Goal: Complete application form: Complete application form

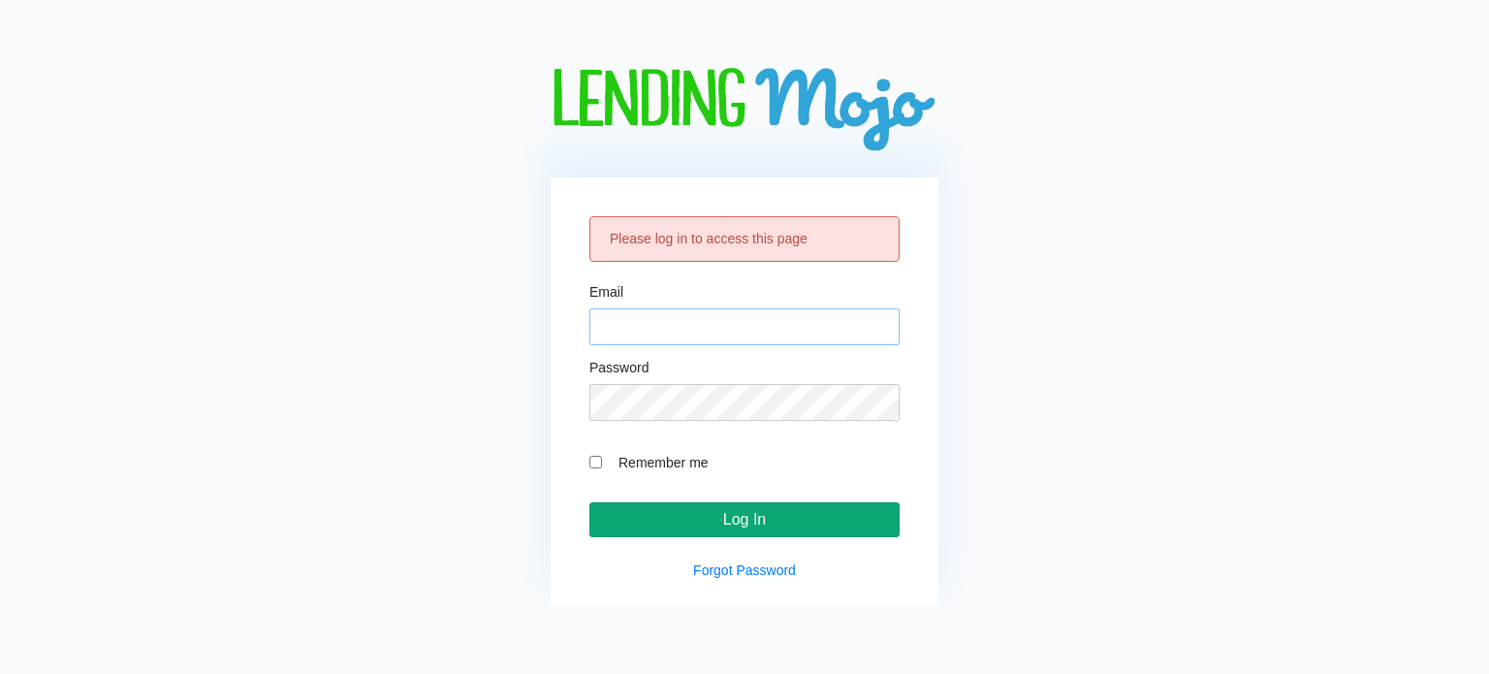
type input "[EMAIL_ADDRESS][DOMAIN_NAME]"
click at [720, 528] on input "Log In" at bounding box center [744, 519] width 310 height 35
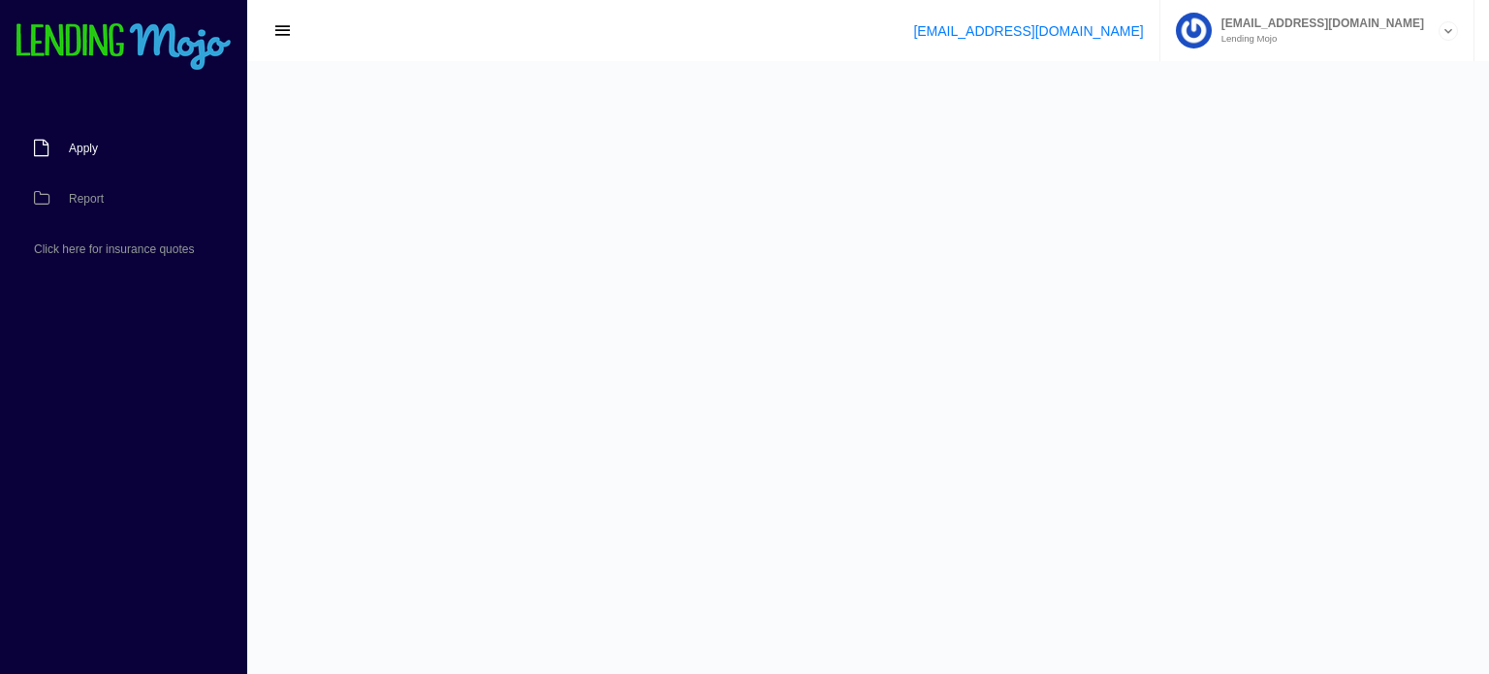
click at [86, 155] on link "Apply" at bounding box center [114, 148] width 228 height 50
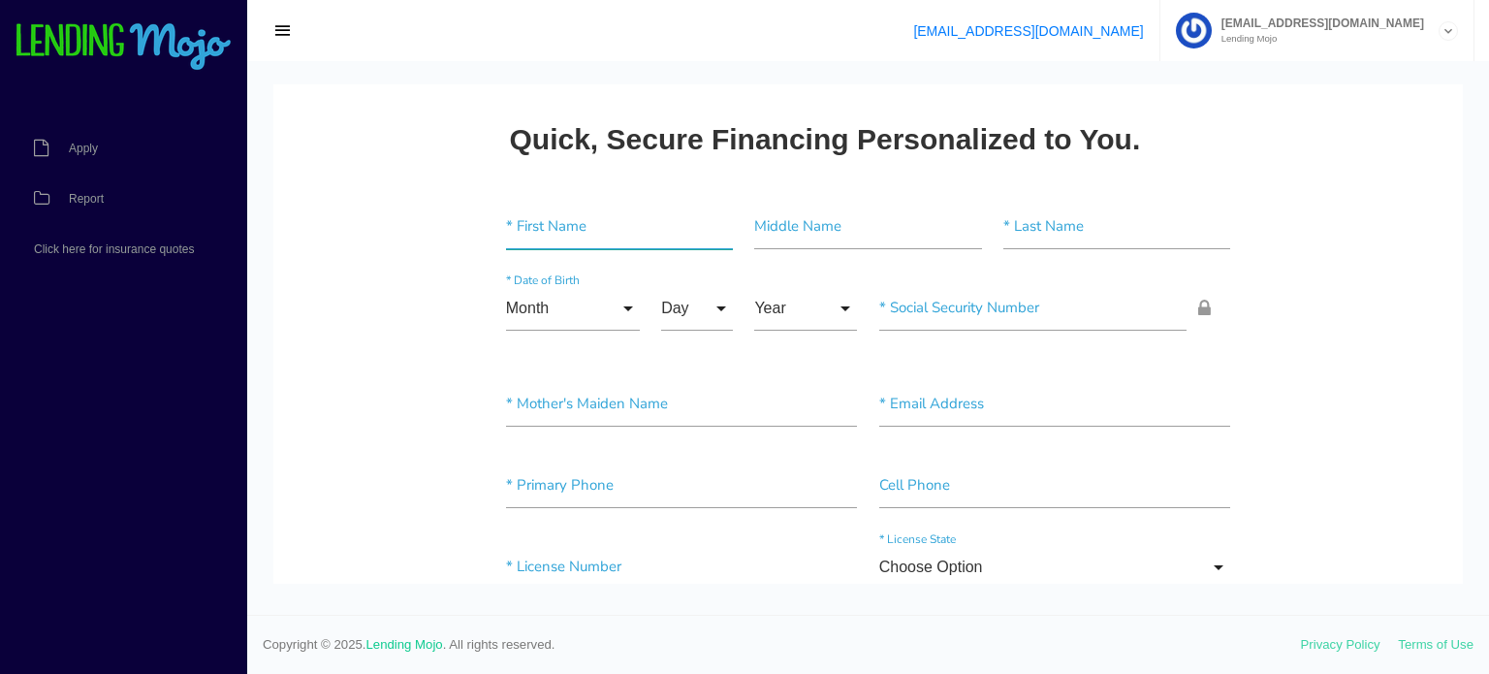
click at [530, 232] on input"] "text" at bounding box center [619, 227] width 227 height 45
paste input"] "Jessica"
type input"] "Jessica"
click at [782, 219] on input"] "text" at bounding box center [867, 227] width 227 height 45
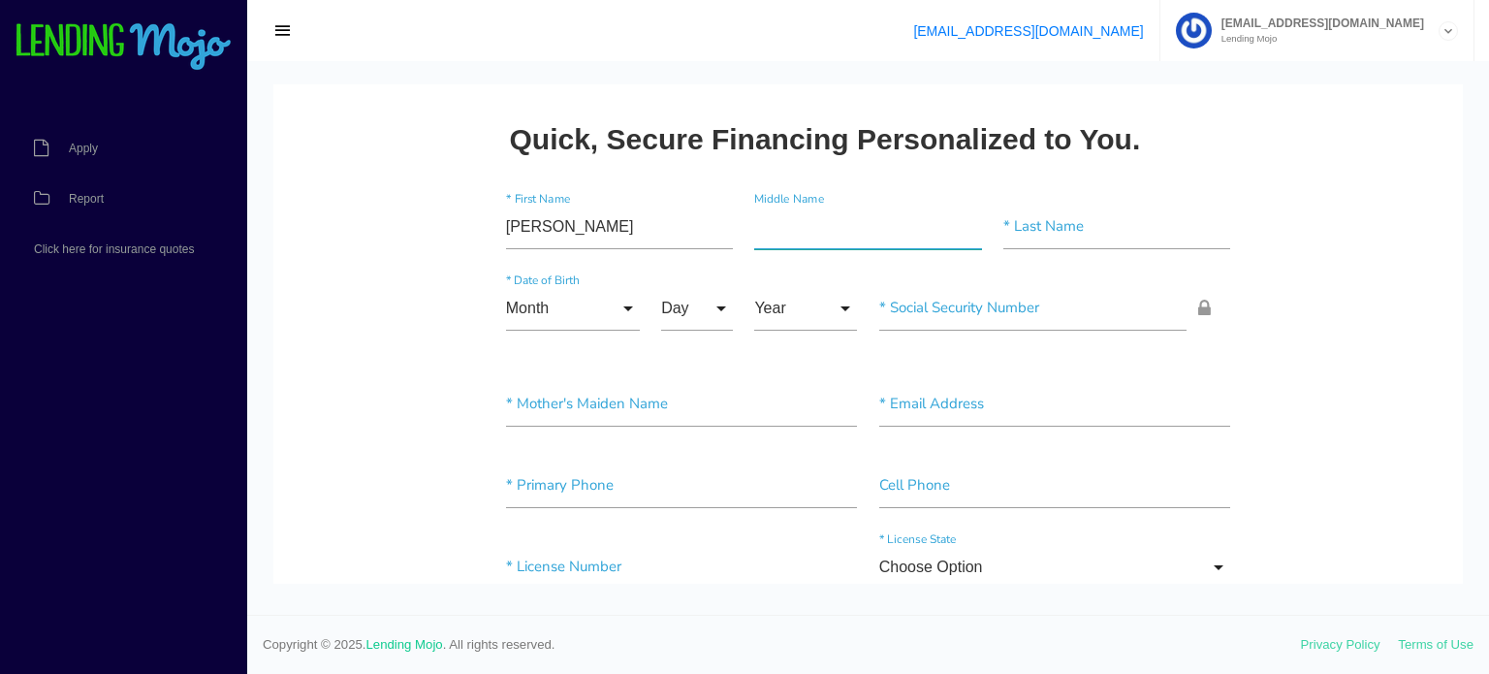
paste input"] "Fernanda"
type input"] "Fernanda"
click at [1072, 228] on input"] "text" at bounding box center [1116, 227] width 227 height 45
paste input"] "Souza"
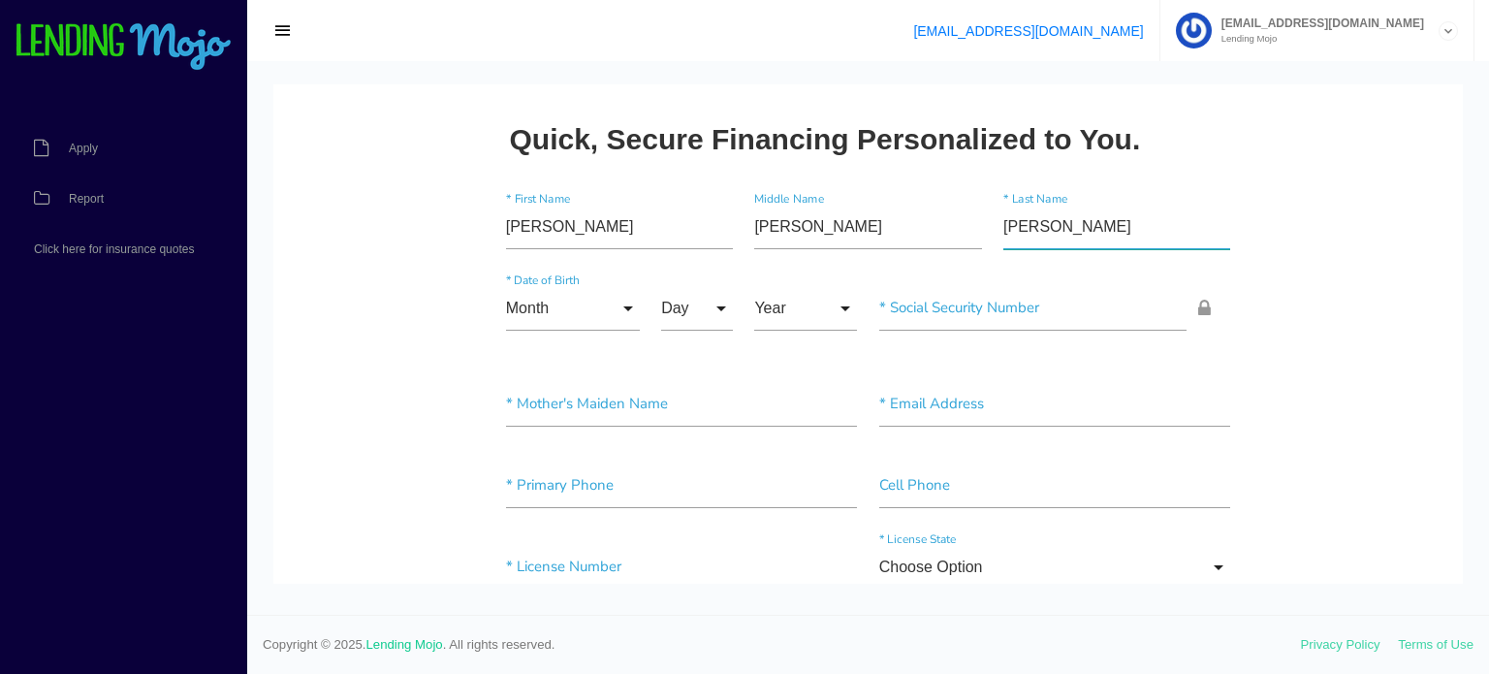
type input"] "Souza"
click at [1169, 321] on input"] "text" at bounding box center [1033, 308] width 308 height 45
click at [1198, 312] on icon at bounding box center [1220, 308] width 44 height 19
click at [1198, 303] on icon at bounding box center [1220, 308] width 44 height 19
click at [969, 316] on input "text" at bounding box center [1033, 308] width 308 height 45
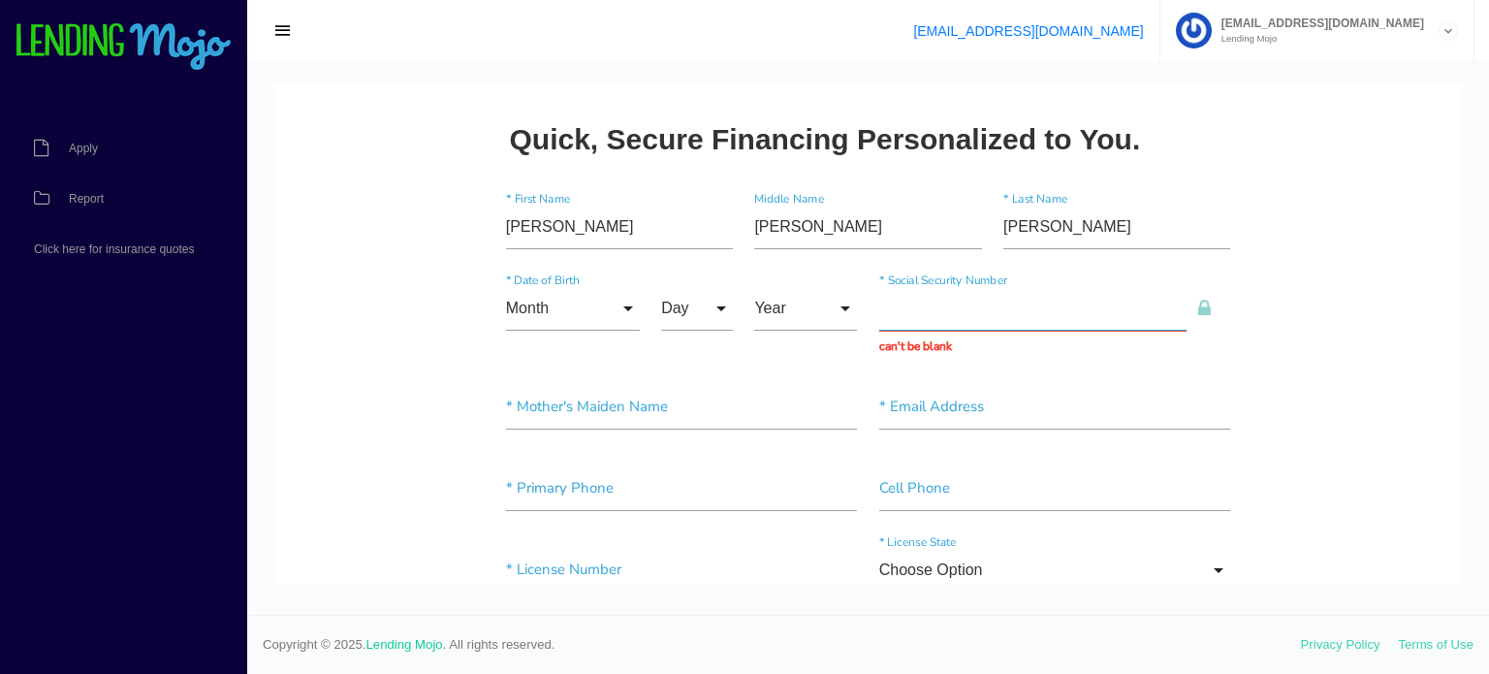
paste input "998-97-8351"
type input "998-97-8351"
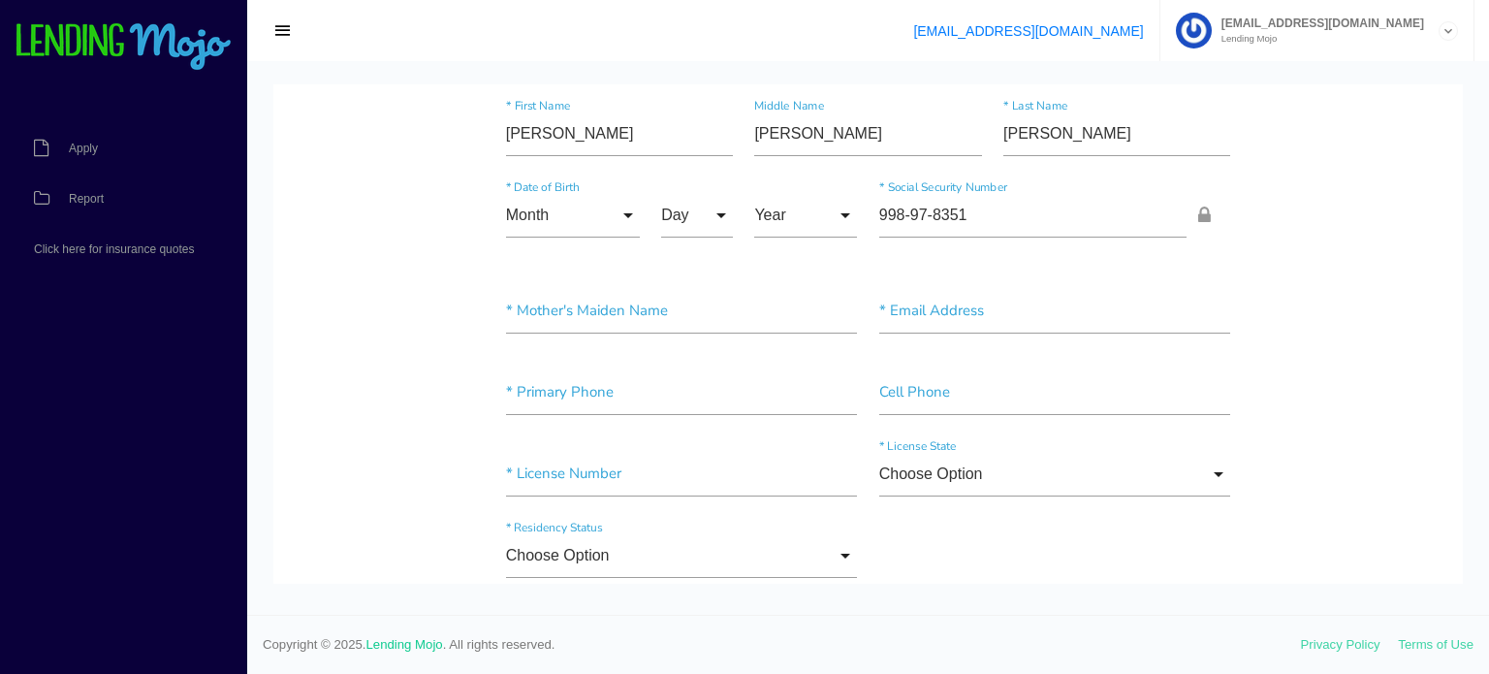
scroll to position [194, 0]
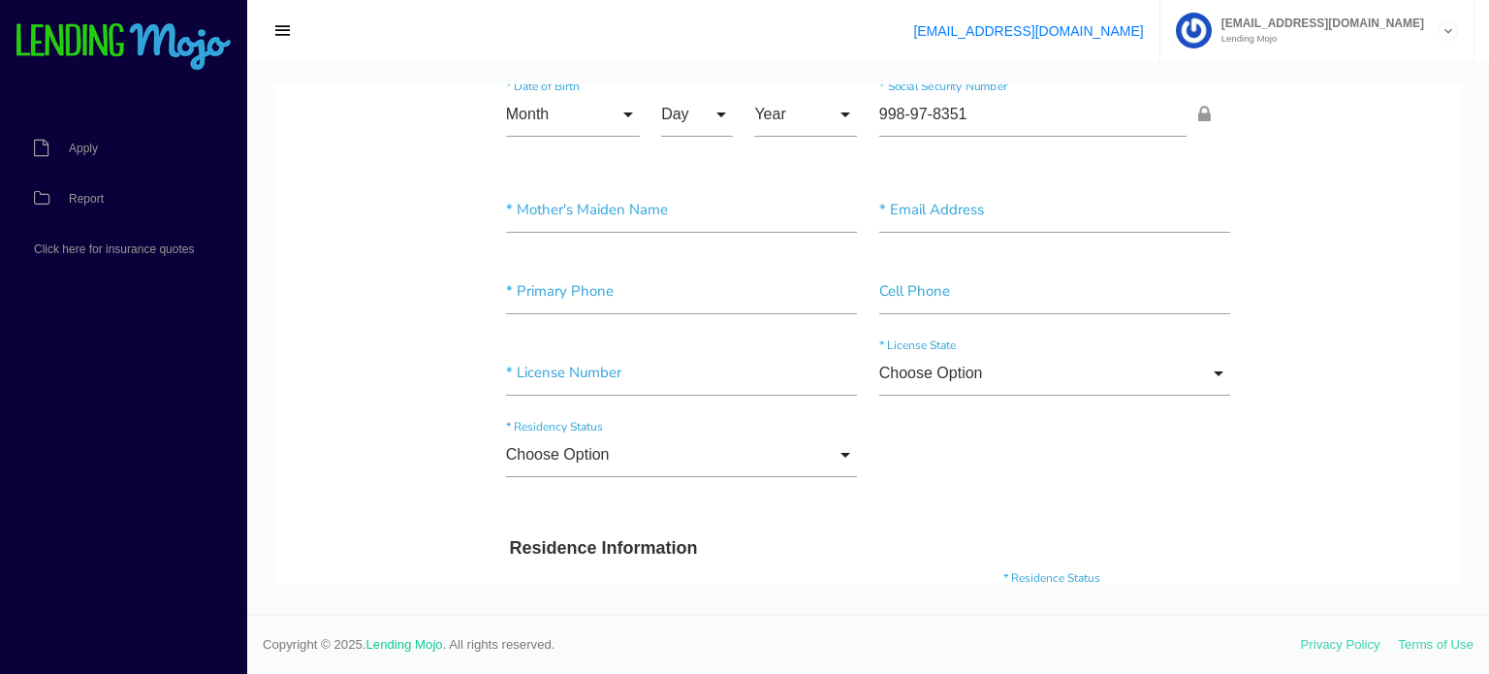
click at [580, 176] on div "* Mother's Maiden Name * Email Address" at bounding box center [868, 214] width 747 height 81
click at [557, 208] on input"] "text" at bounding box center [682, 210] width 352 height 45
type input"] "Rosane Maria da Silva Souza"
click at [909, 223] on input"] "text" at bounding box center [1055, 210] width 352 height 45
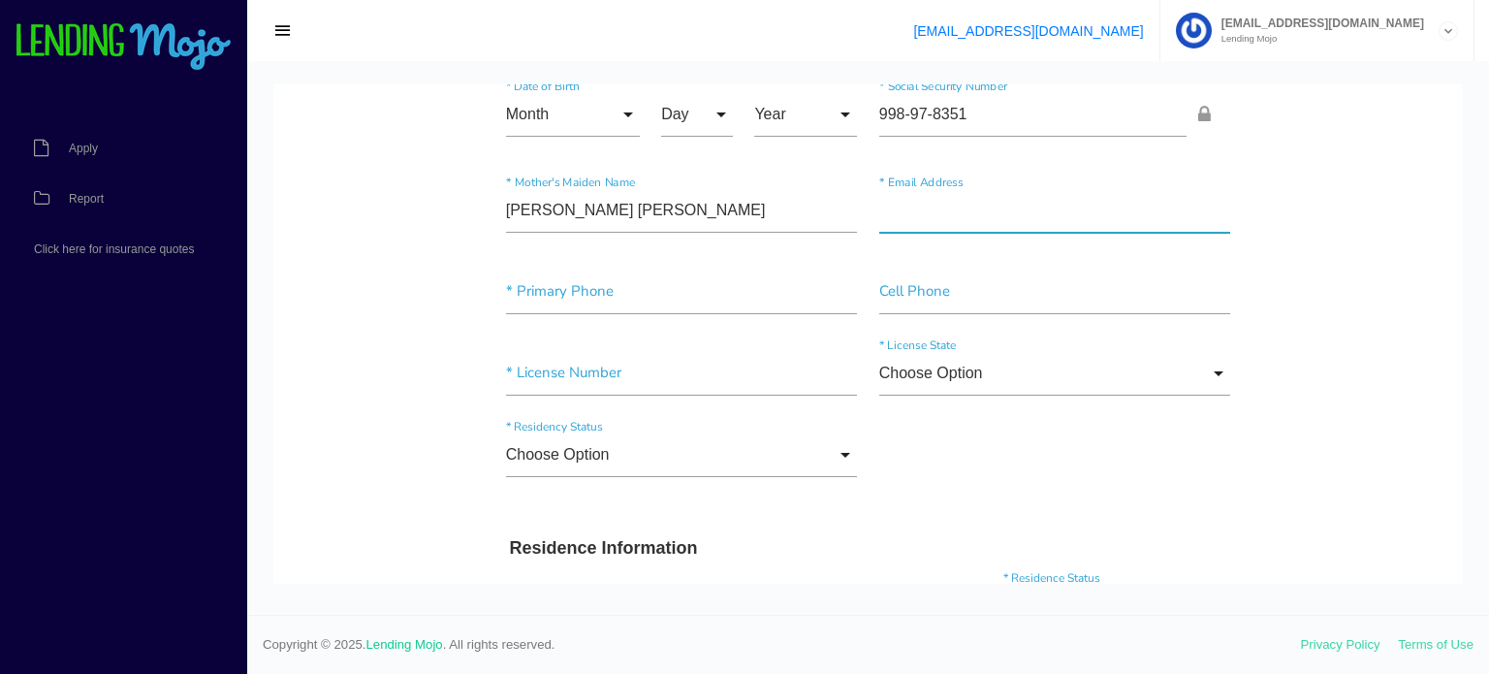
paste input"] "l Jessica.fernanda.sg@hotmail.com"
drag, startPoint x: 875, startPoint y: 204, endPoint x: 848, endPoint y: 204, distance: 27.1
click at [848, 204] on div "Rosane Maria da Silva Souza * Mother's Maiden Name l Jessica.fernanda.sg@hotmai…" at bounding box center [868, 214] width 747 height 81
type input"] "jessica.fernanda.sg@hotmail.com"
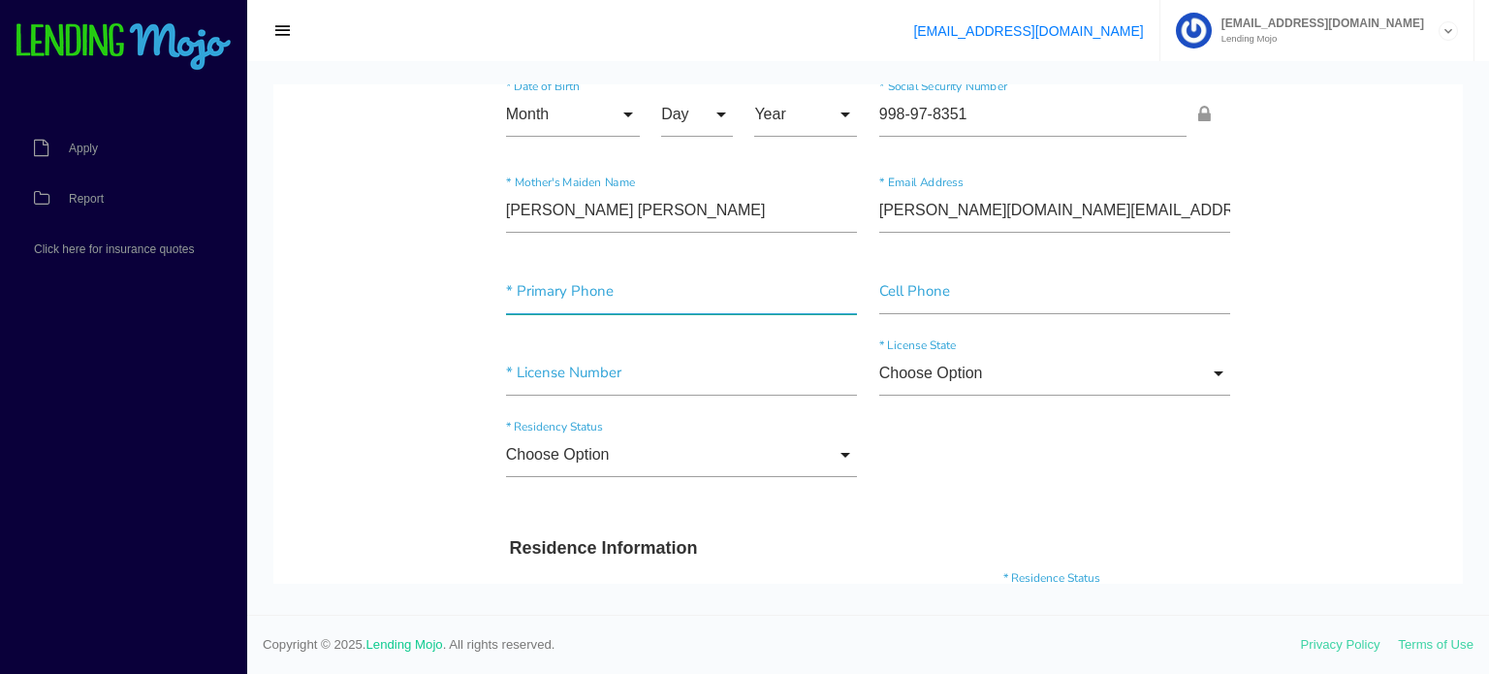
click at [609, 297] on input"] "text" at bounding box center [682, 292] width 352 height 45
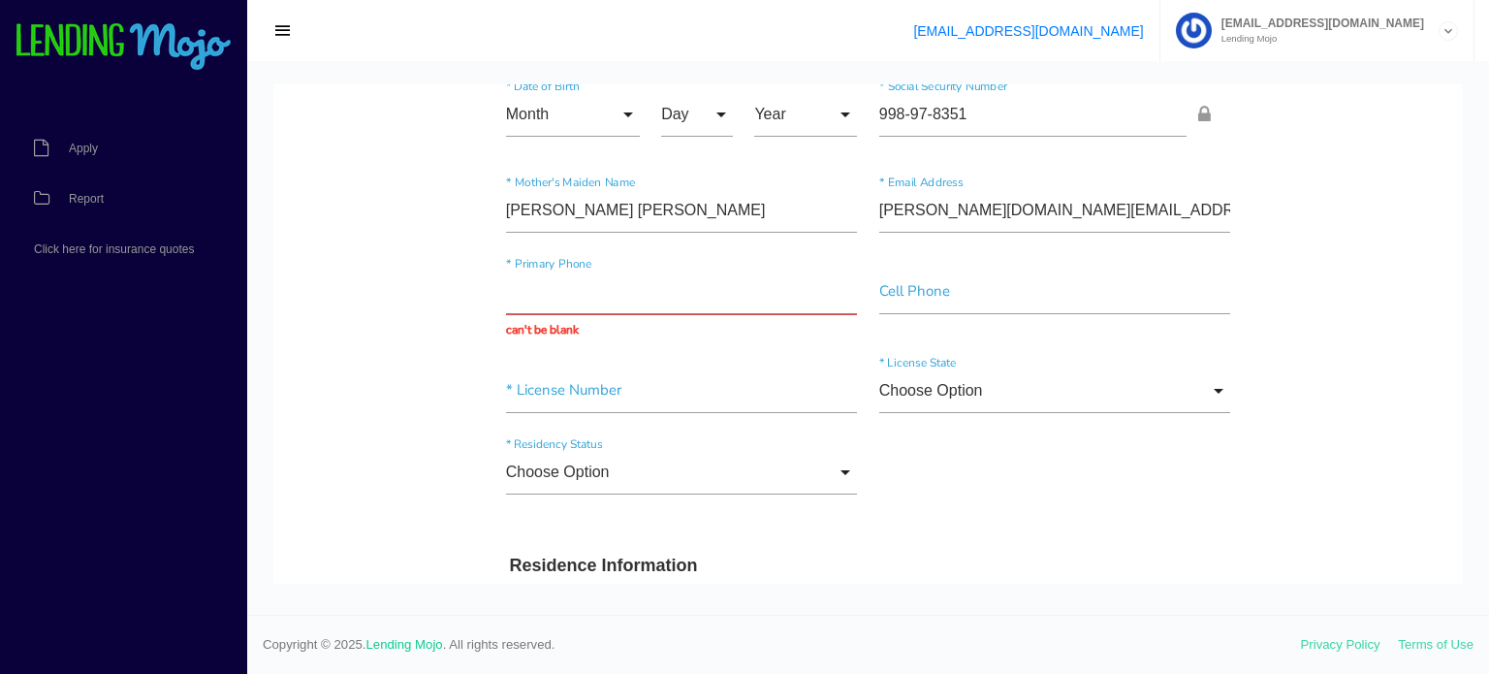
paste input "(732) 768-9132"
type input "(732) 768-9132"
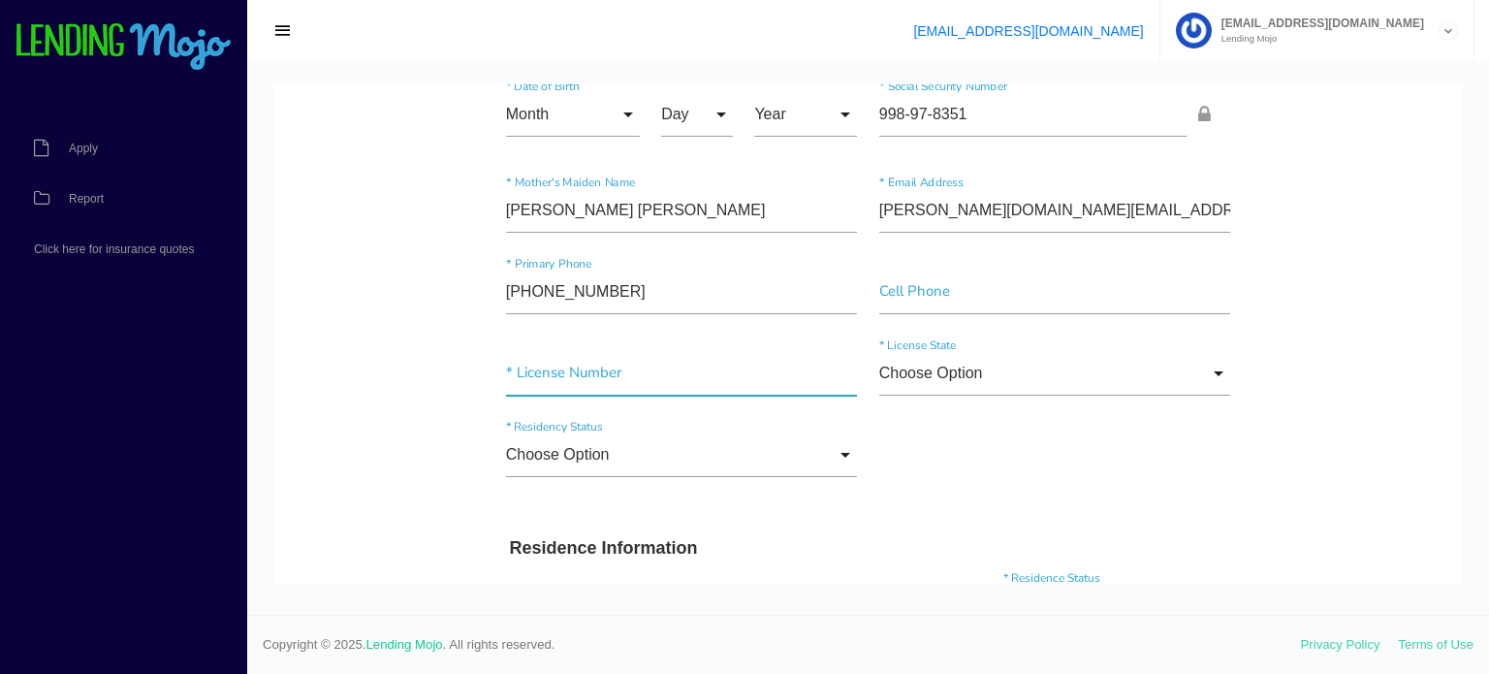
drag, startPoint x: 546, startPoint y: 376, endPoint x: 563, endPoint y: 381, distance: 18.1
click at [546, 376] on input"] "text" at bounding box center [682, 373] width 352 height 45
type input"] "S68384006658932"
click at [976, 373] on input "Choose Option" at bounding box center [1055, 373] width 352 height 45
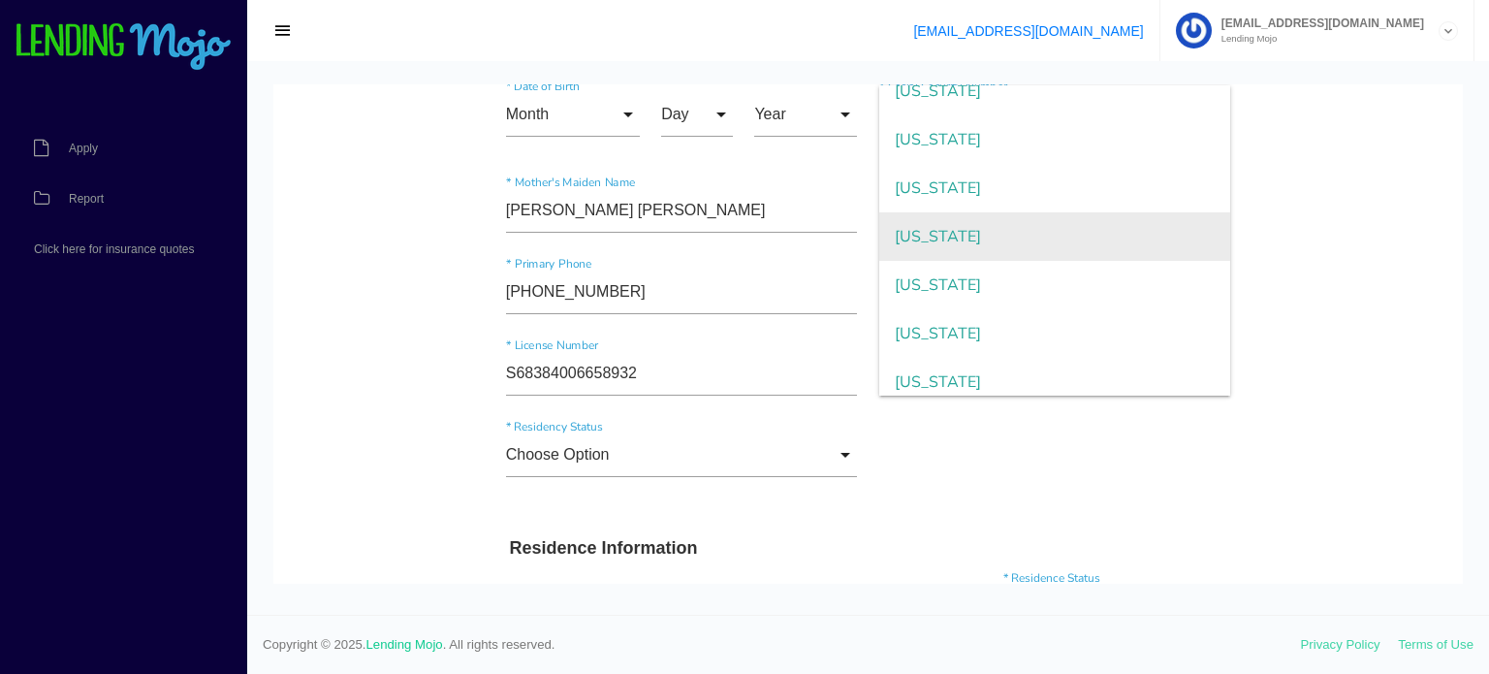
scroll to position [1357, 0]
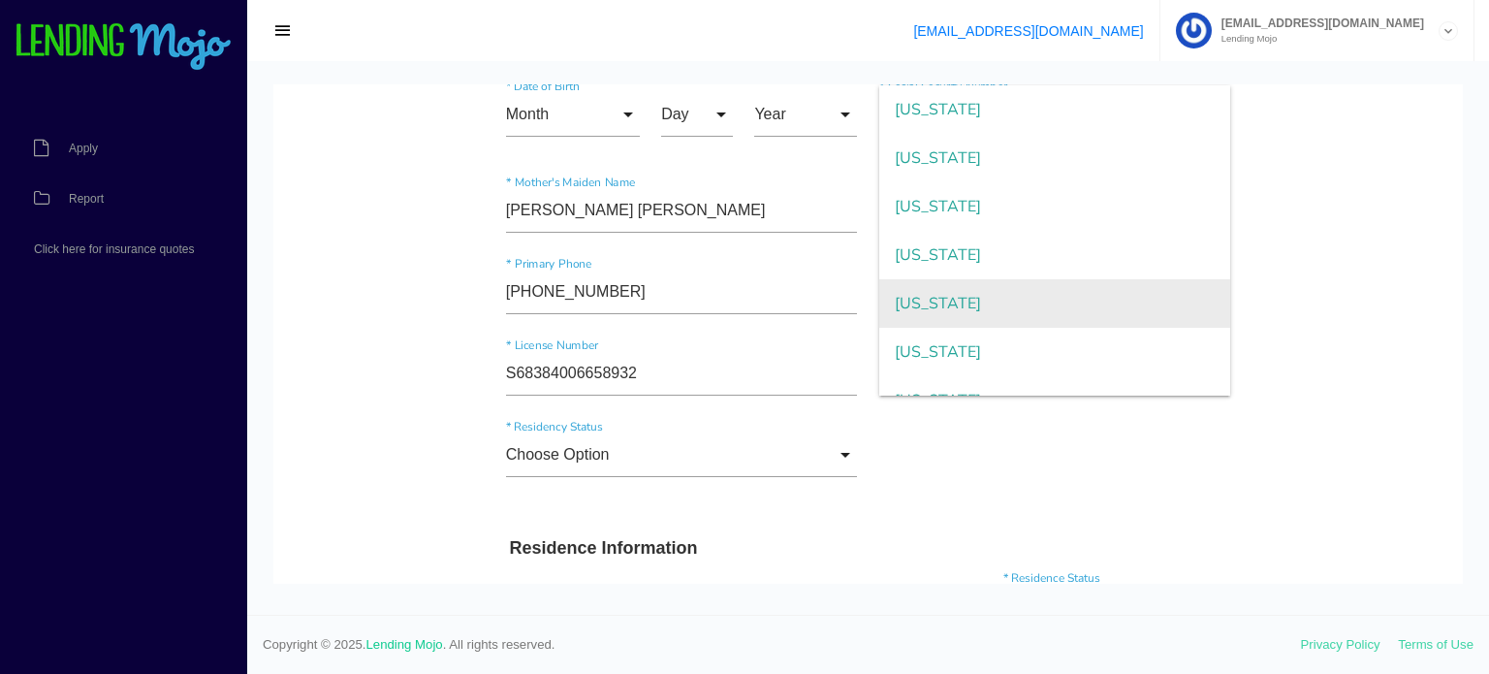
click at [996, 298] on span "New Jersey" at bounding box center [1055, 303] width 352 height 48
type input "New Jersey"
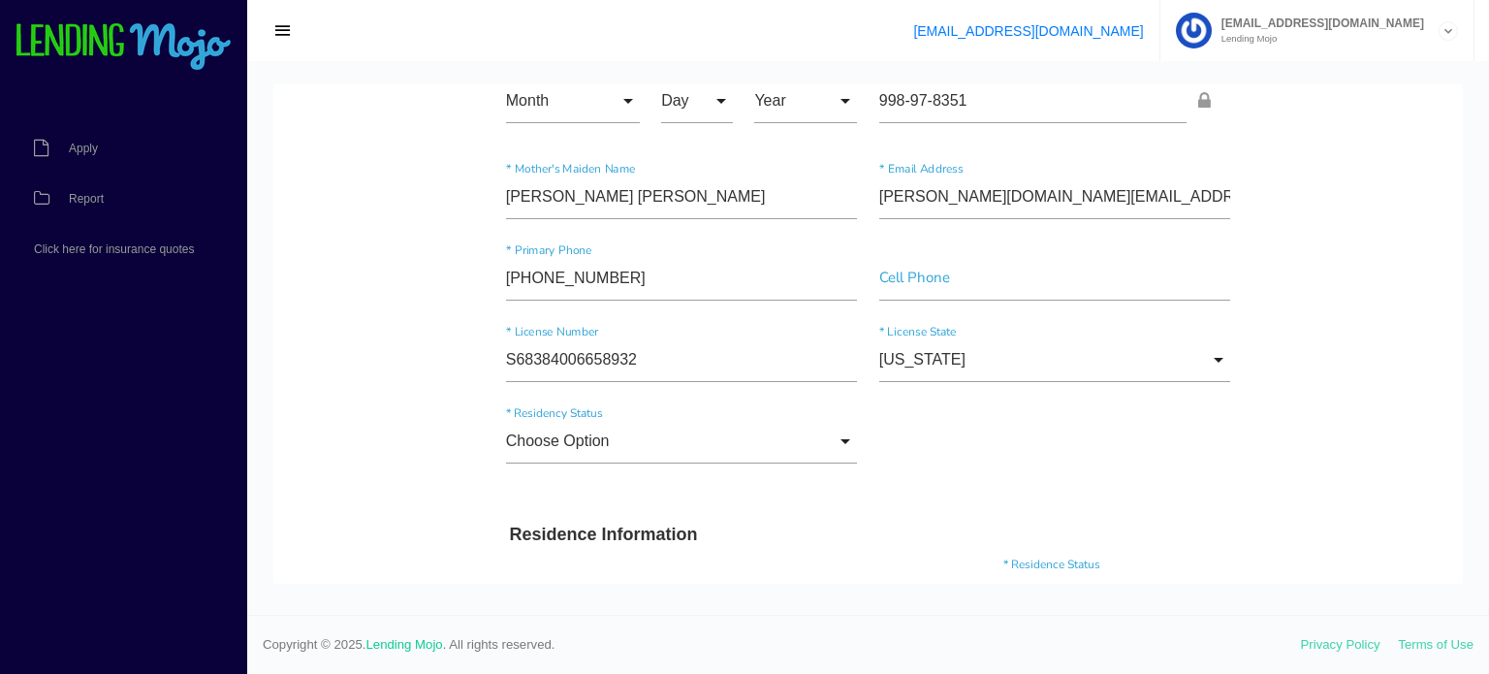
scroll to position [388, 0]
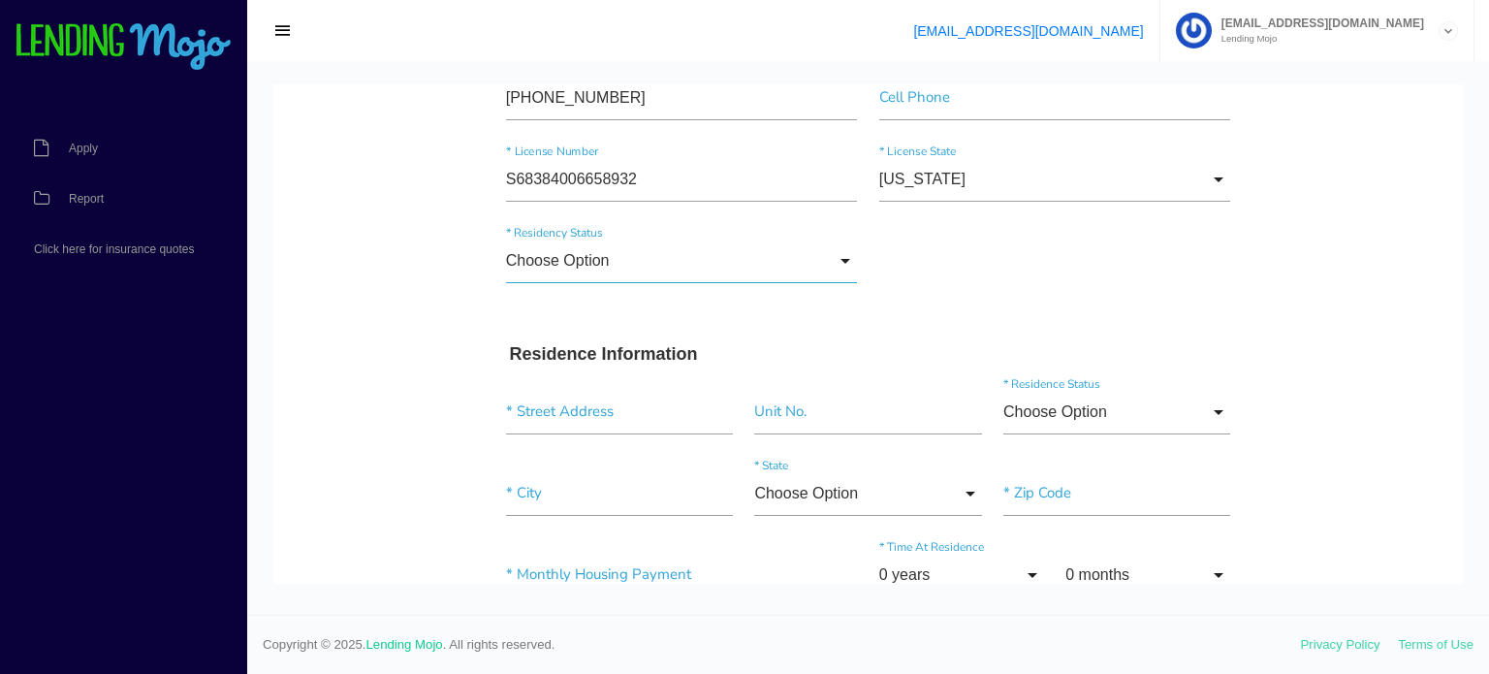
click at [579, 267] on input "Choose Option" at bounding box center [682, 261] width 352 height 45
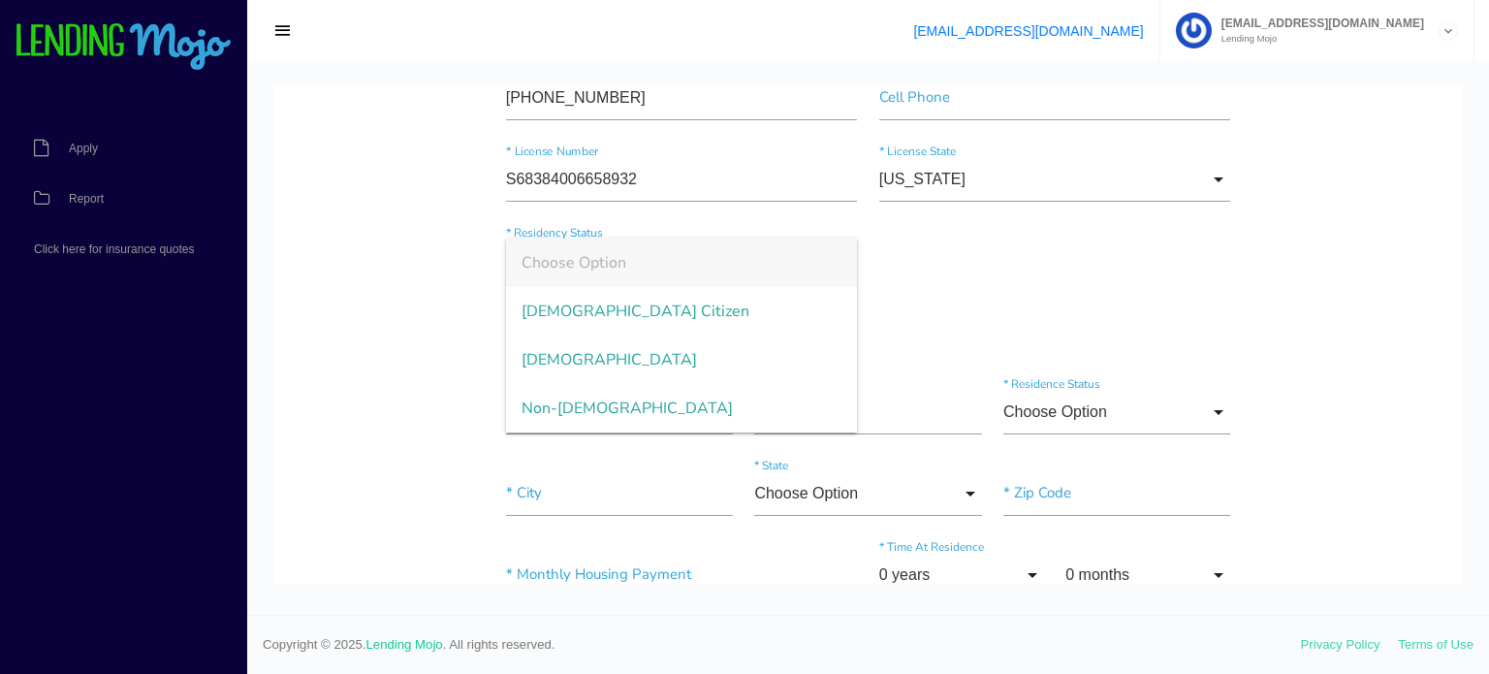
click at [1056, 298] on div "Choose Option Choose Option US Citizen Permanent Resident Non-Permanent Residen…" at bounding box center [868, 264] width 747 height 81
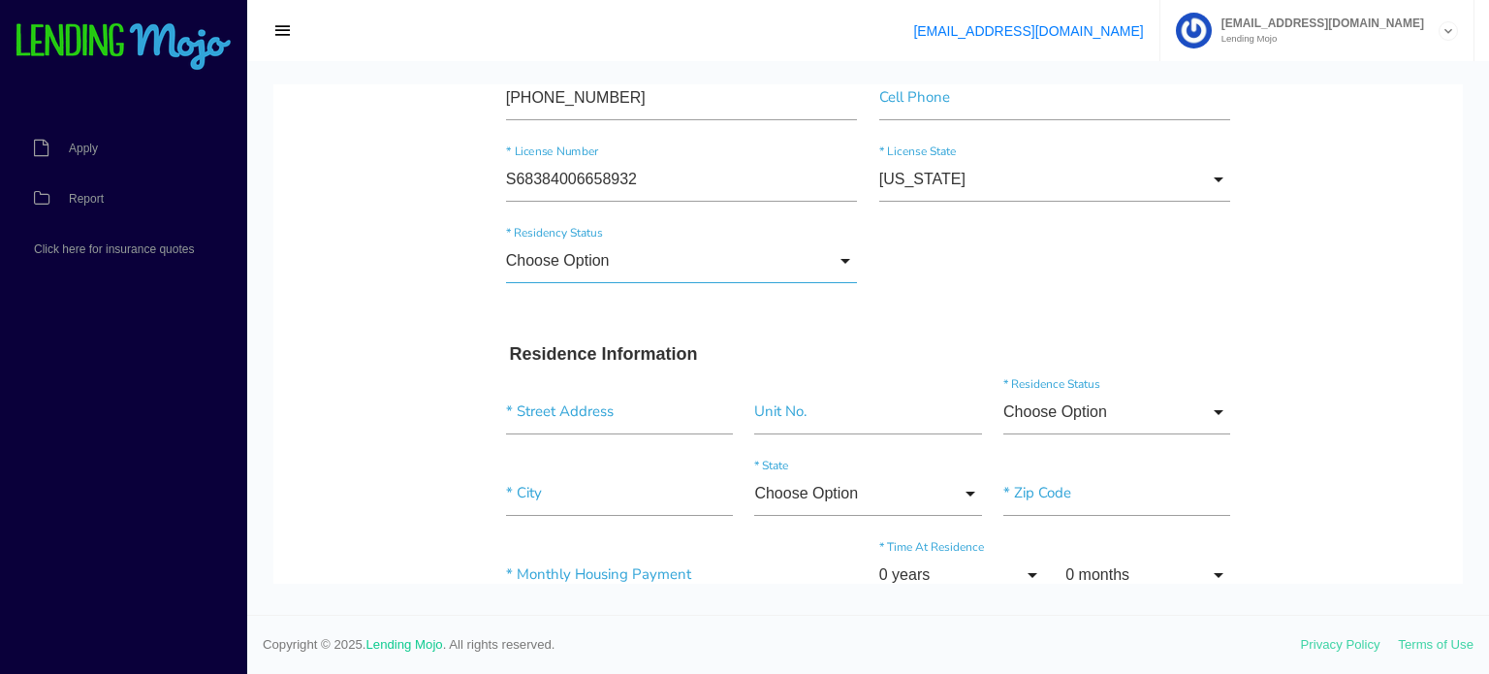
click at [561, 266] on input "Choose Option" at bounding box center [682, 261] width 352 height 45
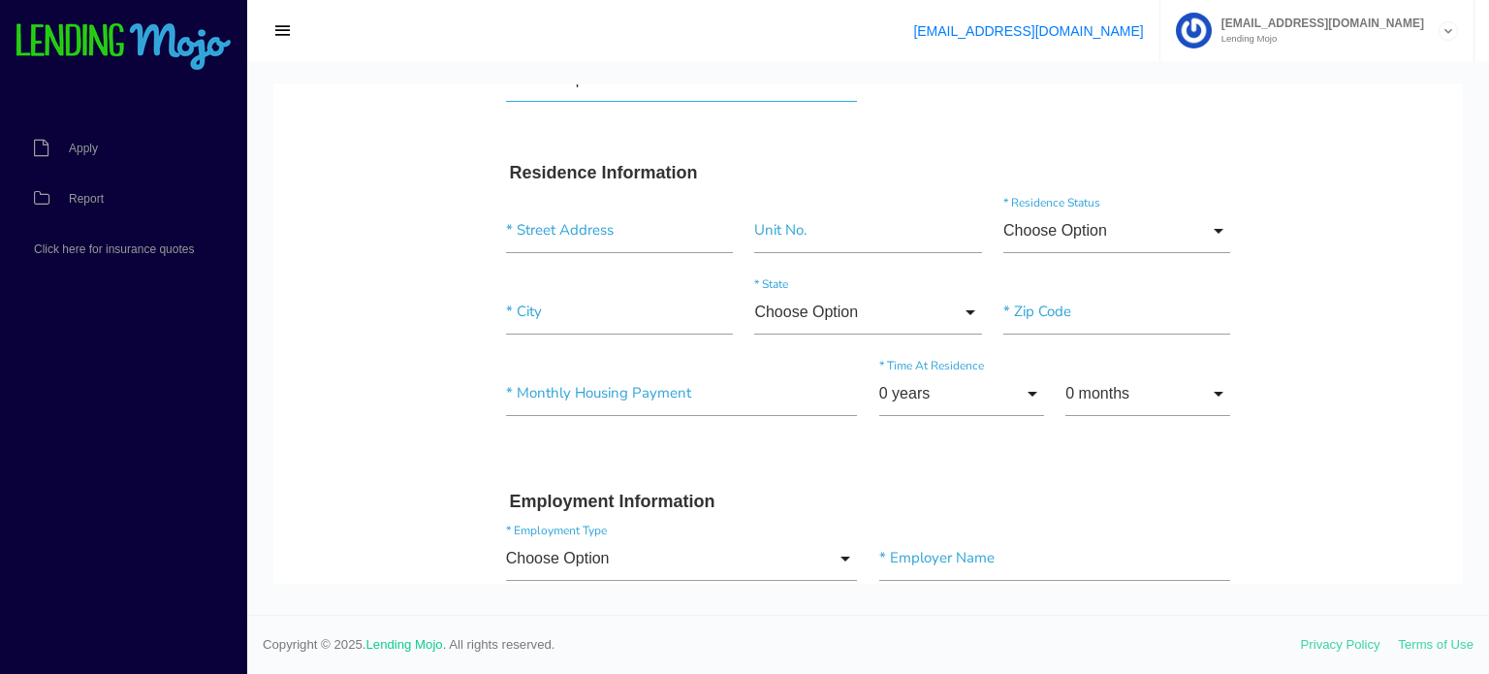
scroll to position [582, 0]
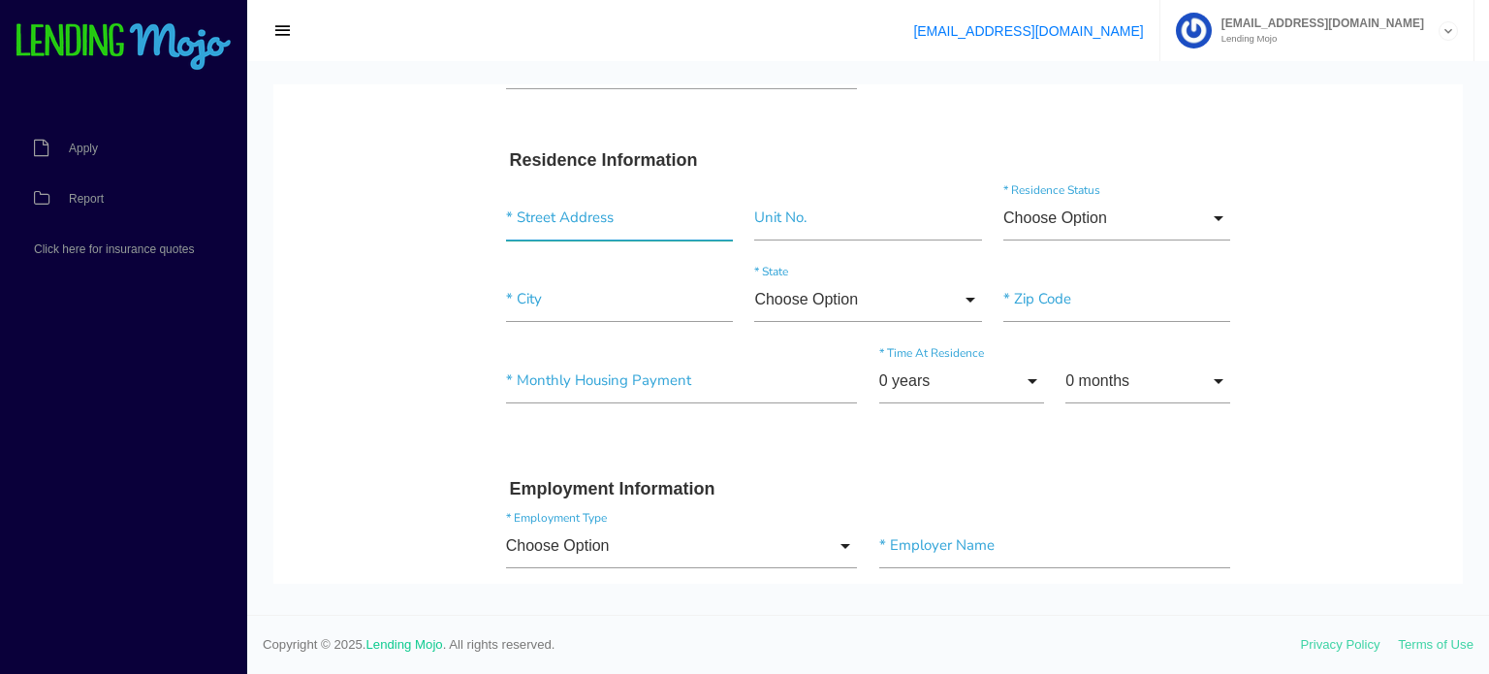
click at [554, 235] on input "text" at bounding box center [619, 218] width 227 height 45
paste input "639 Preston ST"
type input "639 Preston ST"
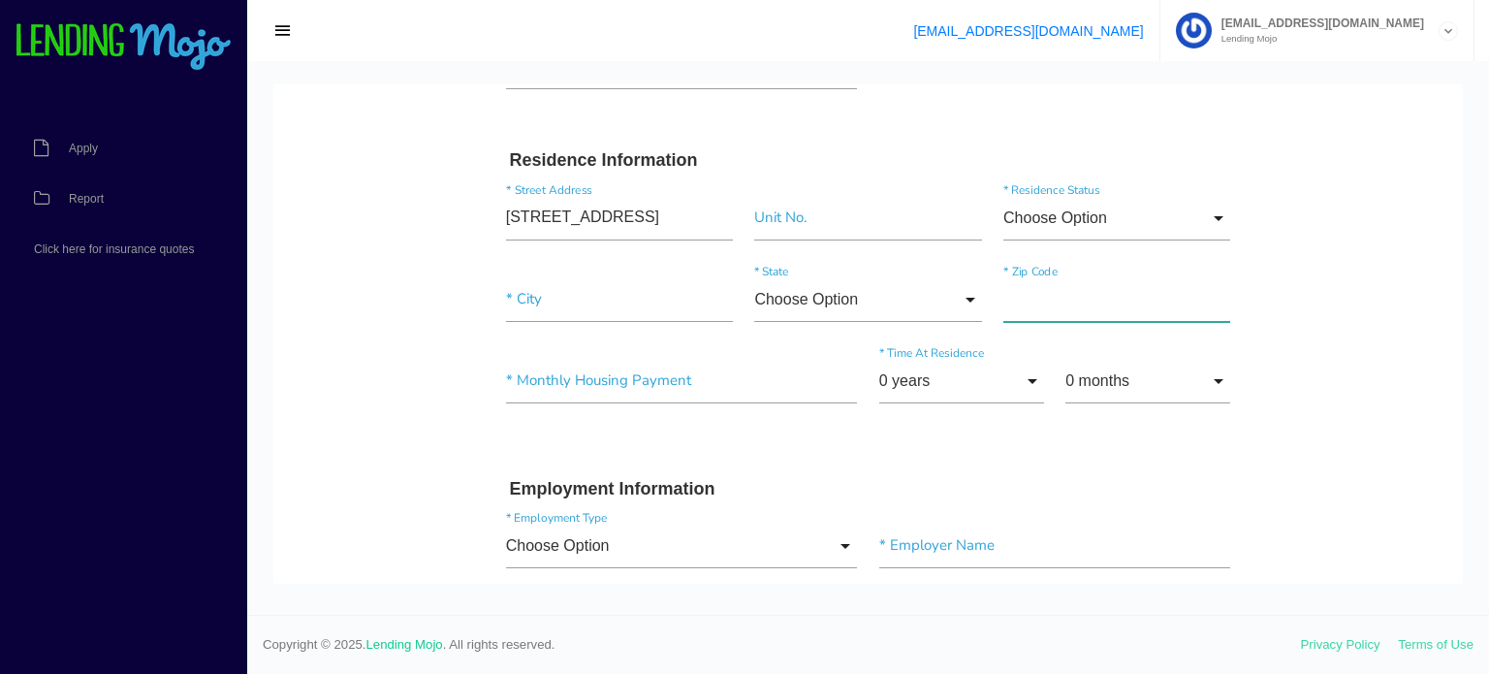
click at [1079, 319] on input"] "text" at bounding box center [1116, 299] width 227 height 45
paste input"] "08723"
type input"] "08723"
click at [1075, 201] on input "Choose Option" at bounding box center [1116, 218] width 227 height 45
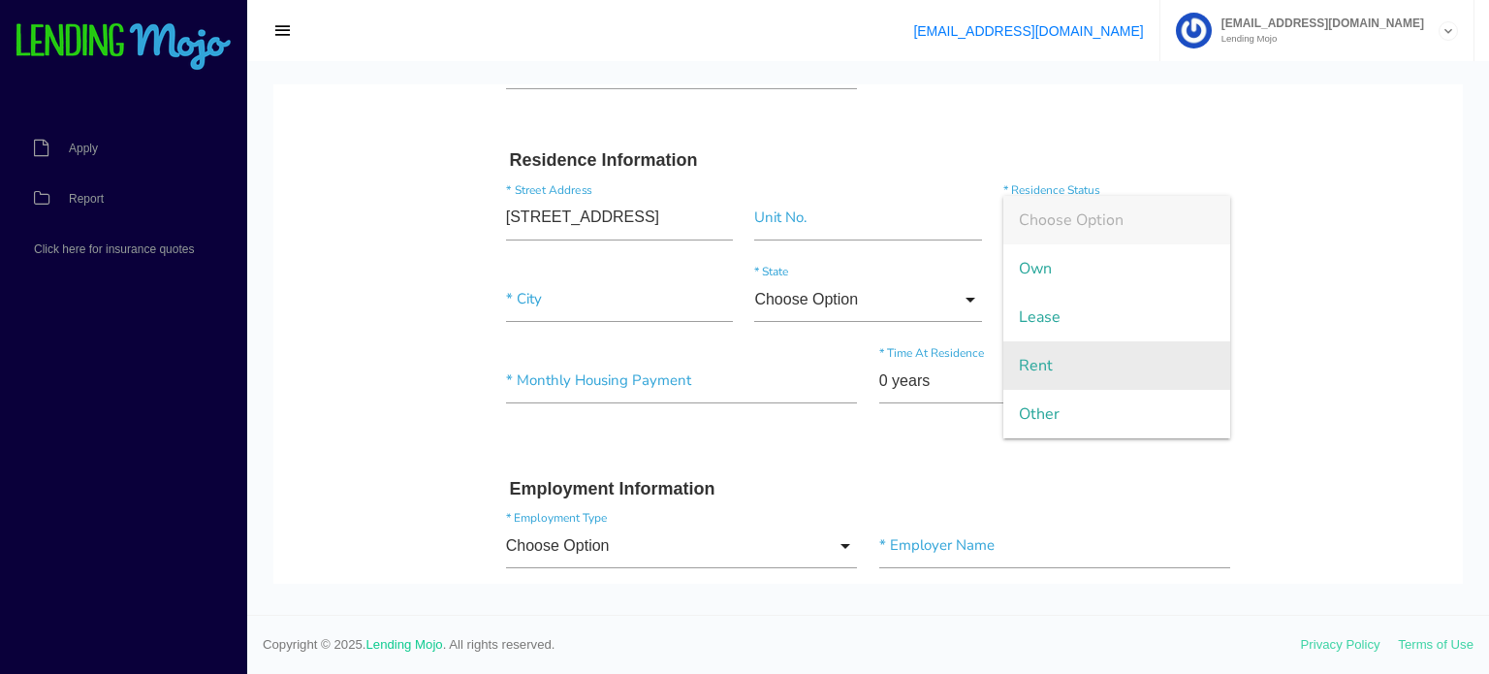
click at [1023, 357] on span "Rent" at bounding box center [1116, 365] width 227 height 48
type input "Rent"
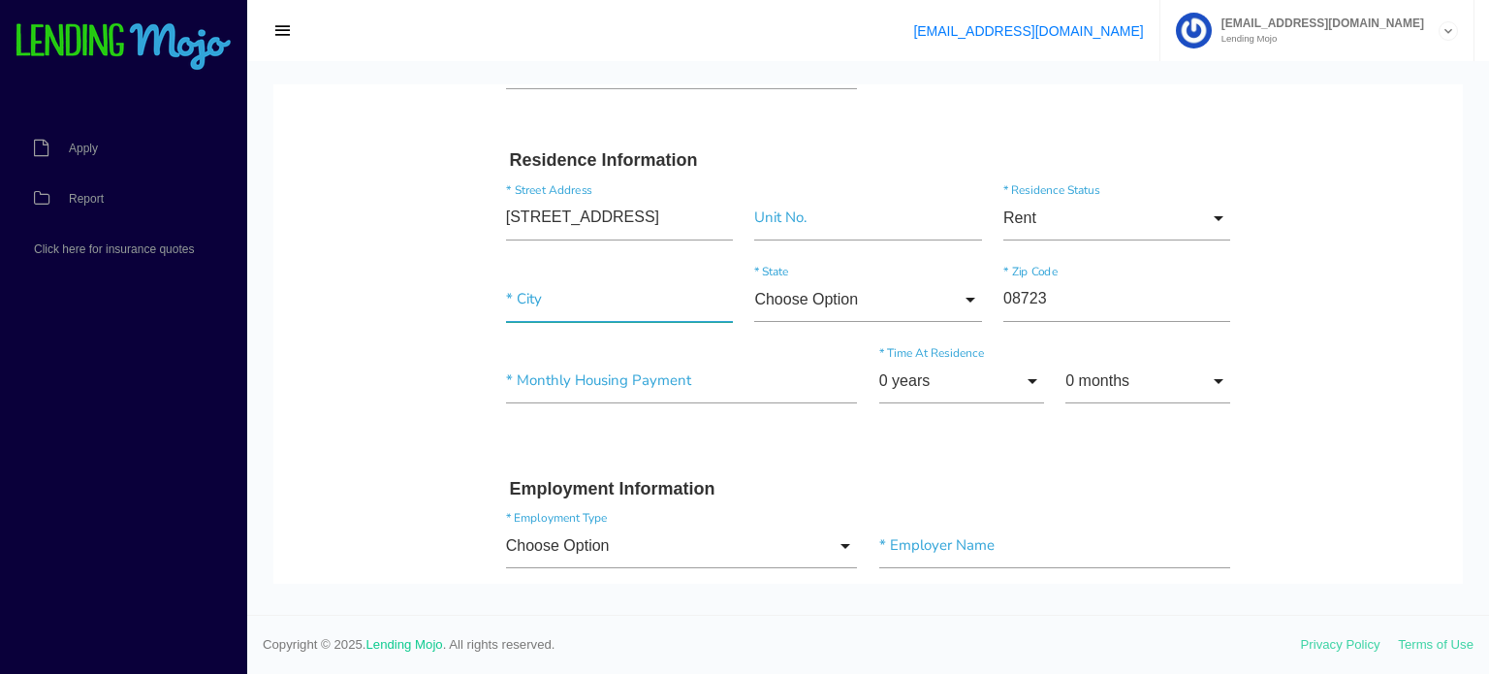
click at [533, 303] on input"] "text" at bounding box center [619, 299] width 227 height 45
paste input"] "BRICK"
type input"] "BRICK"
click at [851, 300] on input "Choose Option" at bounding box center [867, 299] width 227 height 45
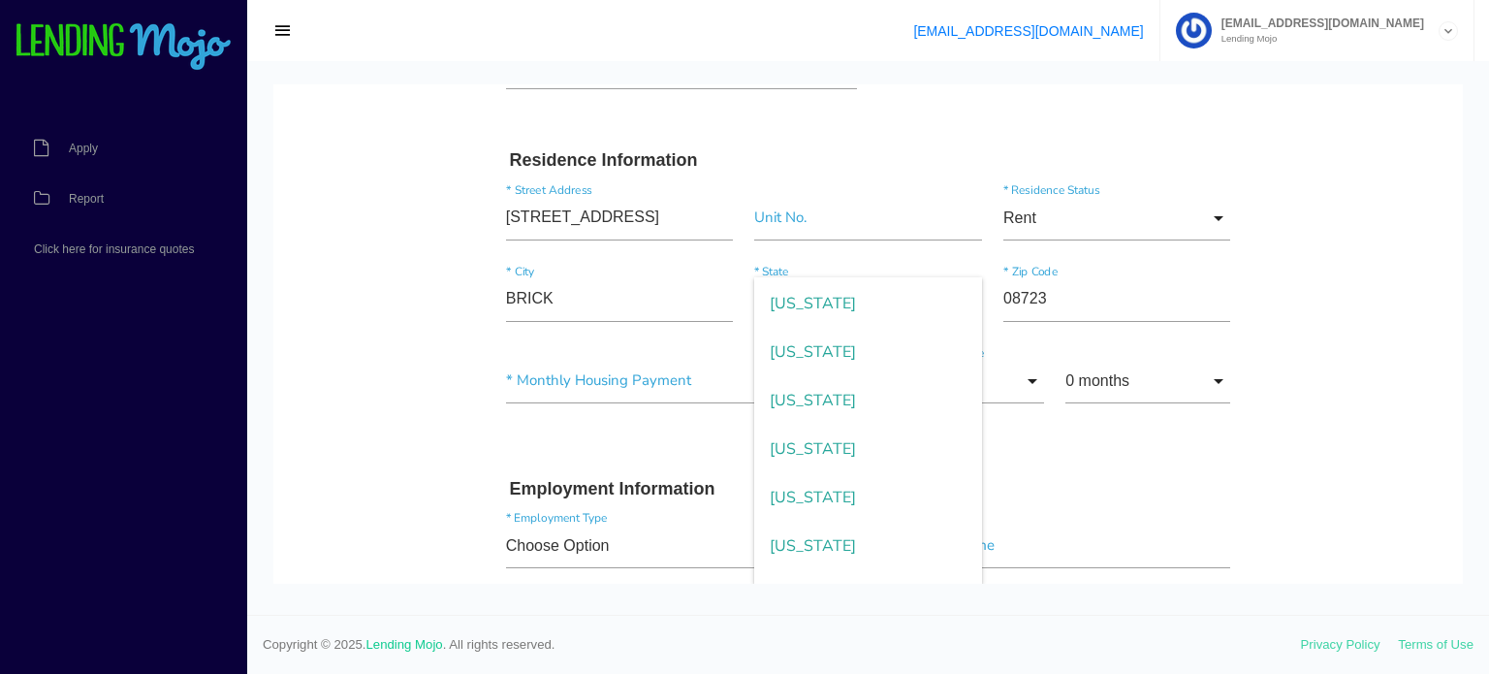
scroll to position [1454, 0]
drag, startPoint x: 852, startPoint y: 401, endPoint x: 1008, endPoint y: 401, distance: 156.1
click at [853, 401] on span "New Jersey" at bounding box center [867, 398] width 227 height 48
type input "New Jersey"
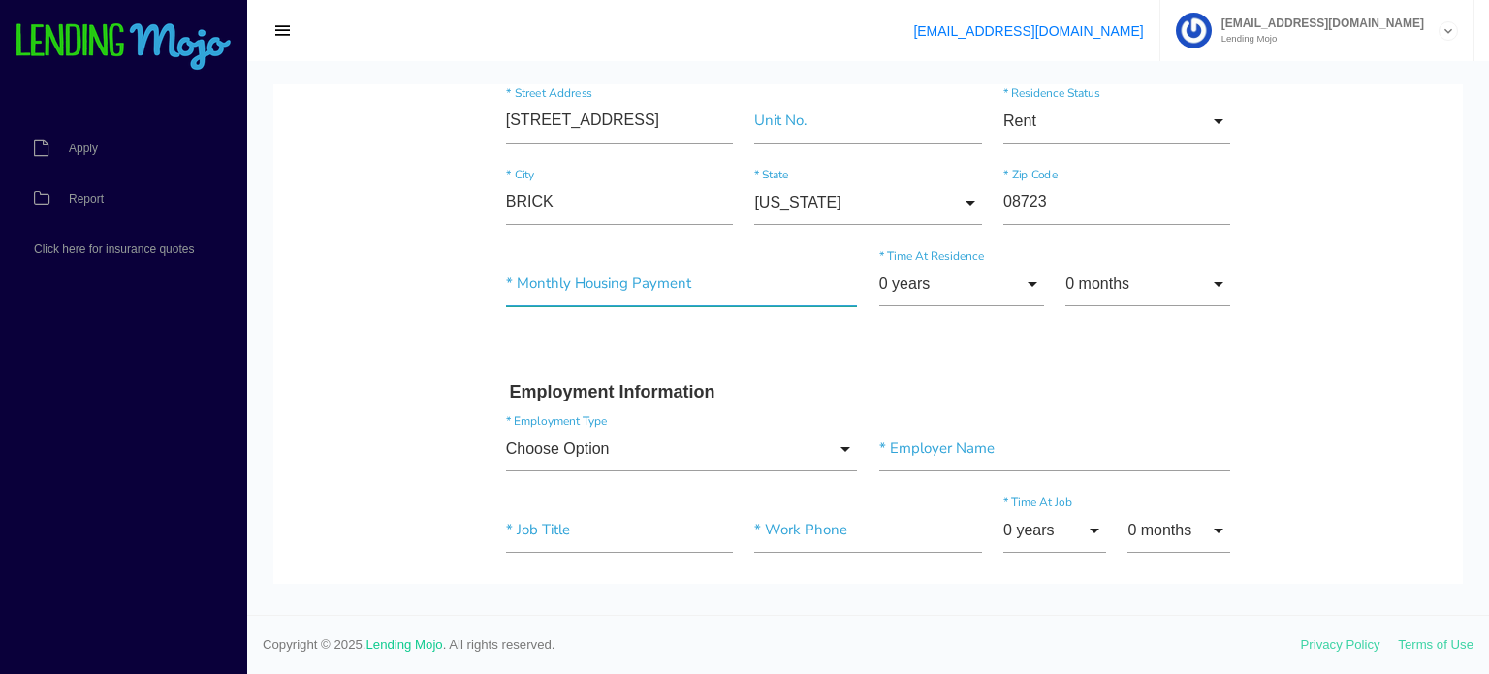
click at [609, 270] on input"] "text" at bounding box center [682, 284] width 352 height 45
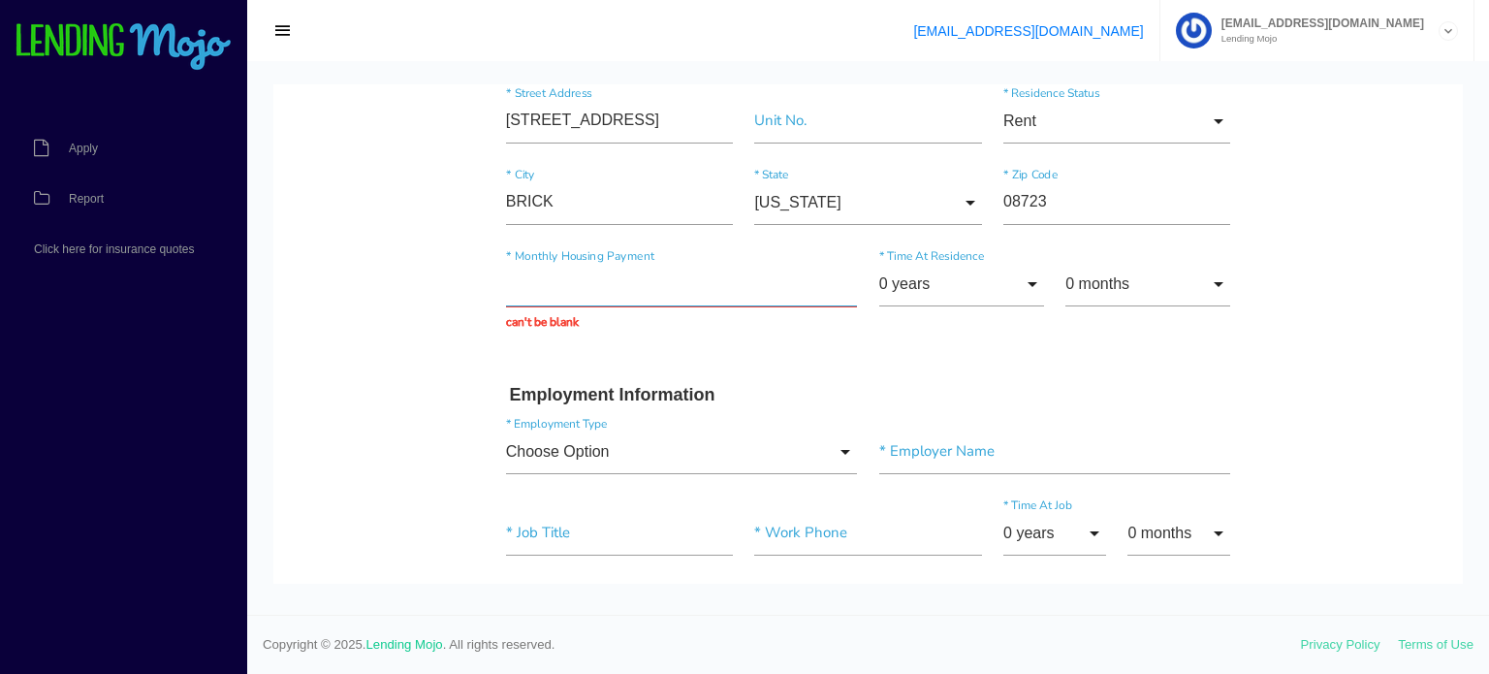
drag, startPoint x: 571, startPoint y: 283, endPoint x: 425, endPoint y: 285, distance: 146.4
click at [425, 285] on body "Quick, Secure Financing Personalized to You. Jessica * First Name Fernanda Midd…" at bounding box center [868, 681] width 1190 height 2550
click at [688, 339] on div "$1,000,00.00 * Monthly Housing Payment can't be blank 0 years 0 years 1 year 2 …" at bounding box center [868, 296] width 747 height 99
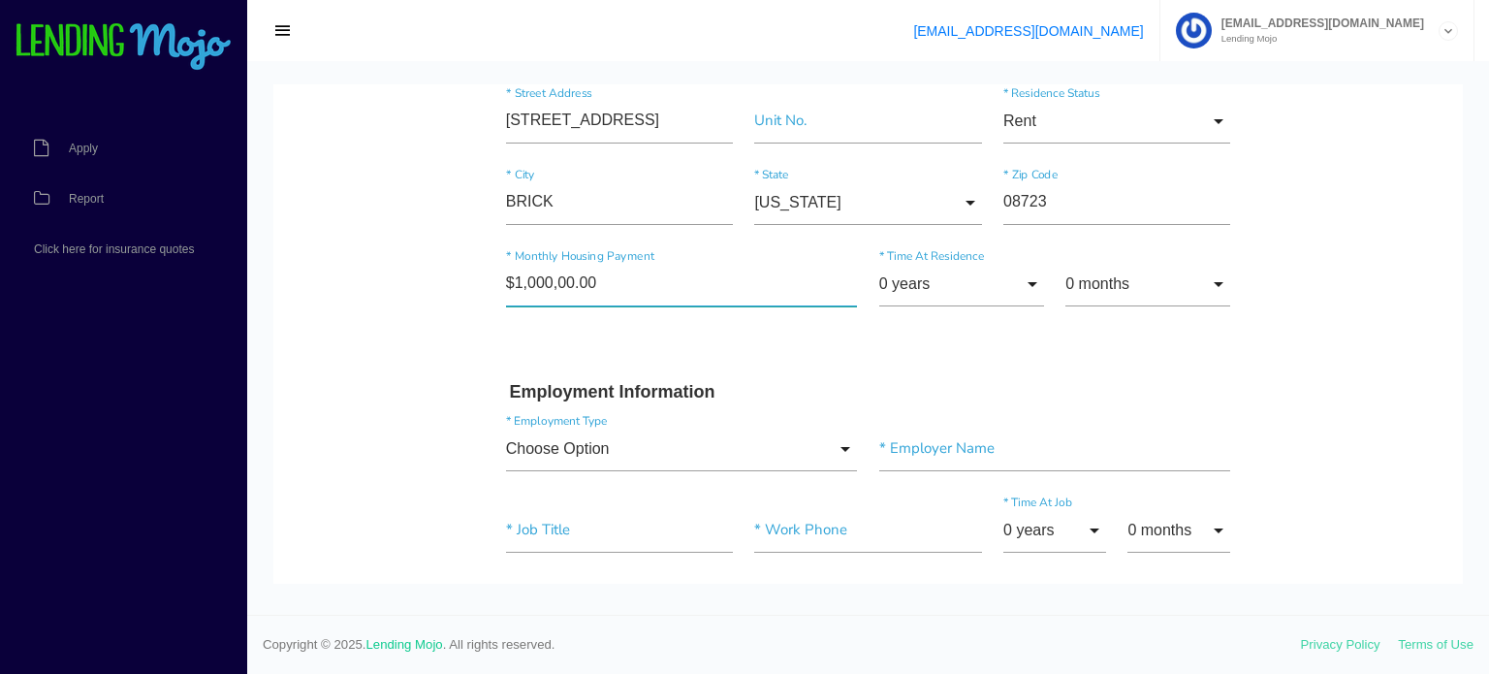
drag, startPoint x: 620, startPoint y: 286, endPoint x: 492, endPoint y: 301, distance: 128.8
click at [495, 301] on div "$1,000,00.00 * Monthly Housing Payment" at bounding box center [681, 288] width 373 height 52
type input"] "$1,000.00"
click at [688, 335] on div "$1,000.00 * Monthly Housing Payment 0 years 0 years 1 year 2 years 3 years 4 ye…" at bounding box center [868, 295] width 747 height 96
click at [910, 269] on input "0 years" at bounding box center [961, 284] width 165 height 45
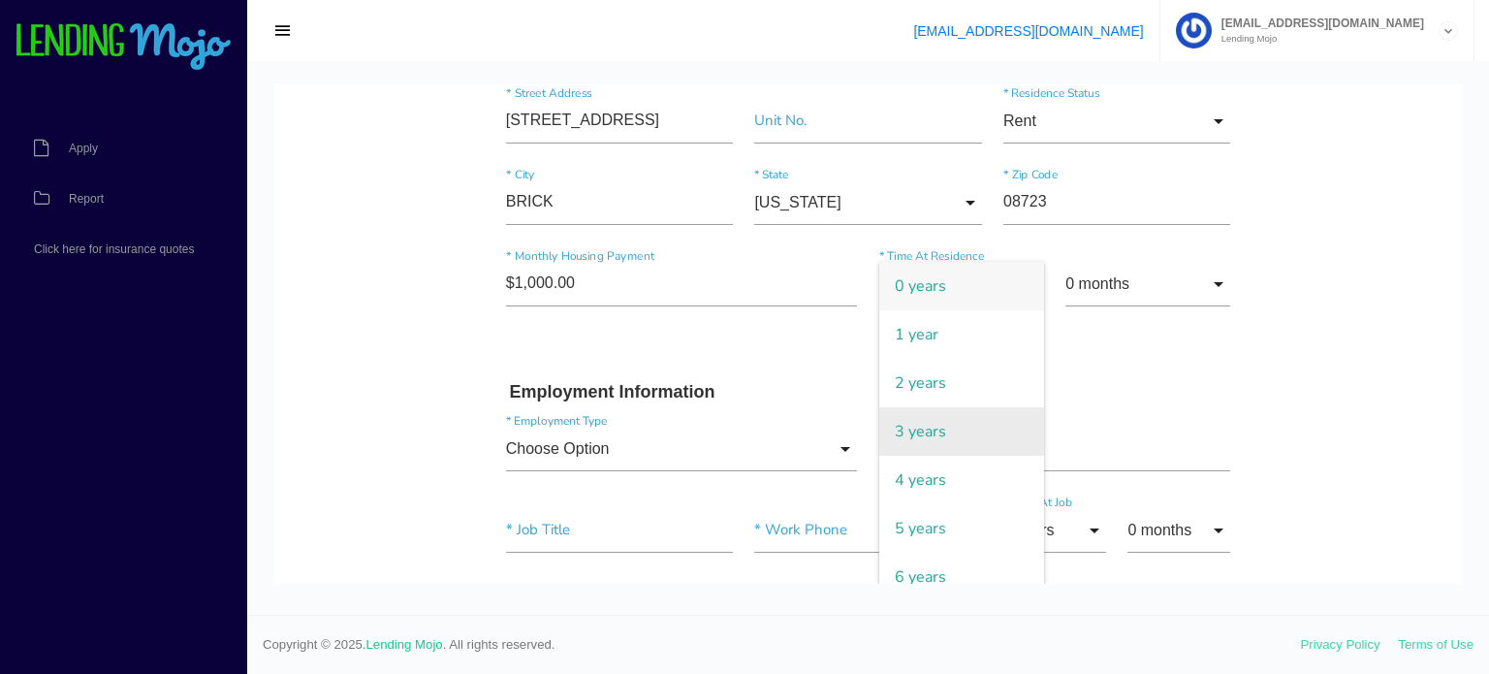
click at [934, 445] on span "3 years" at bounding box center [961, 431] width 165 height 48
type input "3 years"
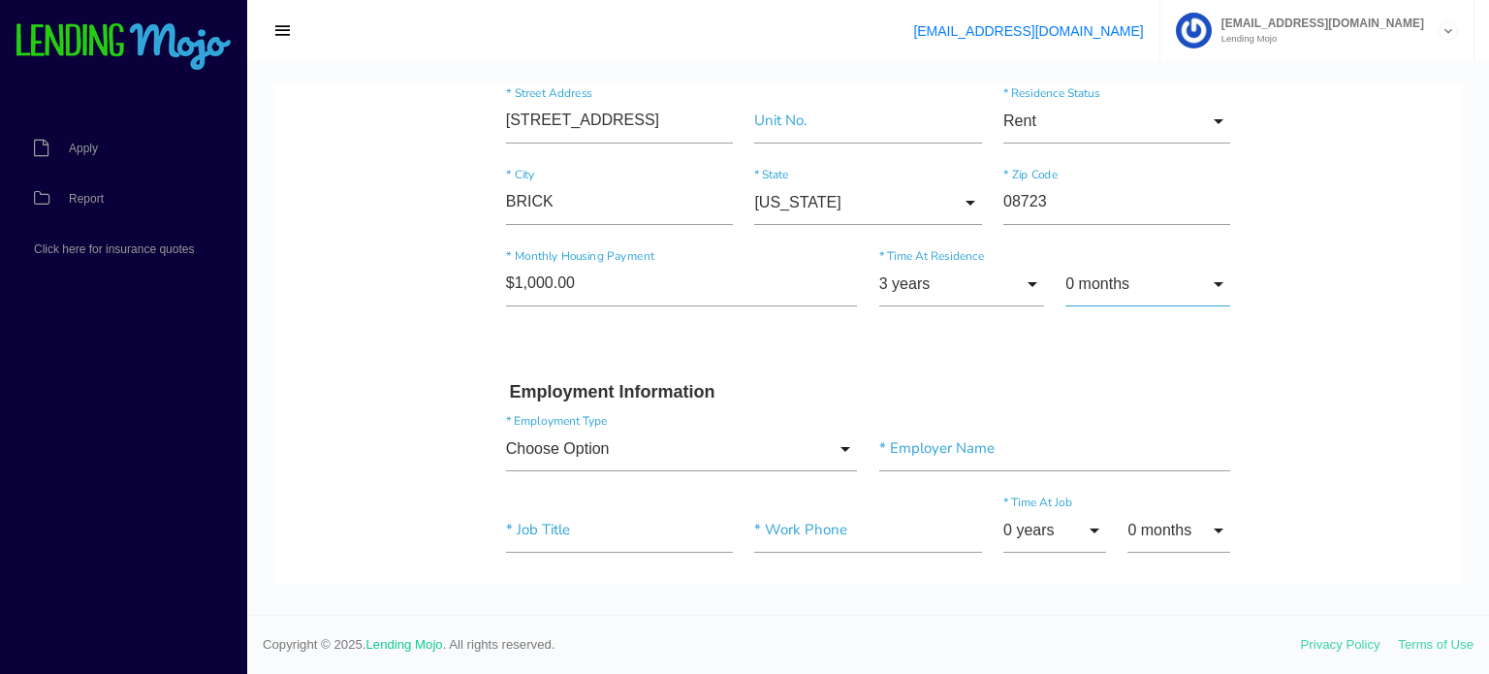
click at [1130, 281] on input "0 months" at bounding box center [1148, 284] width 165 height 45
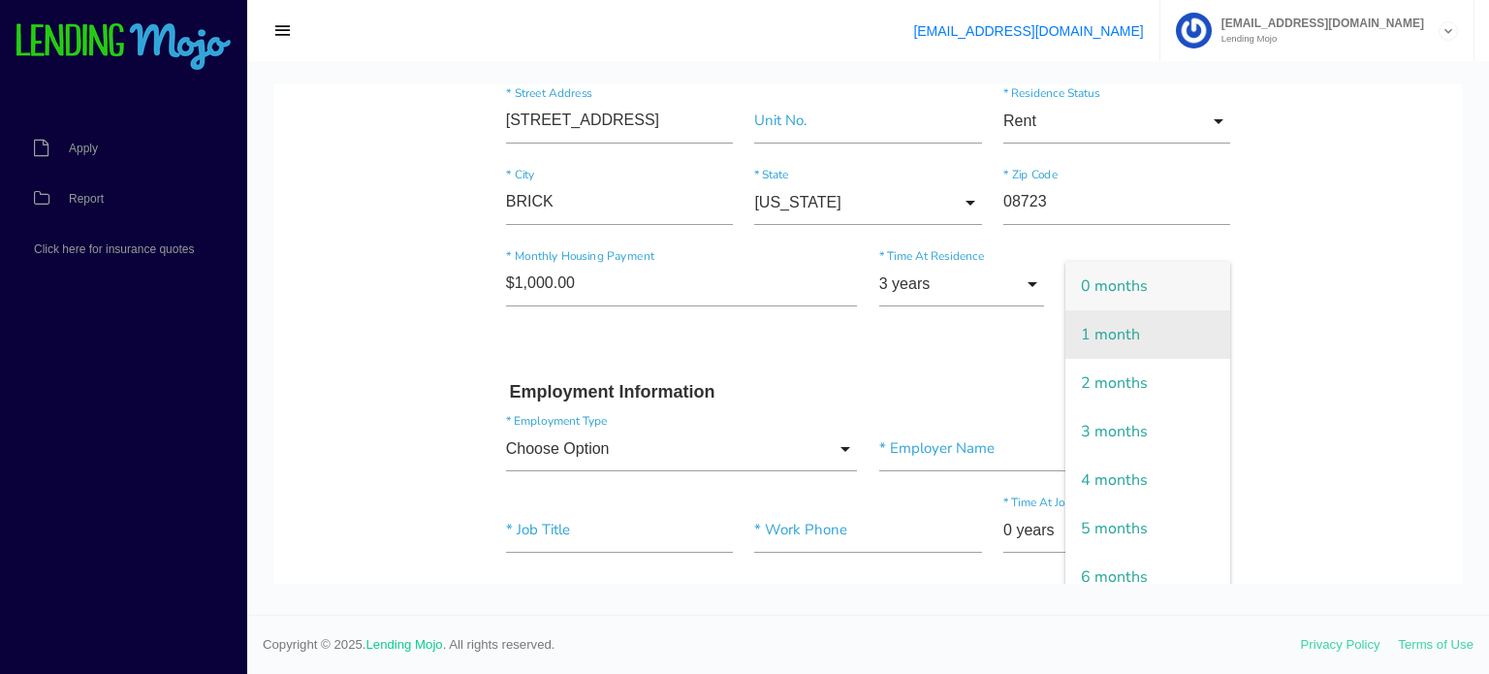
click at [1082, 328] on span "1 month" at bounding box center [1148, 334] width 165 height 48
type input "1 month"
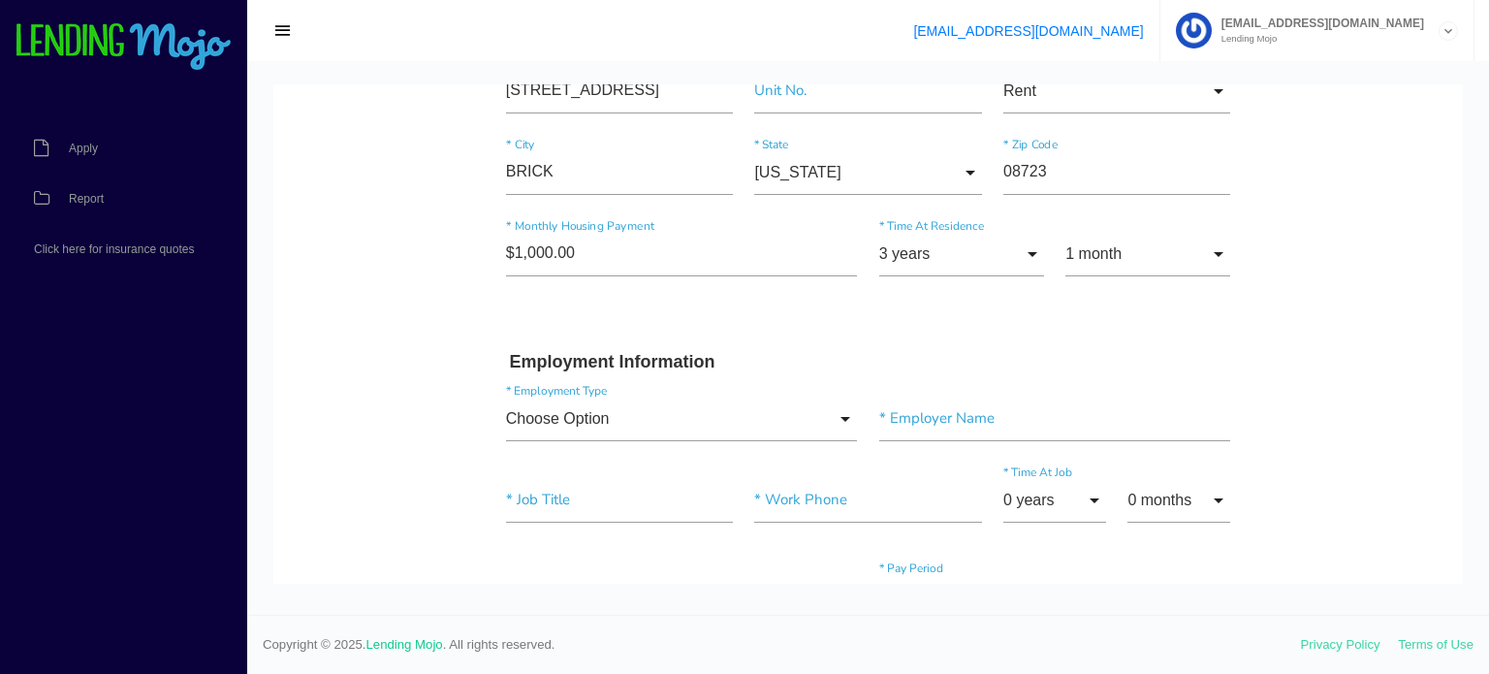
scroll to position [970, 0]
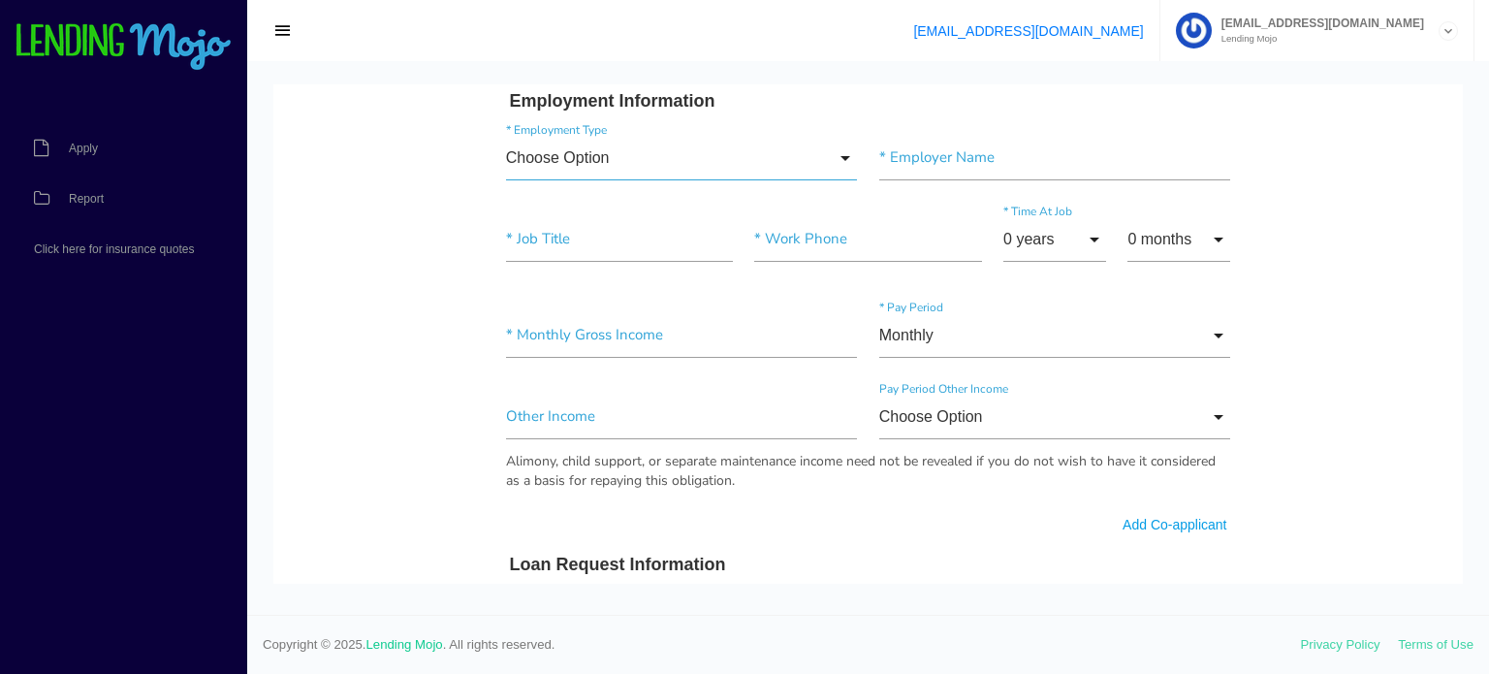
click at [570, 173] on input "Choose Option" at bounding box center [682, 158] width 352 height 45
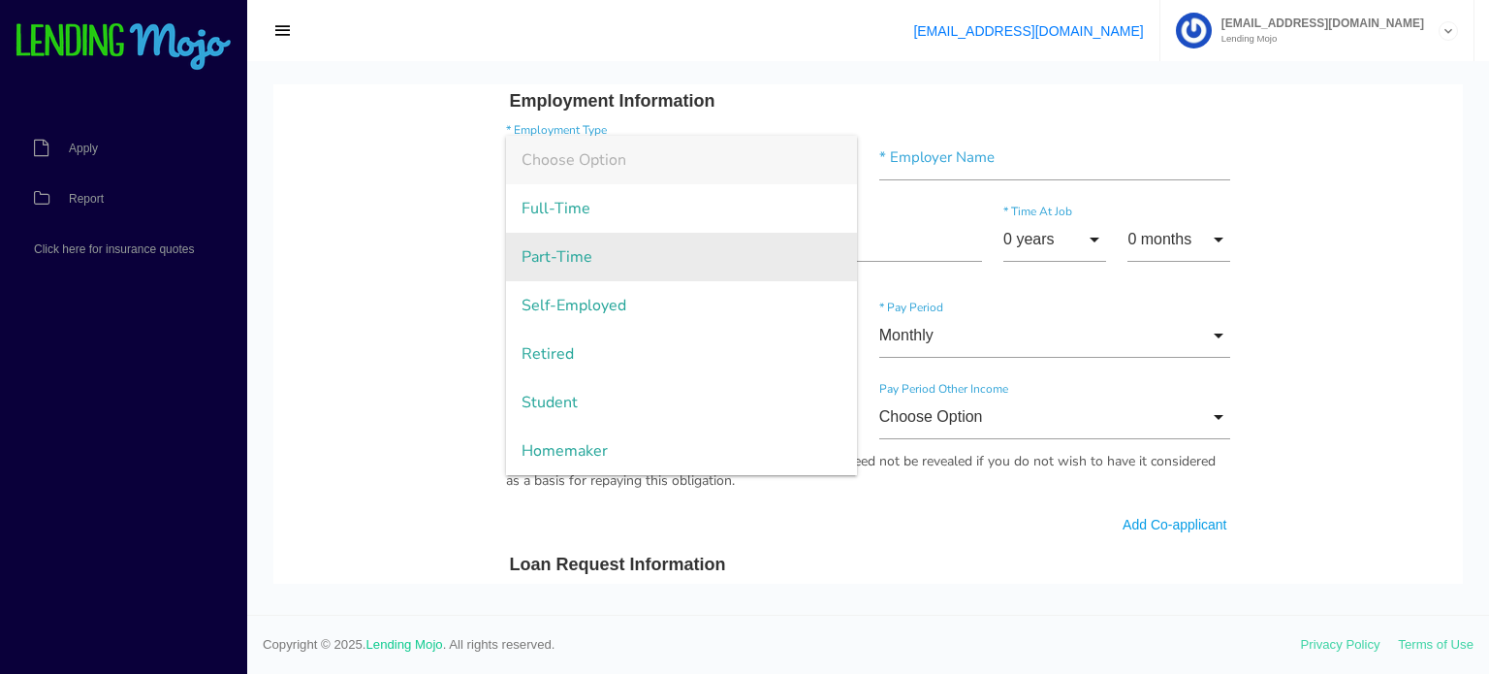
drag, startPoint x: 592, startPoint y: 297, endPoint x: 668, endPoint y: 270, distance: 80.3
click at [594, 297] on span "Self-Employed" at bounding box center [682, 305] width 352 height 48
type input "Self-Employed"
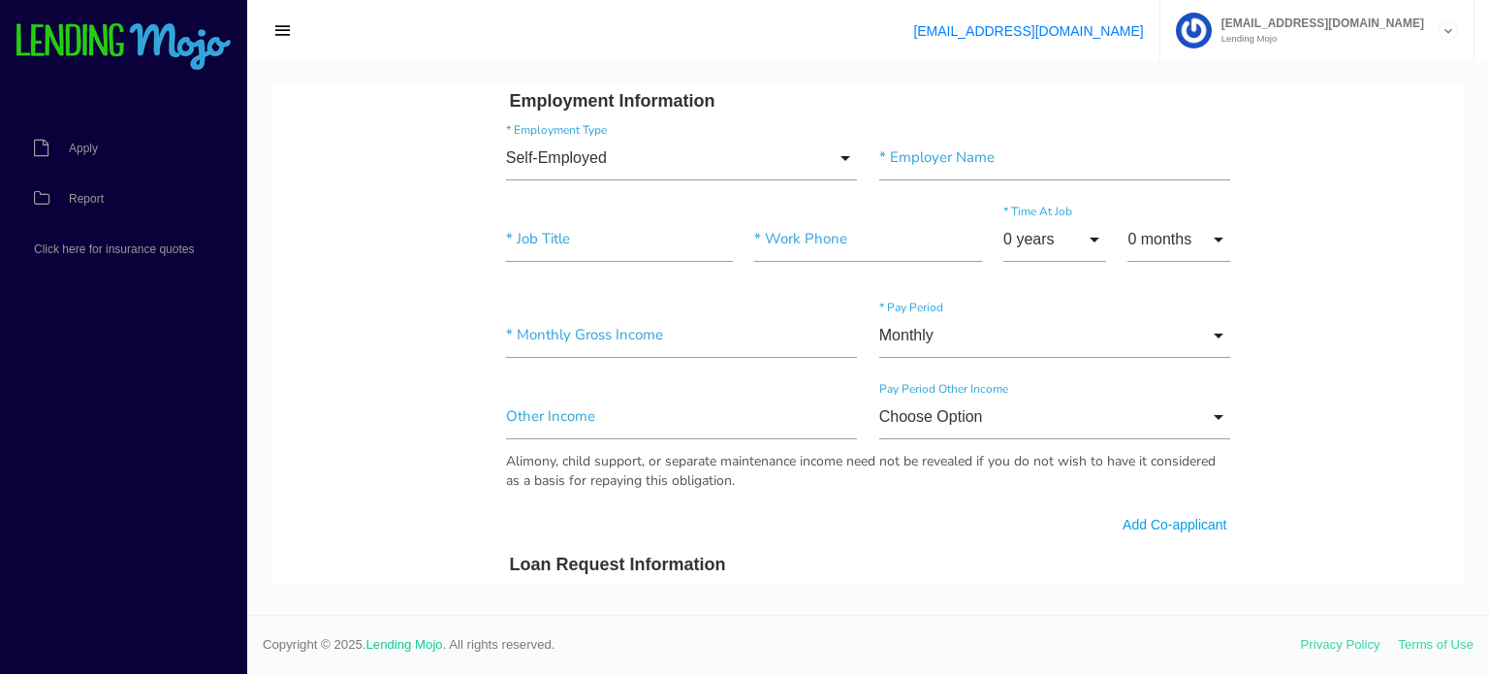
click at [1007, 191] on div "Self-Employed Choose Option Full-Time Part-Time Self-Employed Retired Student H…" at bounding box center [868, 161] width 747 height 81
click at [995, 159] on input"] "text" at bounding box center [1055, 158] width 352 height 45
type input"] "Self employed"
click at [541, 245] on input"] "text" at bounding box center [619, 239] width 227 height 45
type input"] "H"
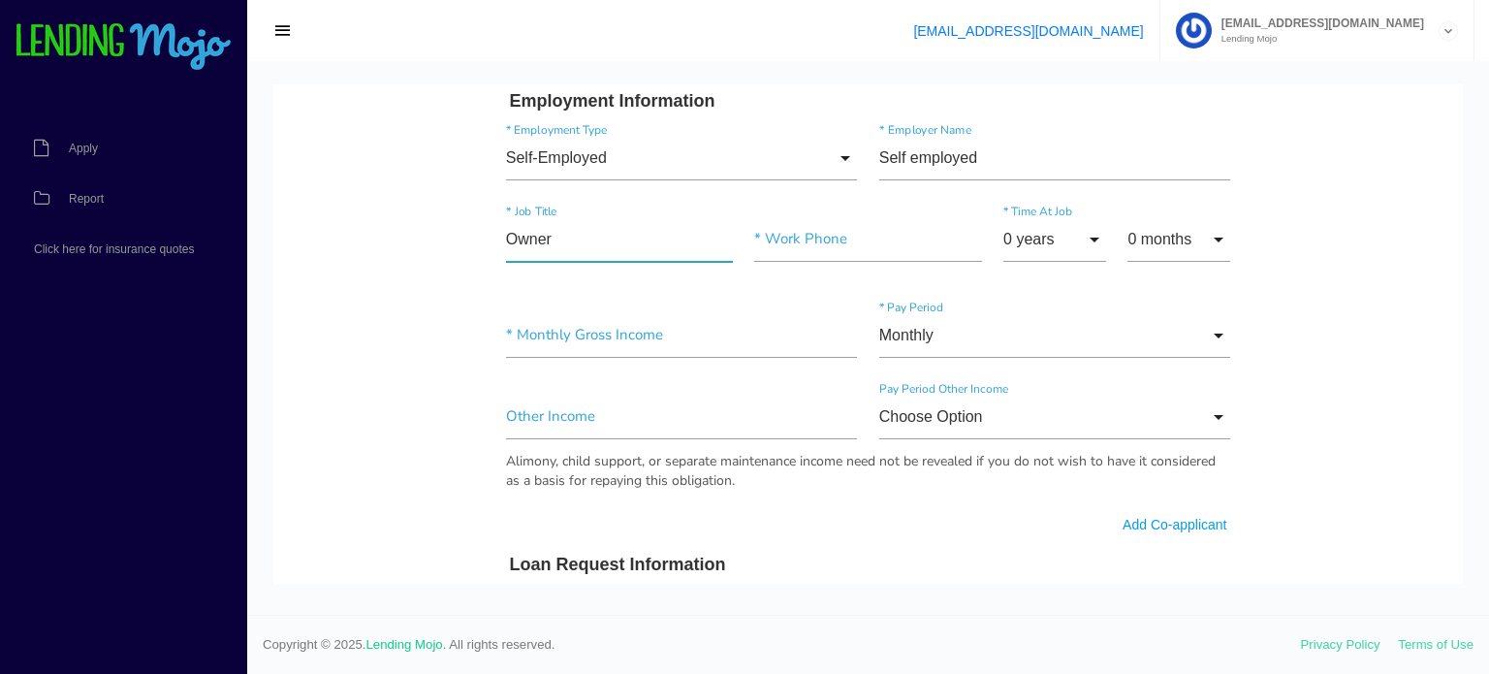
type input"] "Owner"
drag, startPoint x: 861, startPoint y: 216, endPoint x: 774, endPoint y: 182, distance: 93.6
click at [861, 217] on input"] "text" at bounding box center [867, 239] width 227 height 45
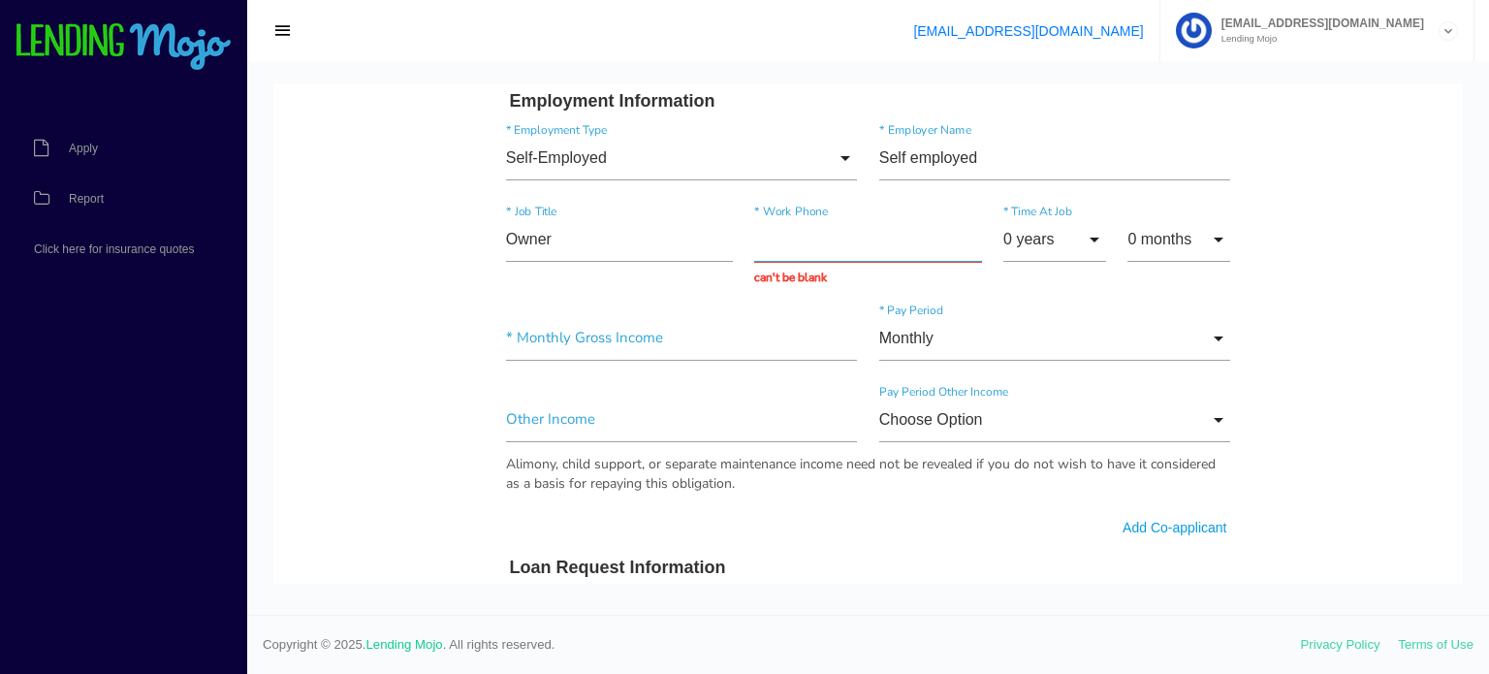
paste input "(732) 768-9132"
type input "(732) 768-9132"
click at [1028, 250] on input "0 years" at bounding box center [1054, 239] width 103 height 45
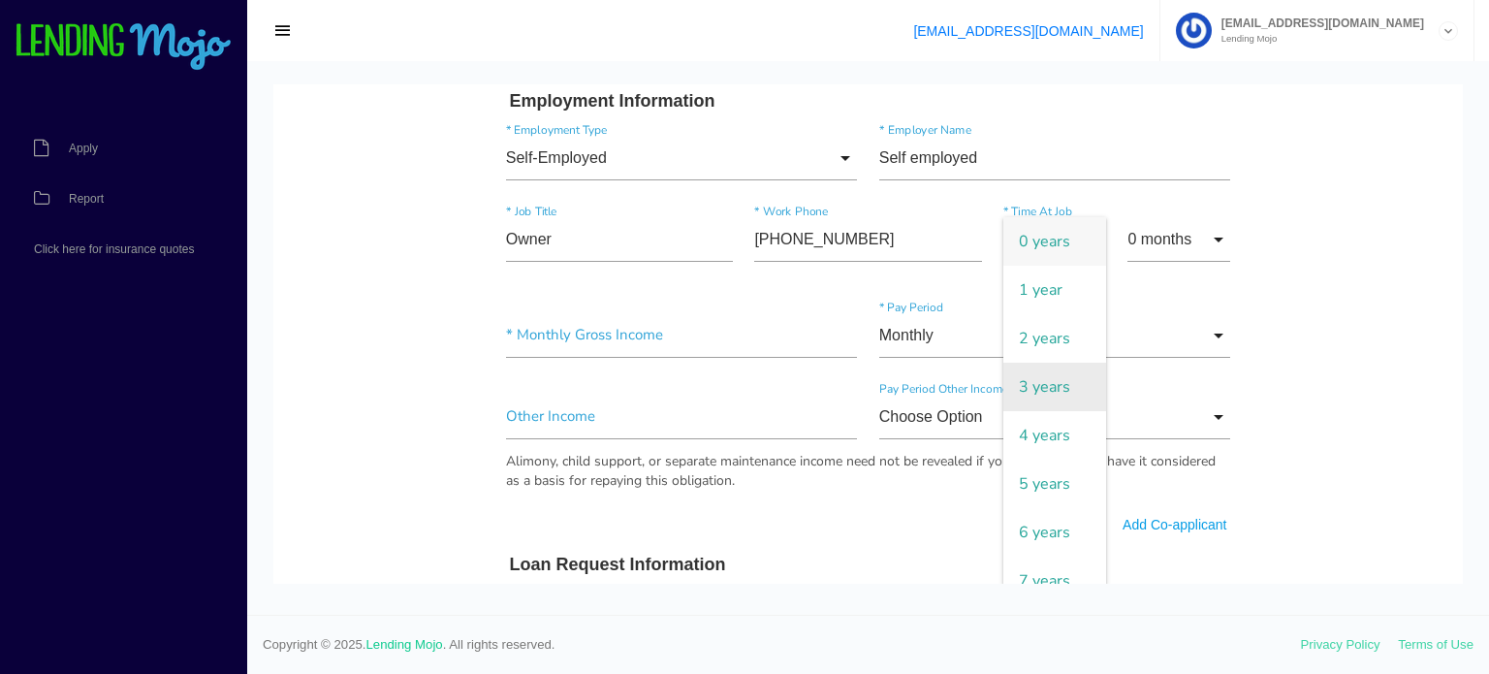
click at [1037, 393] on span "3 years" at bounding box center [1054, 387] width 103 height 48
type input "3 years"
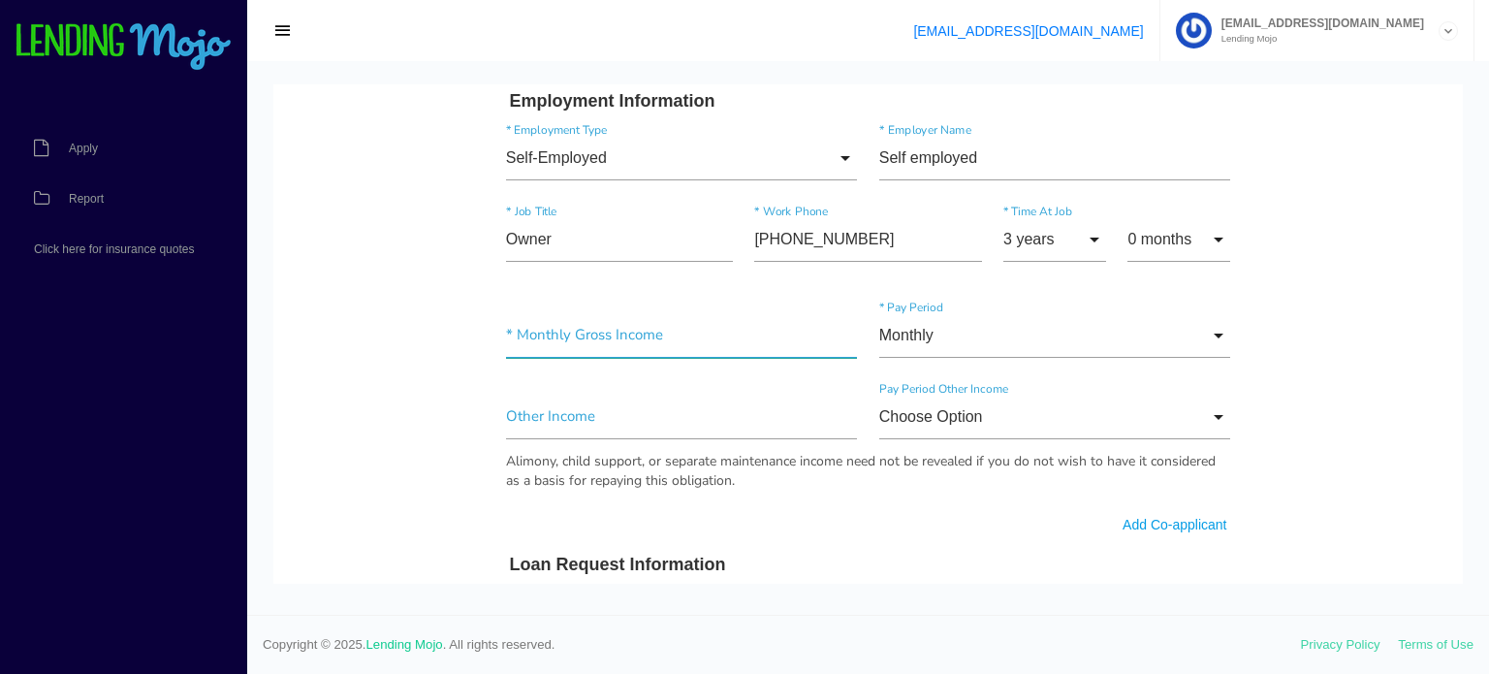
click at [594, 332] on input"] "text" at bounding box center [682, 335] width 352 height 45
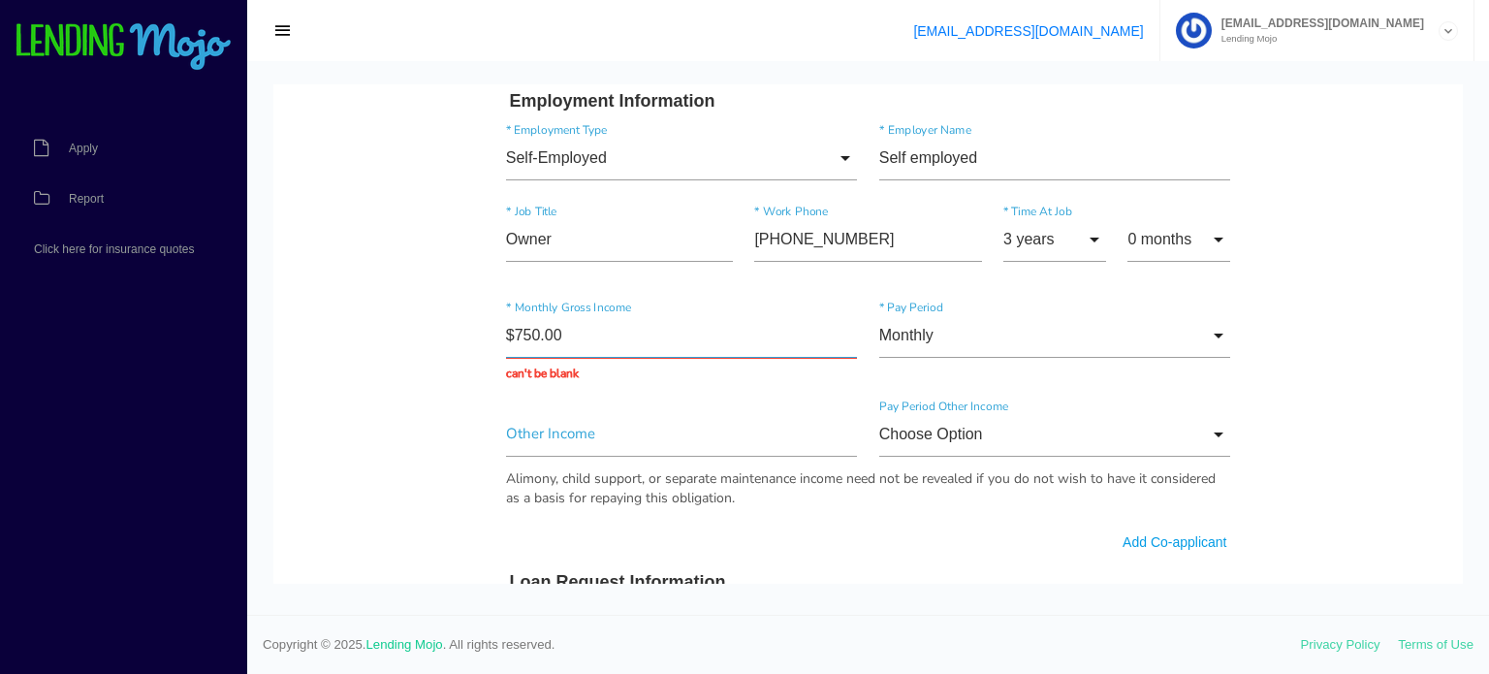
type input "$7,500.00"
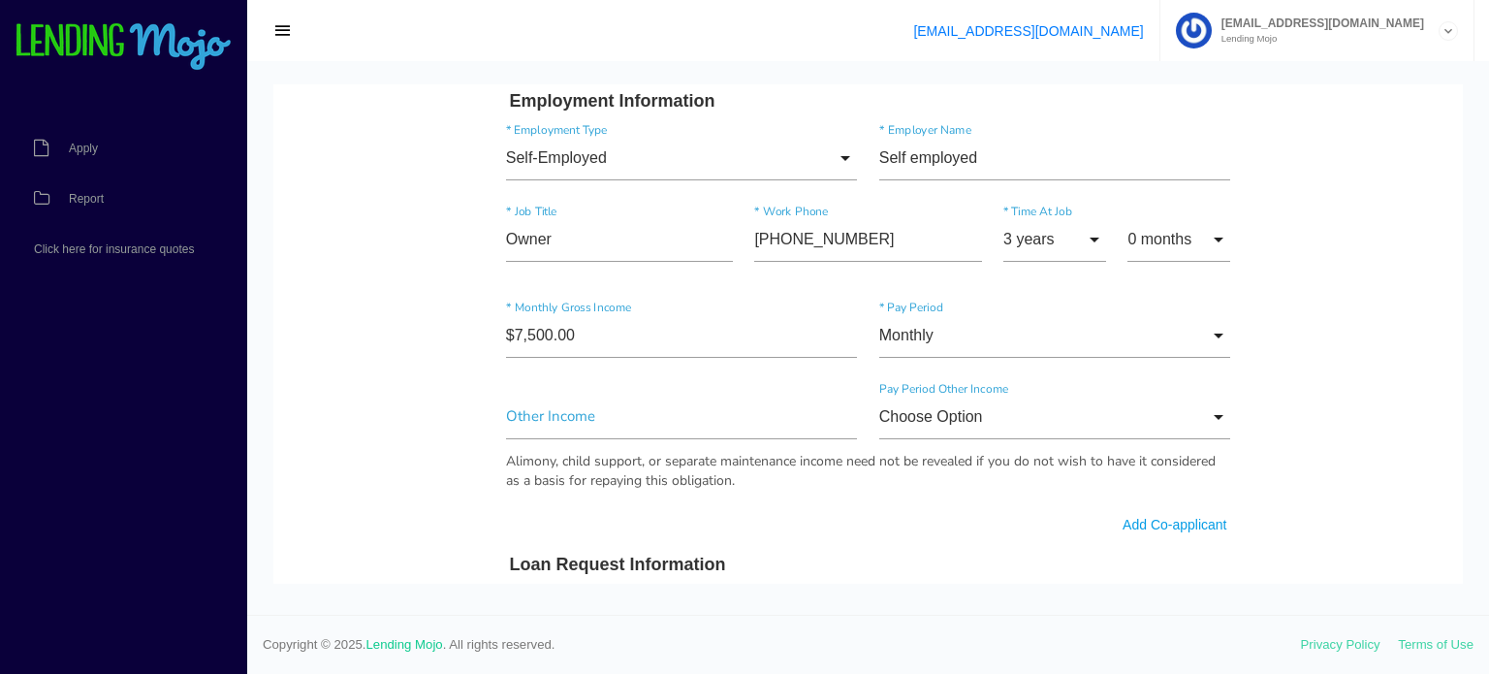
click at [1289, 327] on body "Quick, Secure Financing Personalized to You. Jessica * First Name Fernanda Midd…" at bounding box center [868, 388] width 1190 height 2547
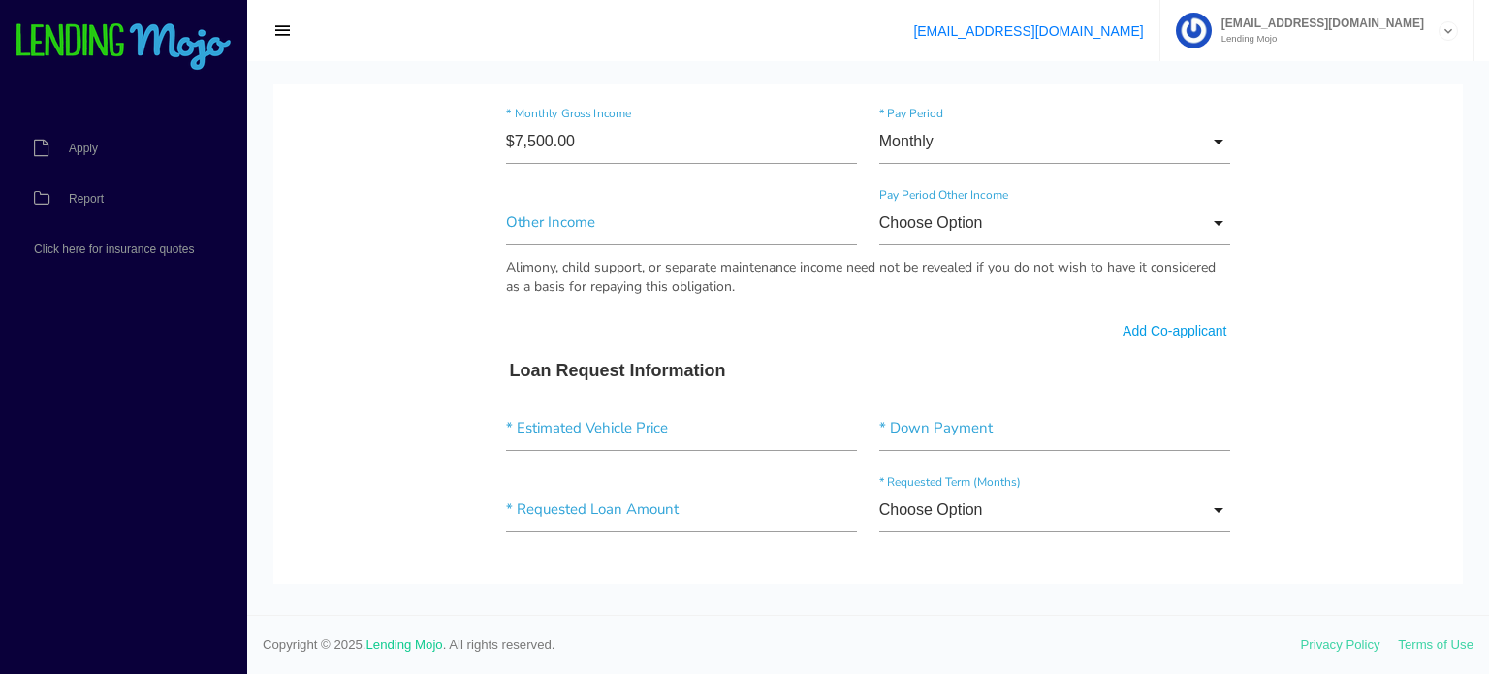
scroll to position [1357, 0]
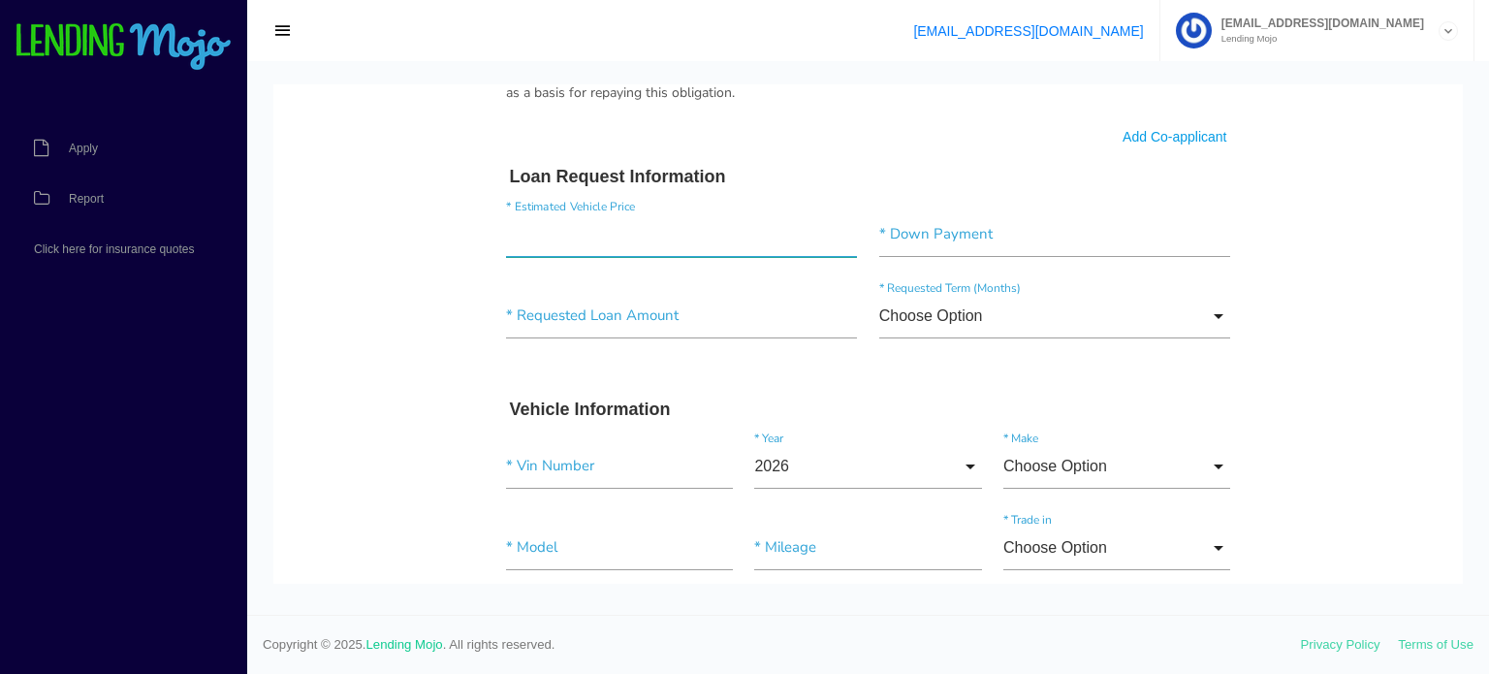
click at [602, 239] on input"] "text" at bounding box center [682, 234] width 352 height 45
type input"] "$25,997.00"
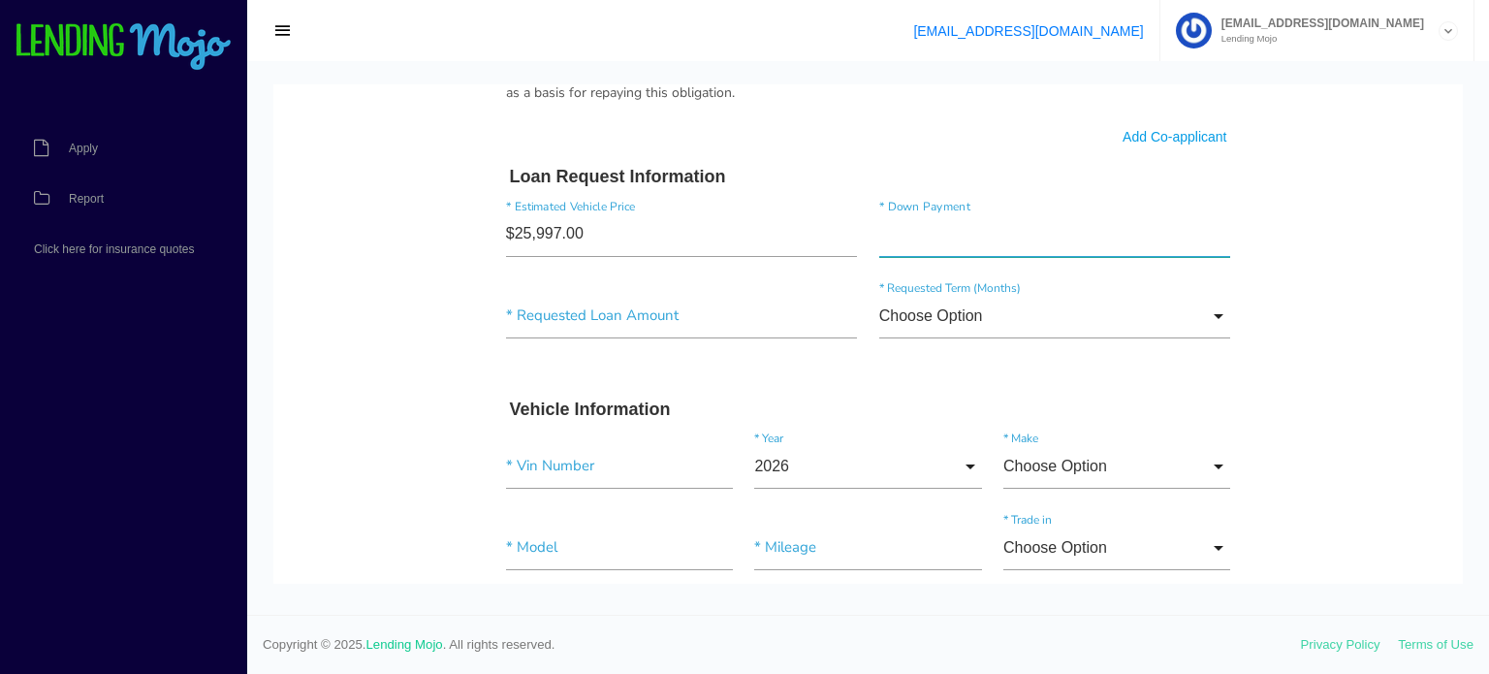
click at [977, 225] on input"] "text" at bounding box center [1055, 234] width 352 height 45
type input"] "$5.00"
type input"] "$4,000.00"
drag, startPoint x: 673, startPoint y: 293, endPoint x: 663, endPoint y: 309, distance: 19.1
click at [672, 294] on input"] "text" at bounding box center [682, 316] width 352 height 45
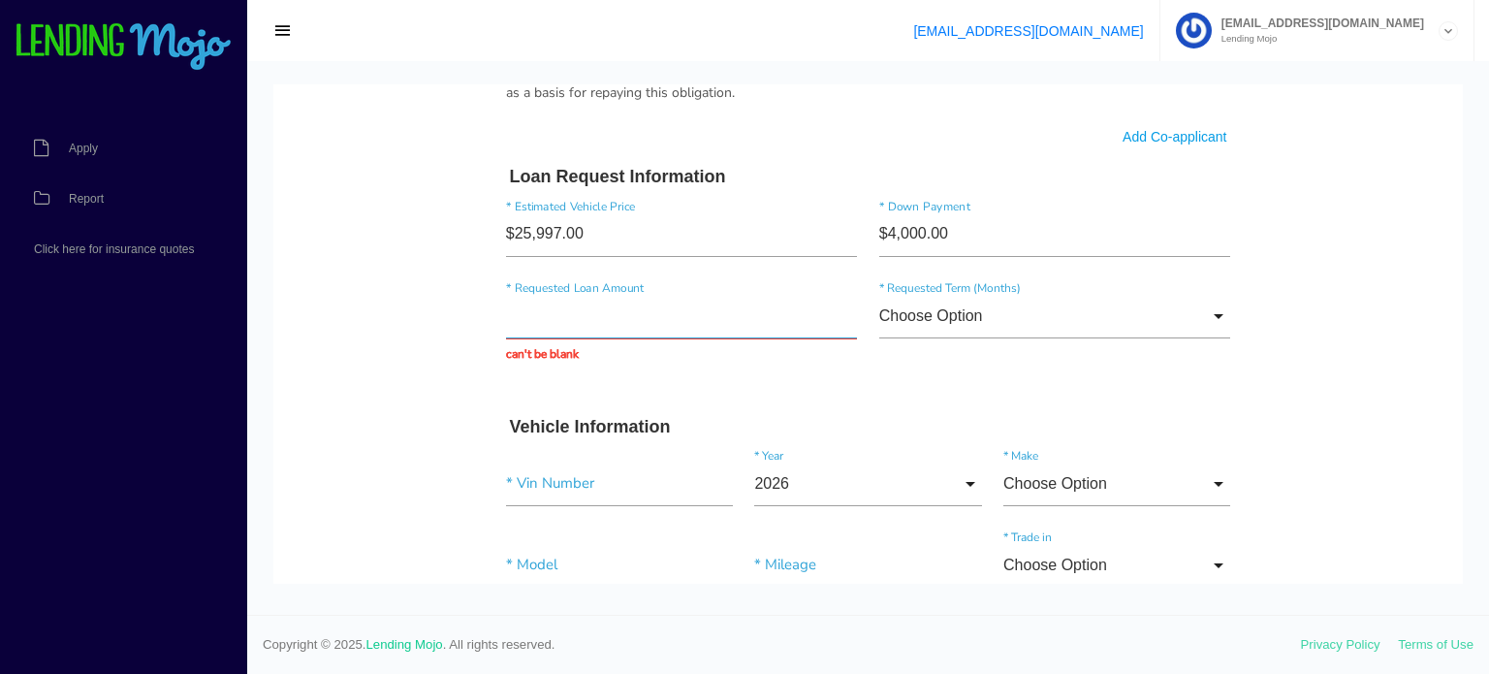
drag, startPoint x: 612, startPoint y: 314, endPoint x: 523, endPoint y: 304, distance: 89.7
click at [523, 304] on input "text" at bounding box center [682, 316] width 352 height 45
type input "$25,000.00"
click at [355, 366] on body "Quick, Secure Financing Personalized to You. Jessica * First Name Fernanda Midd…" at bounding box center [868, 9] width 1190 height 2564
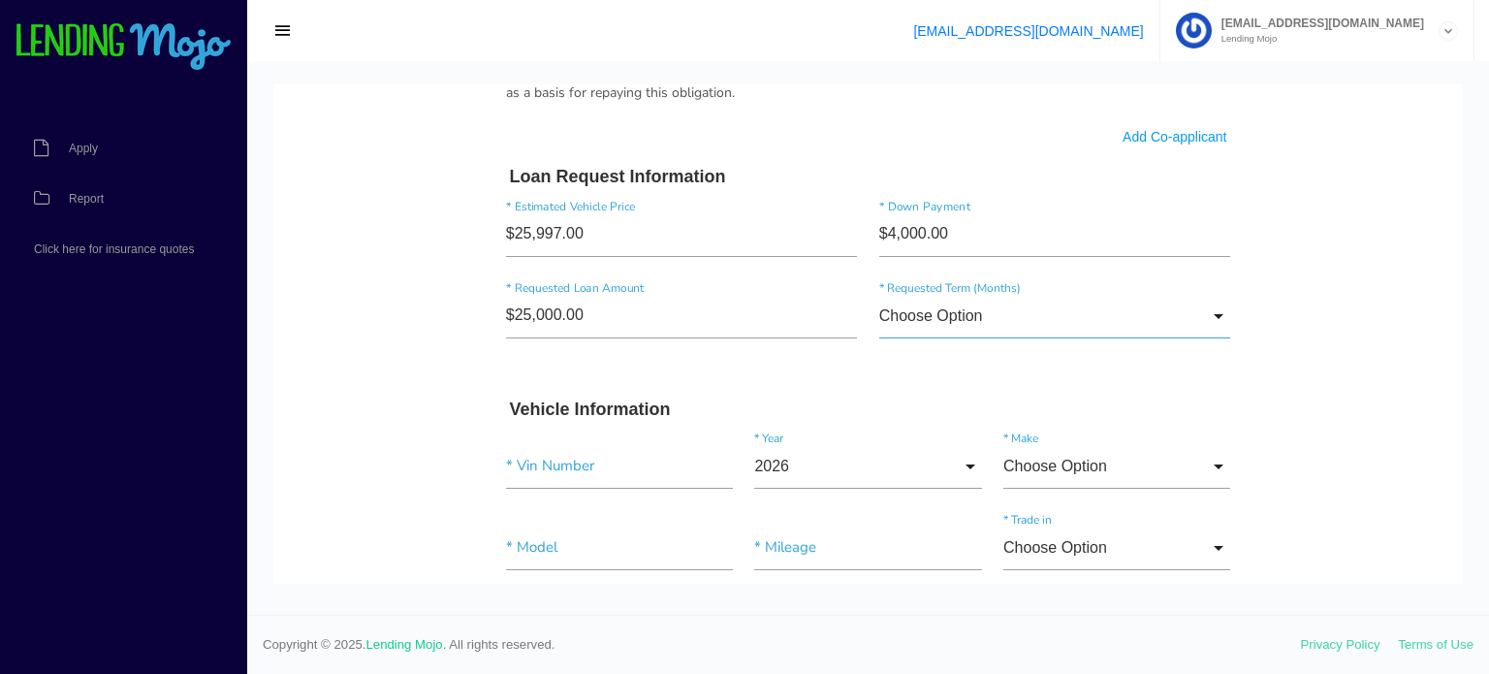
click at [973, 316] on input "Choose Option" at bounding box center [1055, 316] width 352 height 45
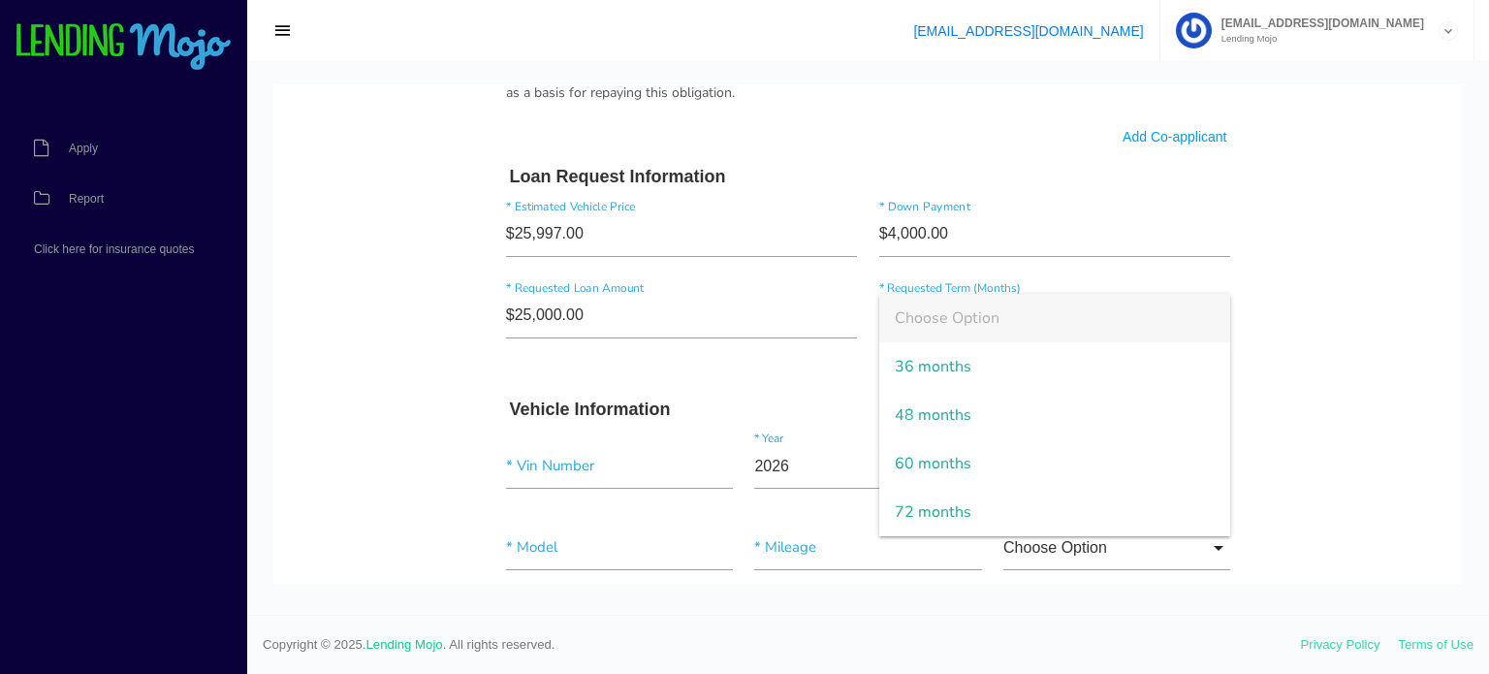
drag, startPoint x: 925, startPoint y: 464, endPoint x: 1229, endPoint y: 362, distance: 321.3
click at [925, 464] on span "60 months" at bounding box center [1055, 463] width 352 height 48
type input "60 months"
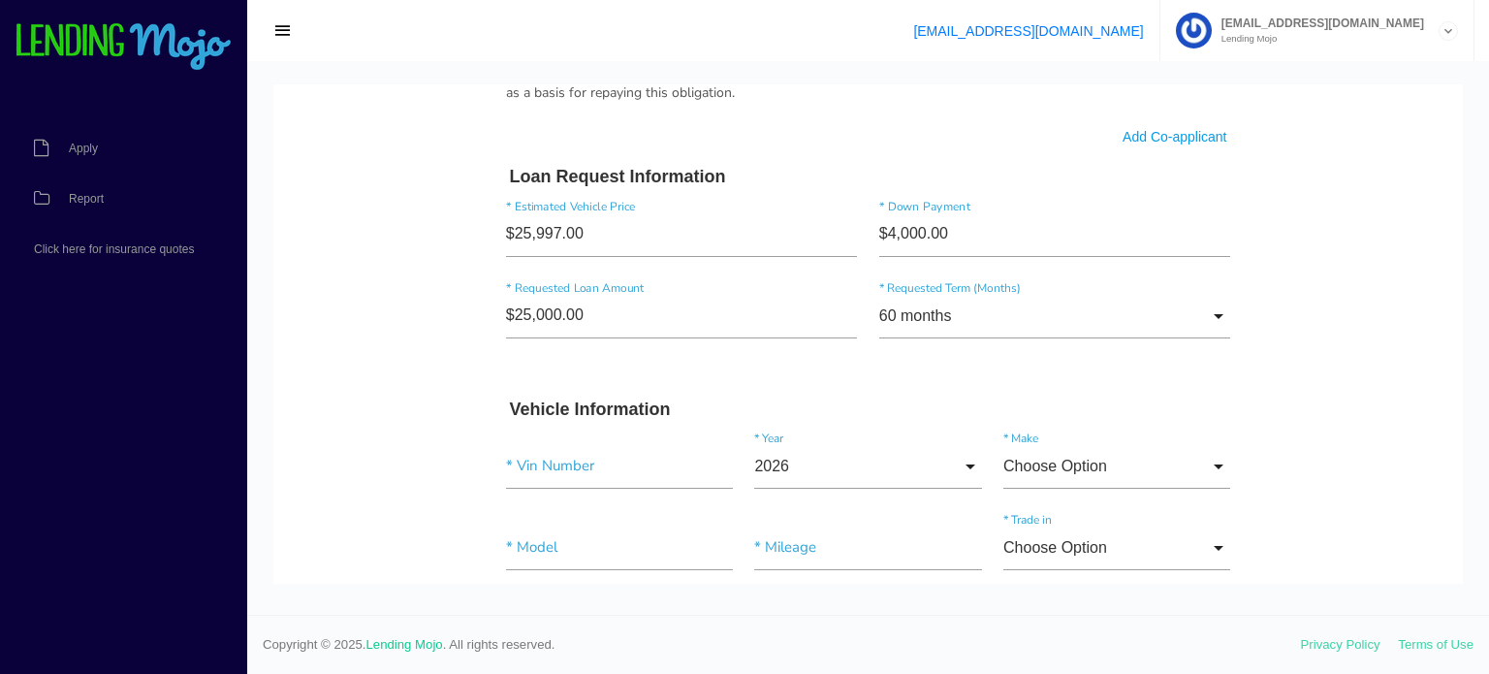
click at [1370, 298] on body "Quick, Secure Financing Personalized to You. Jessica * First Name Fernanda Midd…" at bounding box center [868, 0] width 1190 height 2547
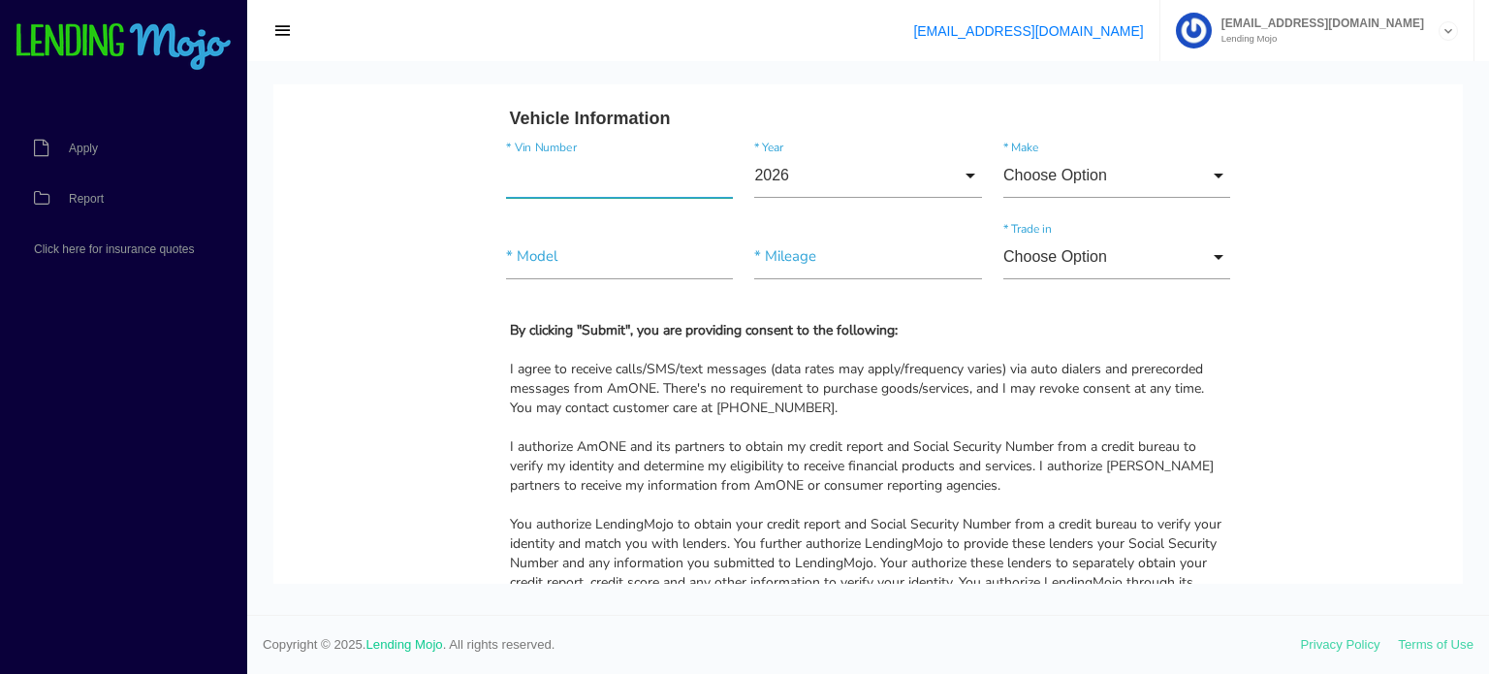
click at [633, 174] on input"] "text" at bounding box center [619, 175] width 227 height 45
paste input"] "[US_VEHICLE_IDENTIFICATION_NUMBER]"
type input"] "[US_VEHICLE_IDENTIFICATION_NUMBER]"
drag, startPoint x: 804, startPoint y: 187, endPoint x: 813, endPoint y: 249, distance: 62.8
click at [806, 187] on input "2026" at bounding box center [867, 175] width 227 height 45
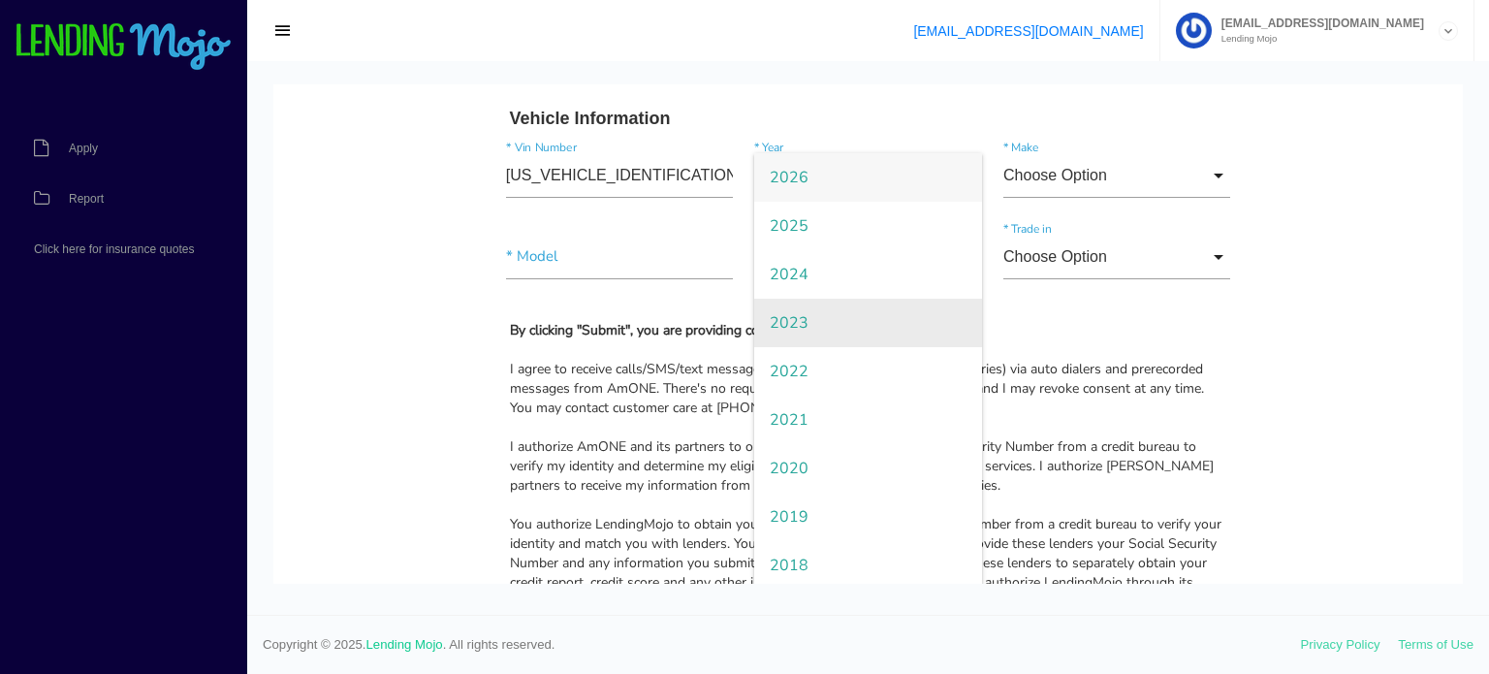
scroll to position [97, 0]
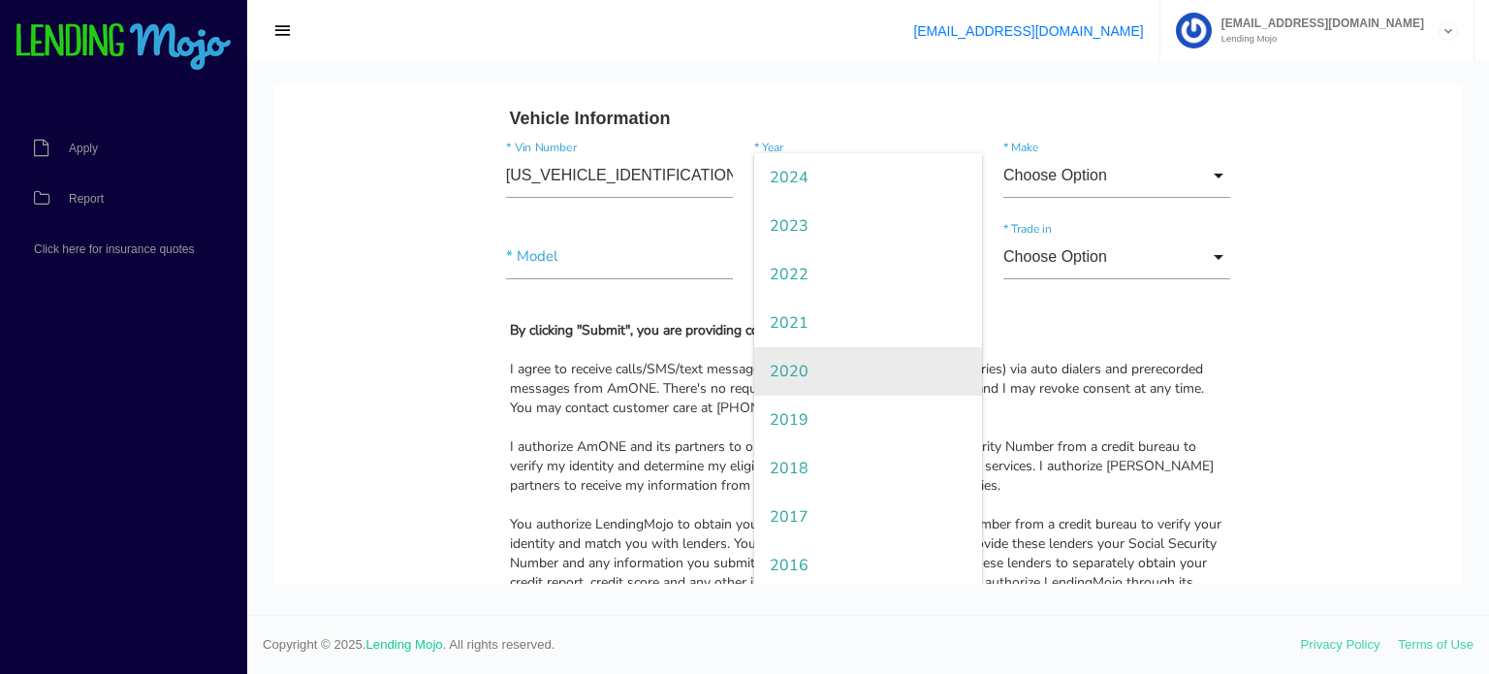
click at [779, 356] on span "2020" at bounding box center [867, 371] width 227 height 48
type input "2020"
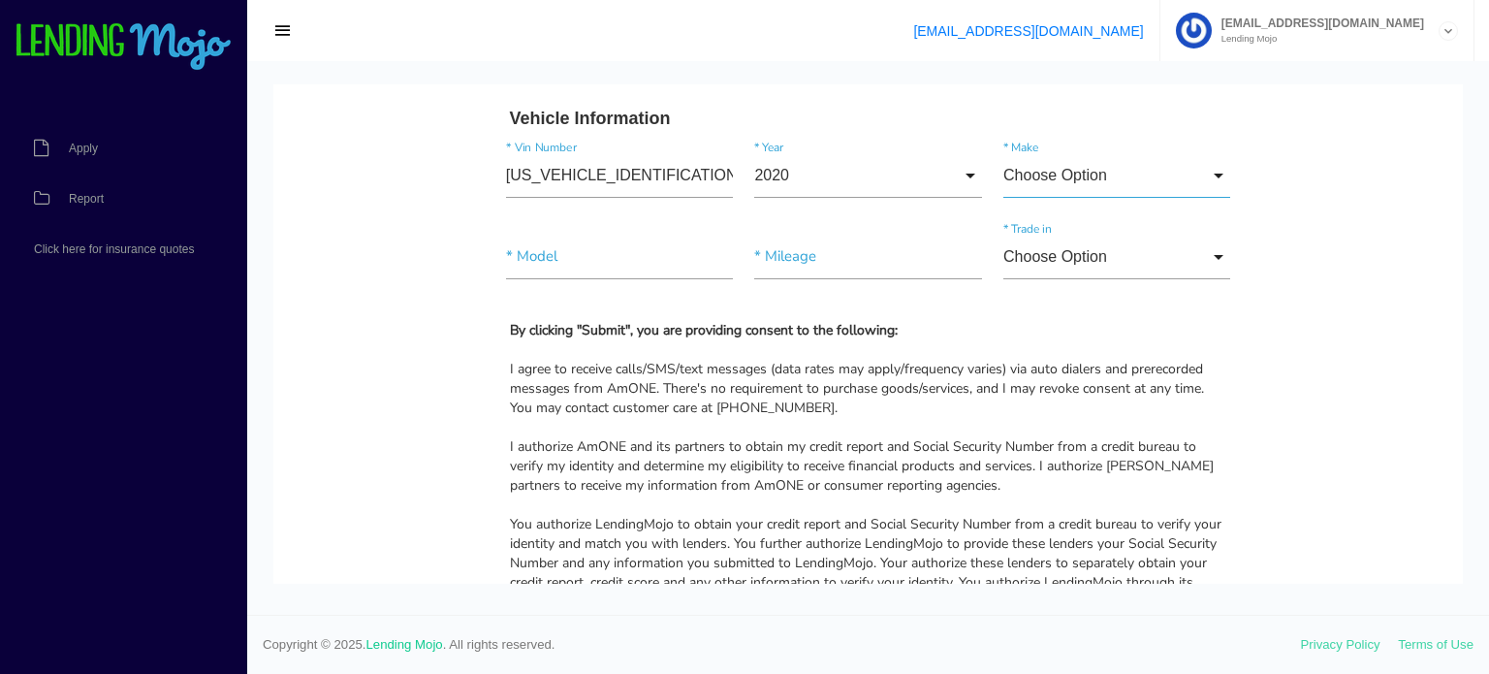
click at [1132, 170] on input "Choose Option" at bounding box center [1116, 175] width 227 height 45
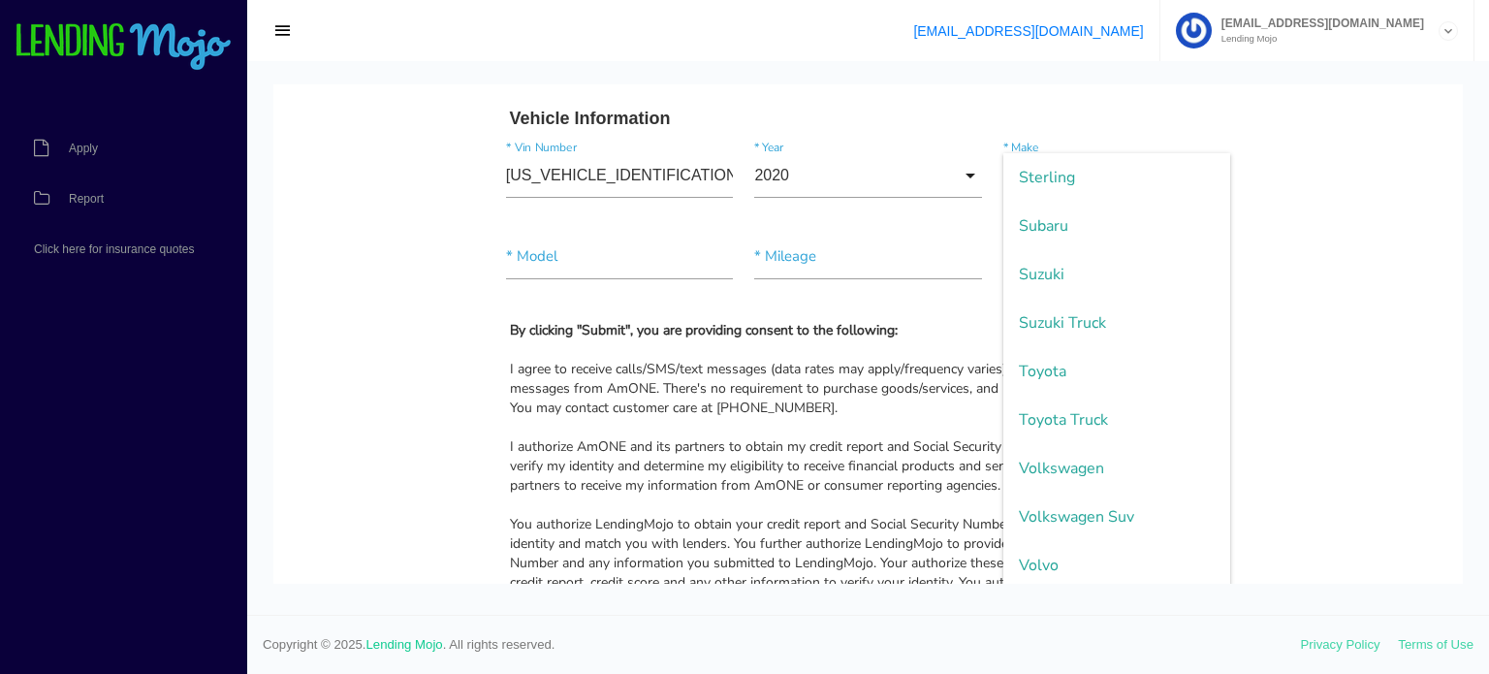
scroll to position [4169, 0]
click at [1147, 310] on span "Toyota Truck" at bounding box center [1116, 323] width 227 height 48
type input "Toyota Truck"
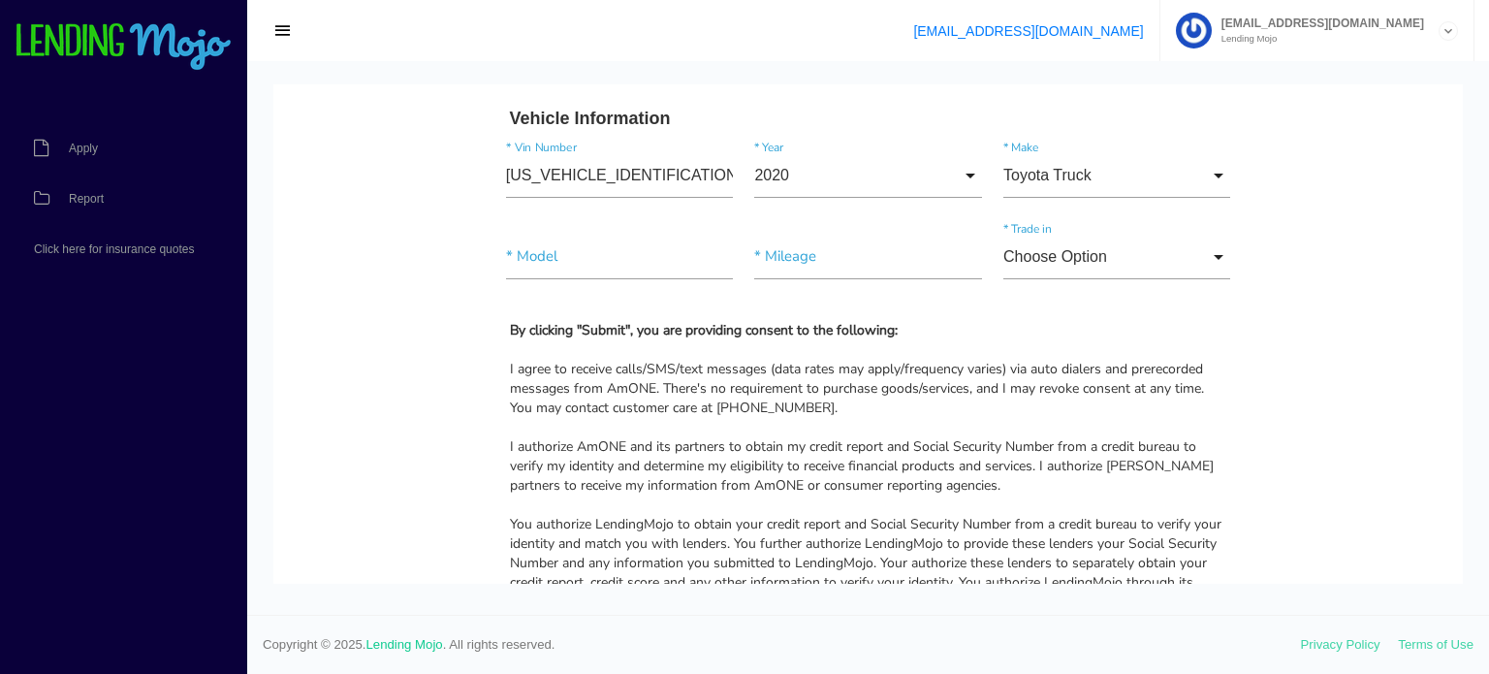
click at [570, 220] on div "* Model * Mileage Choose Option Choose Option Yes No Choose Option Yes No * Tra…" at bounding box center [868, 260] width 747 height 81
click at [563, 252] on input"] "text" at bounding box center [619, 257] width 227 height 45
paste input"] "Tacoma SR"
type input"] "Tacoma SR"
click at [821, 260] on input"] "text" at bounding box center [867, 257] width 227 height 45
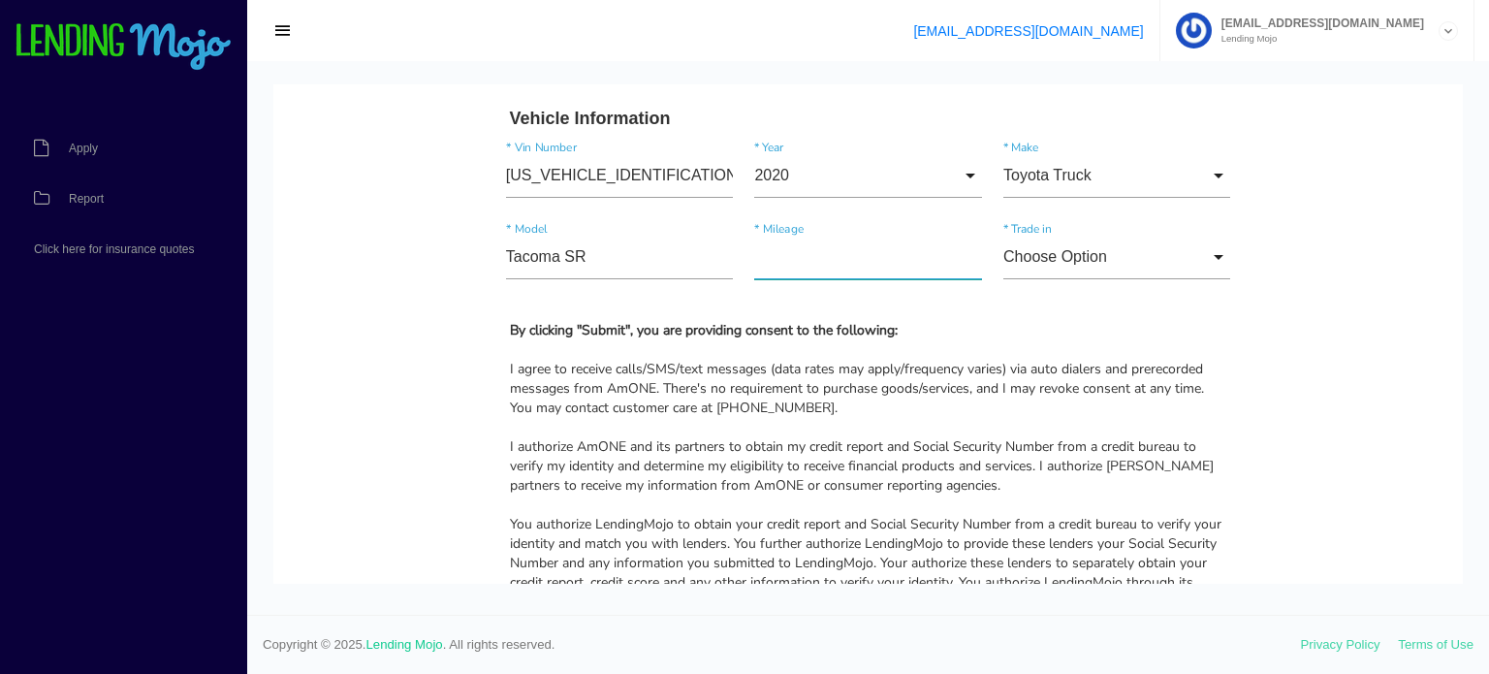
paste input"] "117,972"
type input"] "117,972"
click at [1019, 251] on input "Choose Option" at bounding box center [1116, 257] width 227 height 45
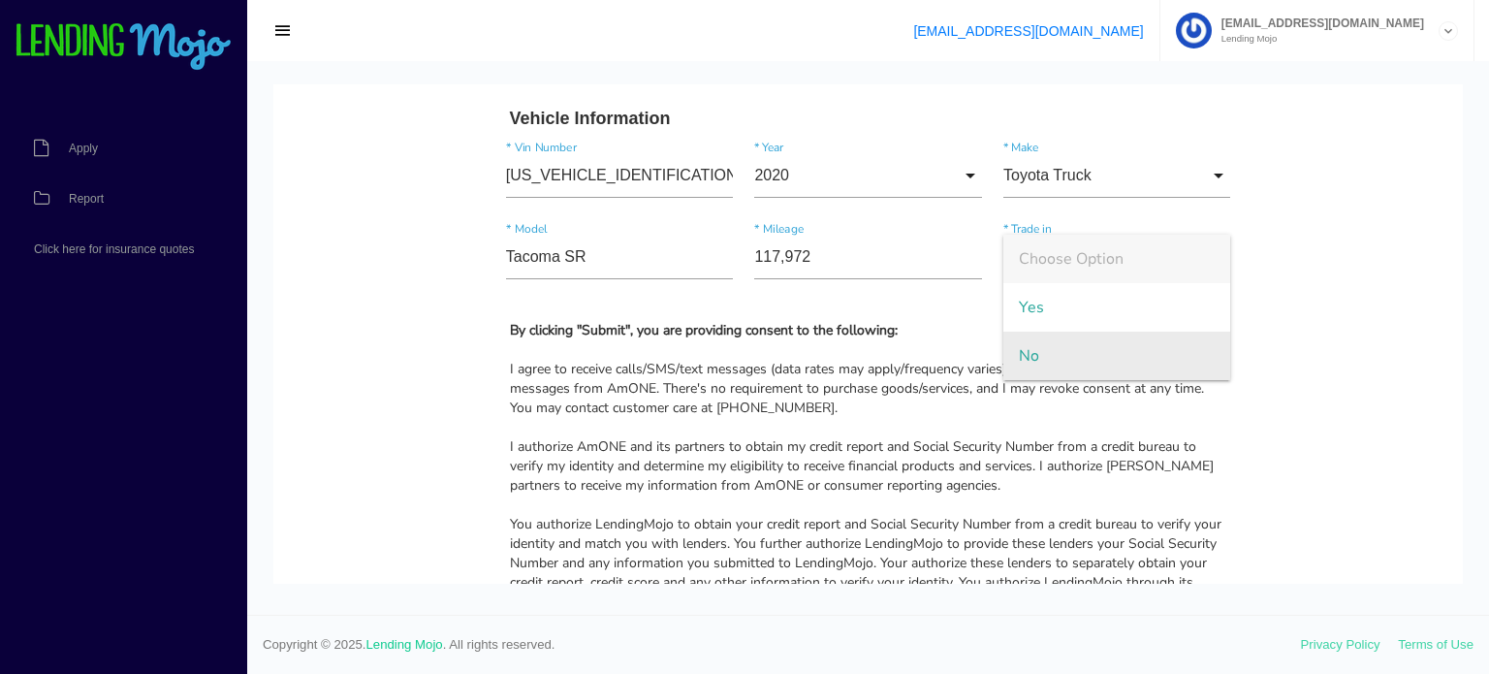
click at [1036, 360] on span "No" at bounding box center [1116, 356] width 227 height 48
type input "No"
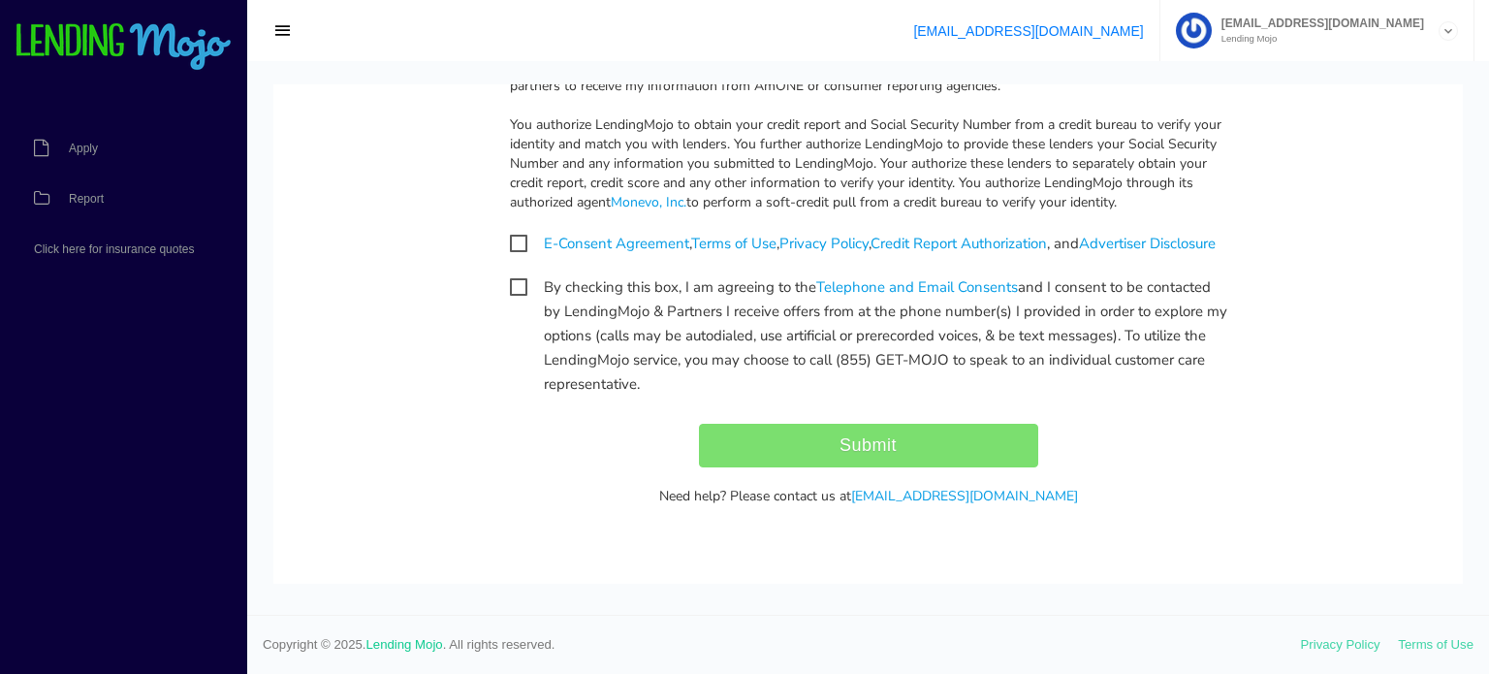
click at [510, 232] on span "E-Consent Agreement , Terms of Use , Privacy Policy , Credit Report Authorizati…" at bounding box center [863, 244] width 706 height 24
checkbox input "true"
click at [510, 285] on span "By checking this box, I am agreeing to the Telephone and Email Consents and I c…" at bounding box center [868, 287] width 717 height 24
checkbox input "true"
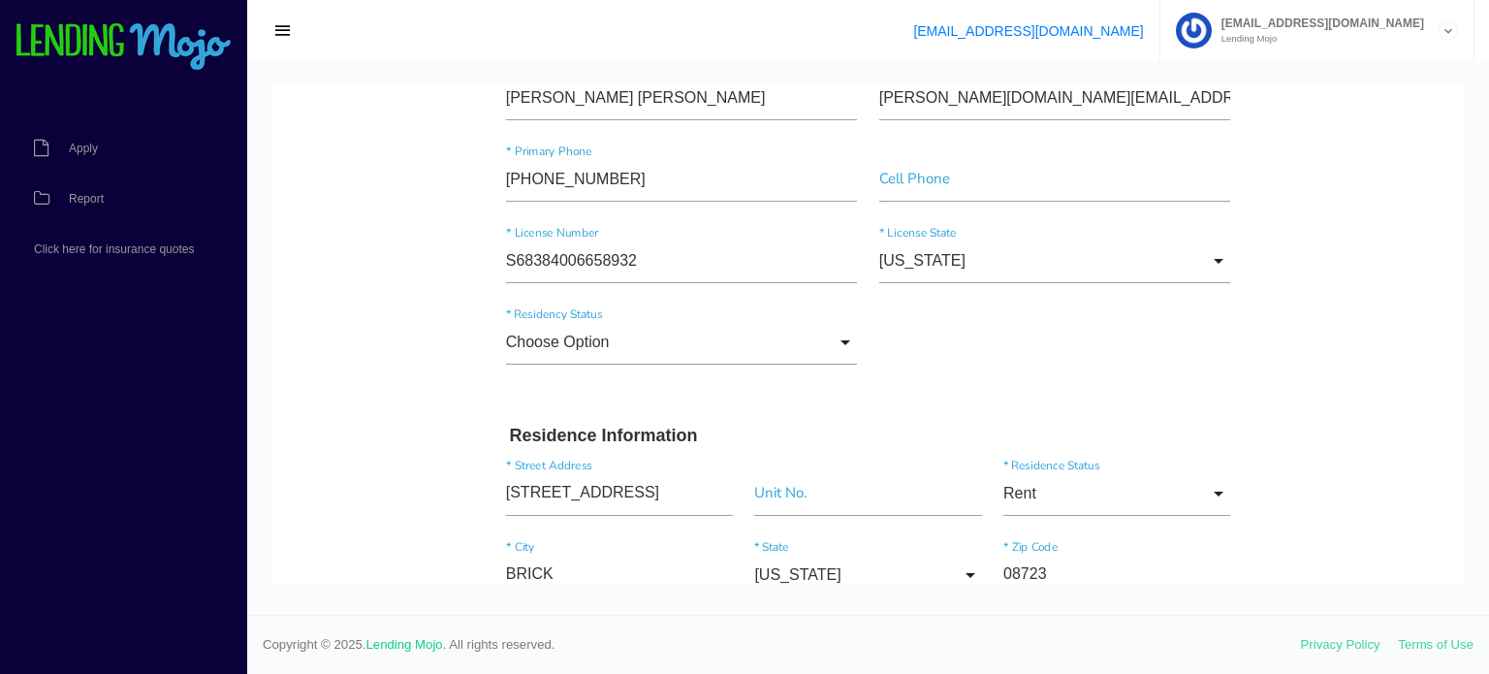
scroll to position [485, 0]
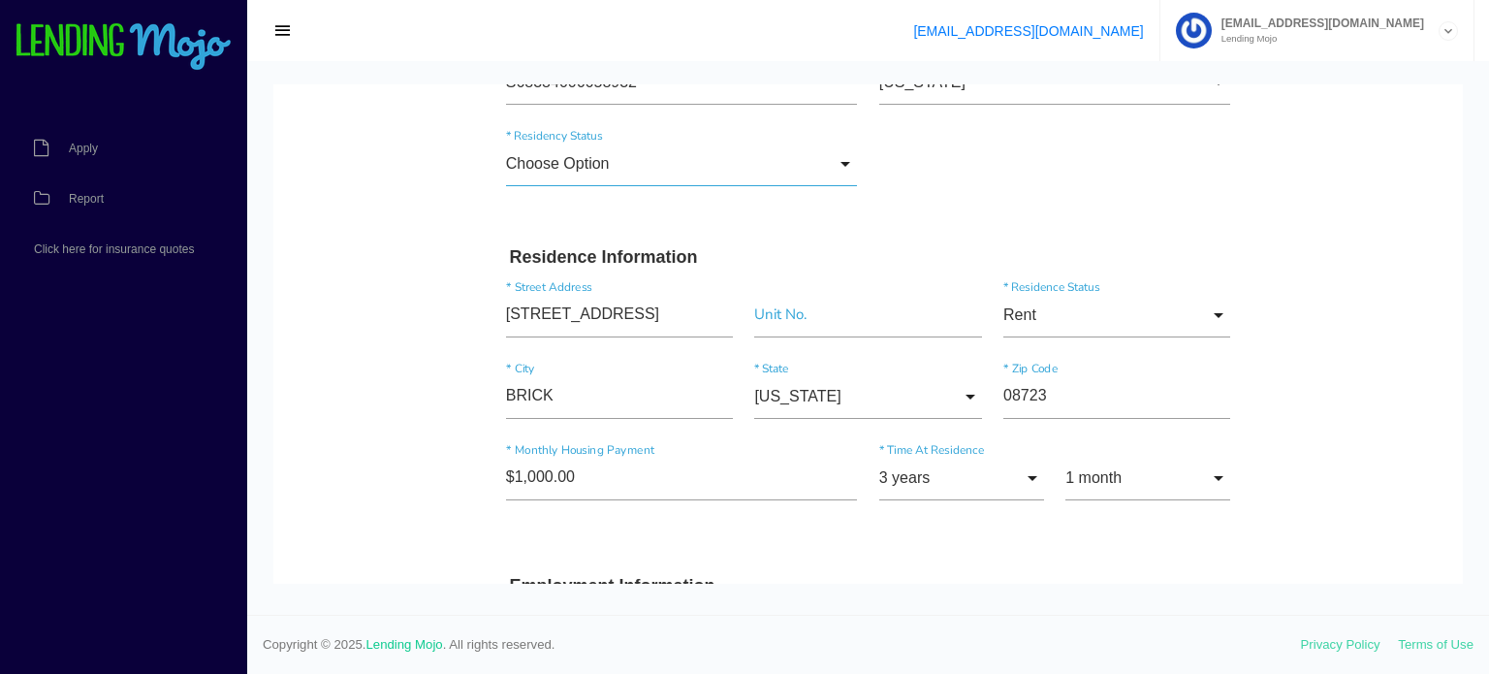
click at [611, 153] on input "Choose Option" at bounding box center [682, 164] width 352 height 45
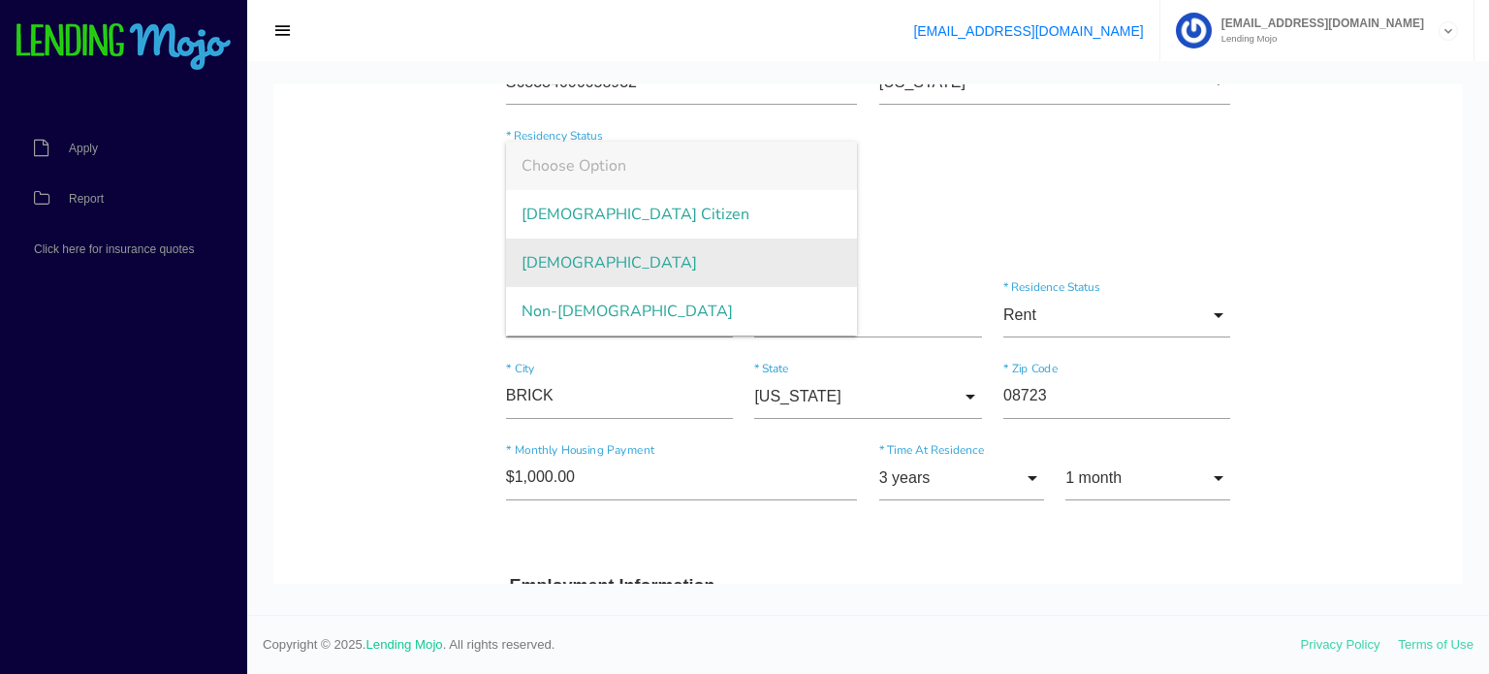
click at [611, 263] on span "Permanent Resident" at bounding box center [682, 263] width 352 height 48
type input "Permanent Resident"
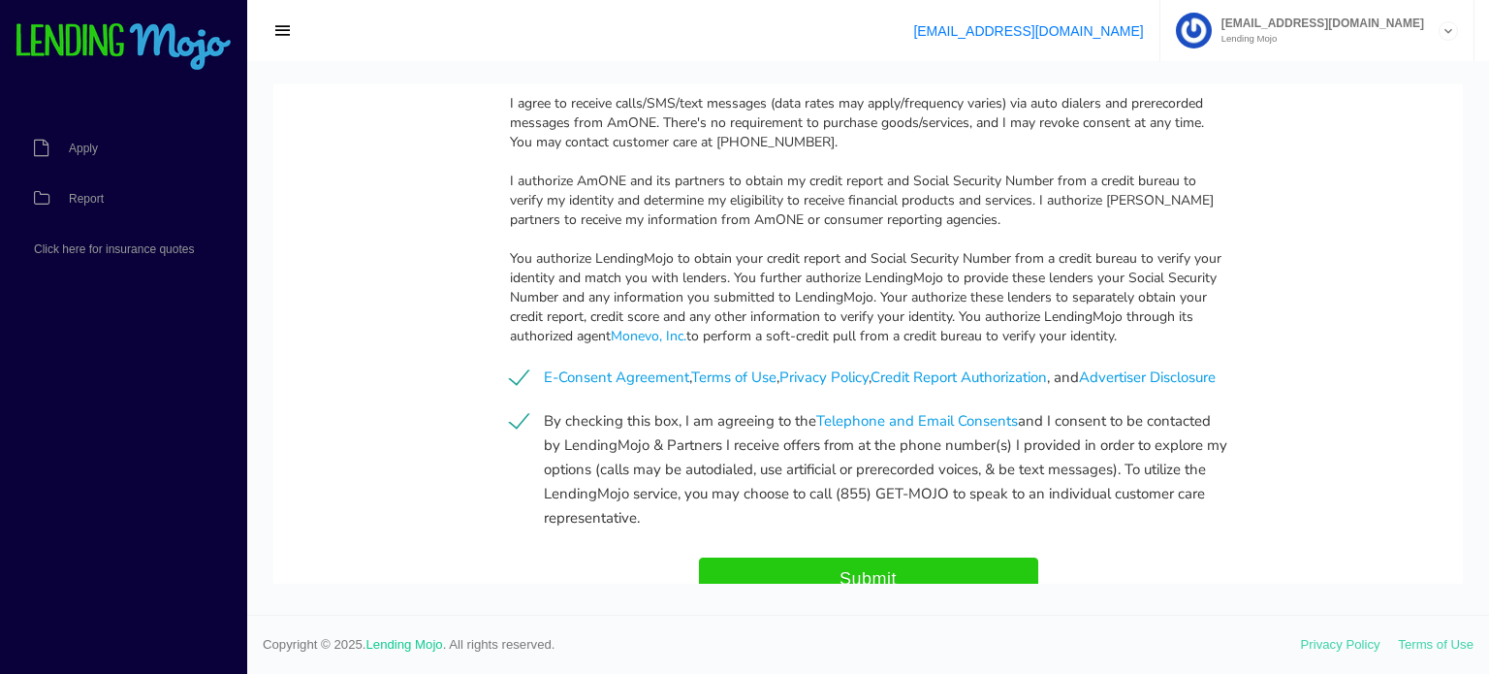
scroll to position [2065, 0]
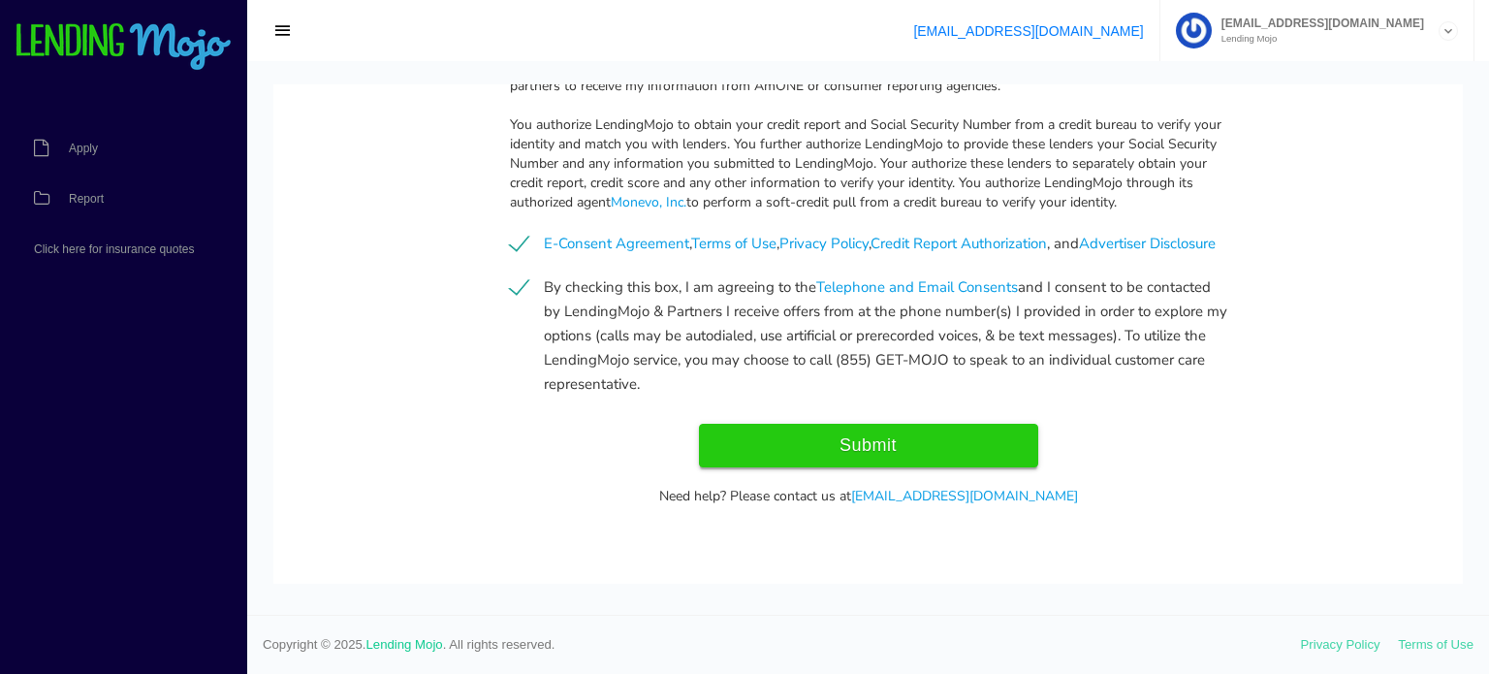
drag, startPoint x: 975, startPoint y: 458, endPoint x: 1276, endPoint y: 131, distance: 443.9
click at [975, 458] on input "Submit" at bounding box center [868, 446] width 339 height 44
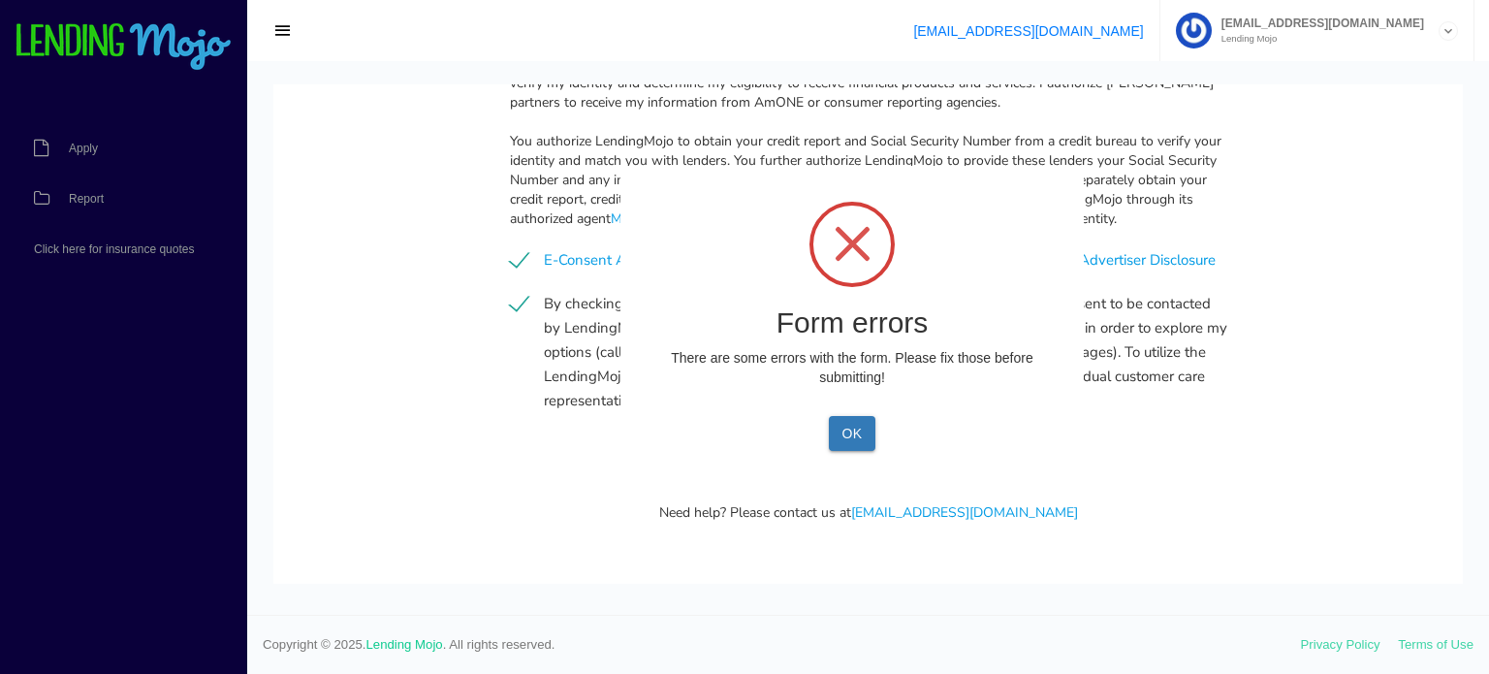
type input "Submit"
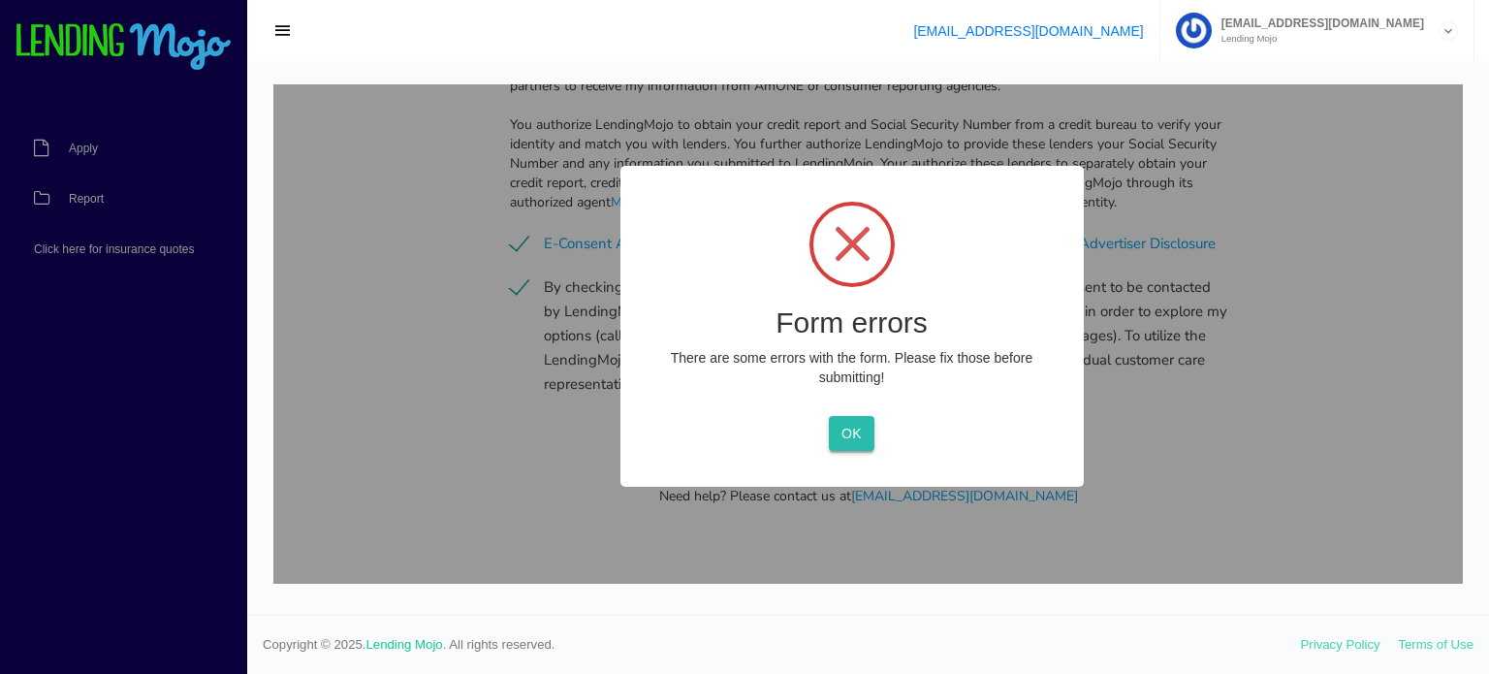
click at [868, 436] on button "OK" at bounding box center [852, 433] width 46 height 35
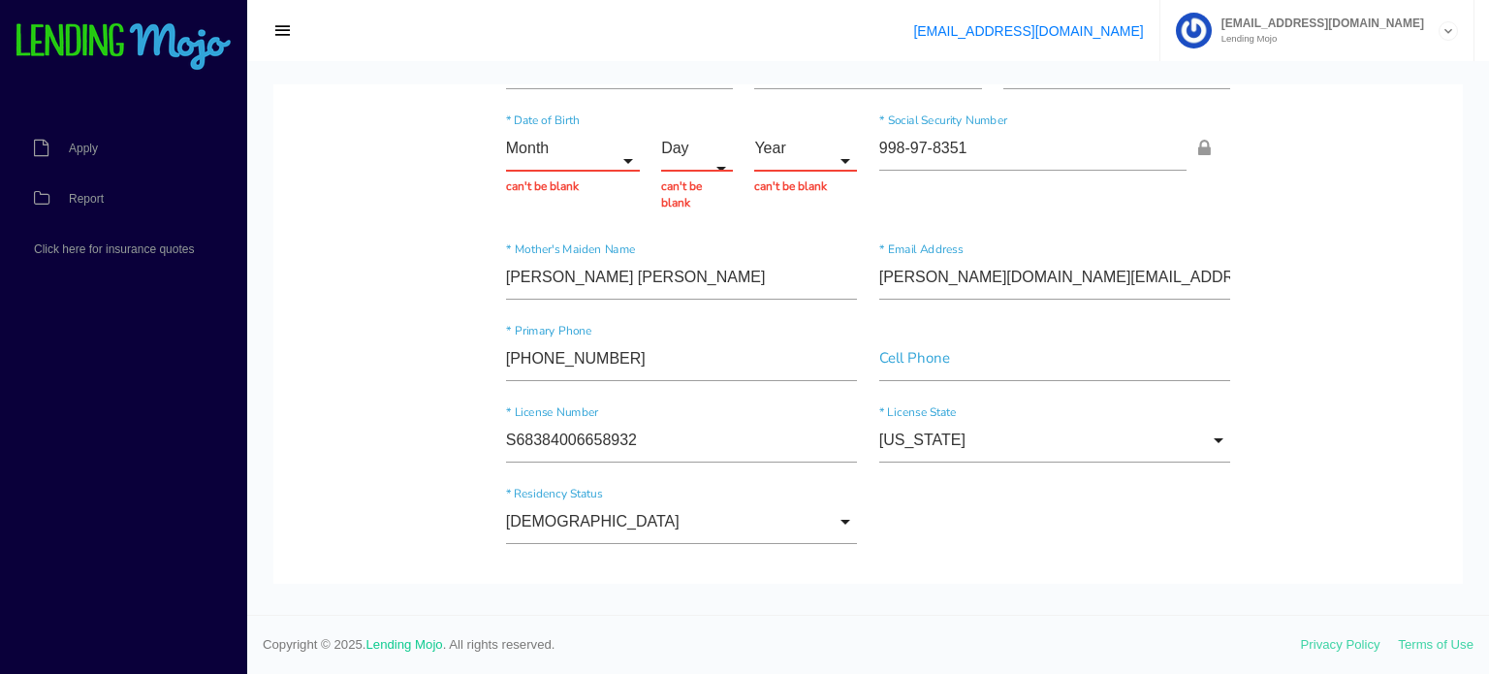
scroll to position [0, 0]
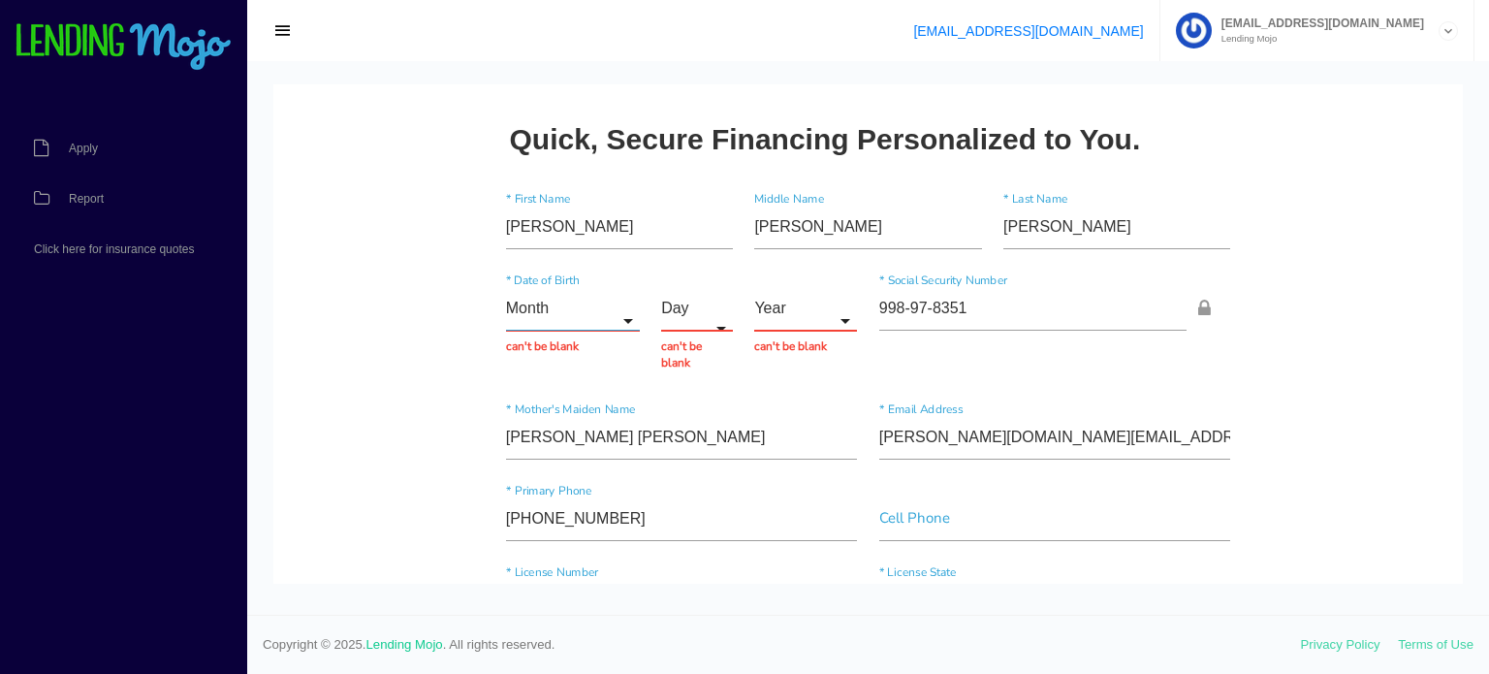
click at [551, 313] on input "Month" at bounding box center [573, 308] width 134 height 45
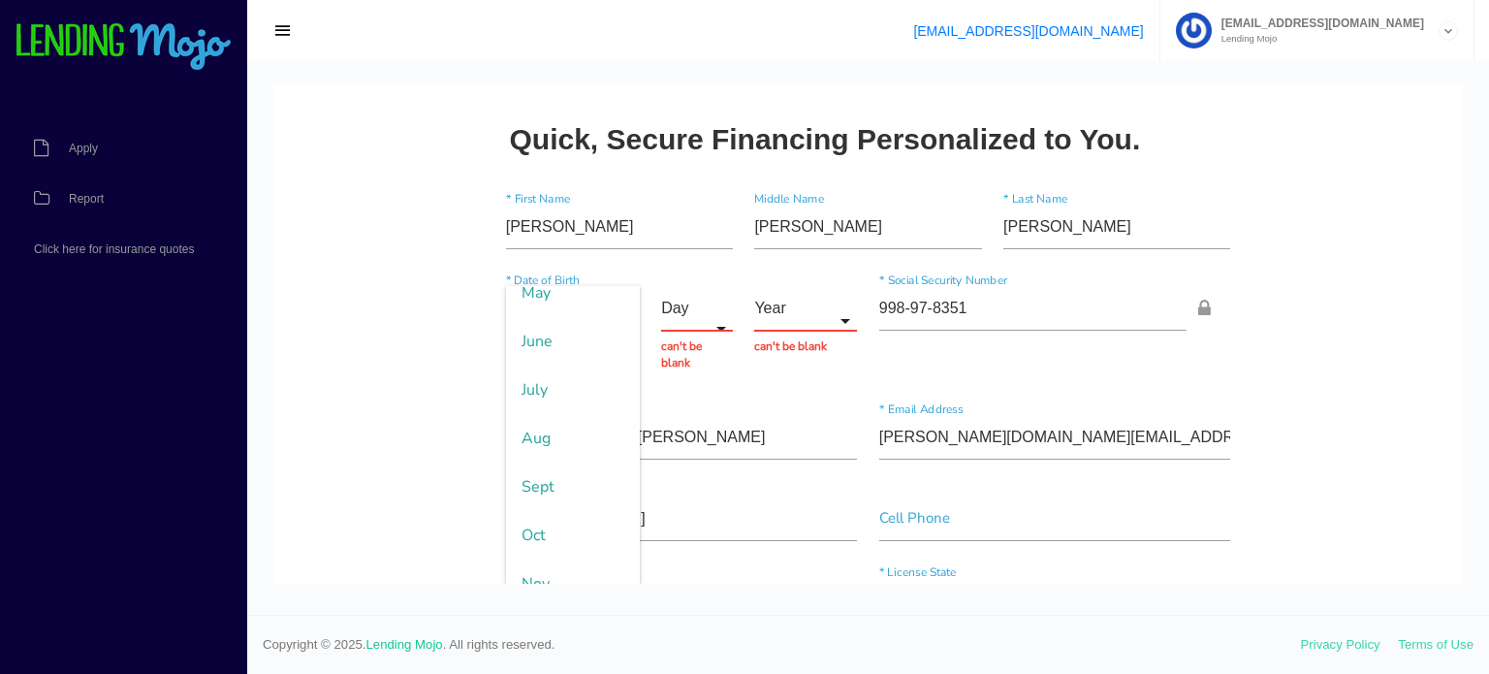
scroll to position [291, 0]
click at [542, 413] on span "Aug" at bounding box center [573, 407] width 134 height 48
type input "Aug"
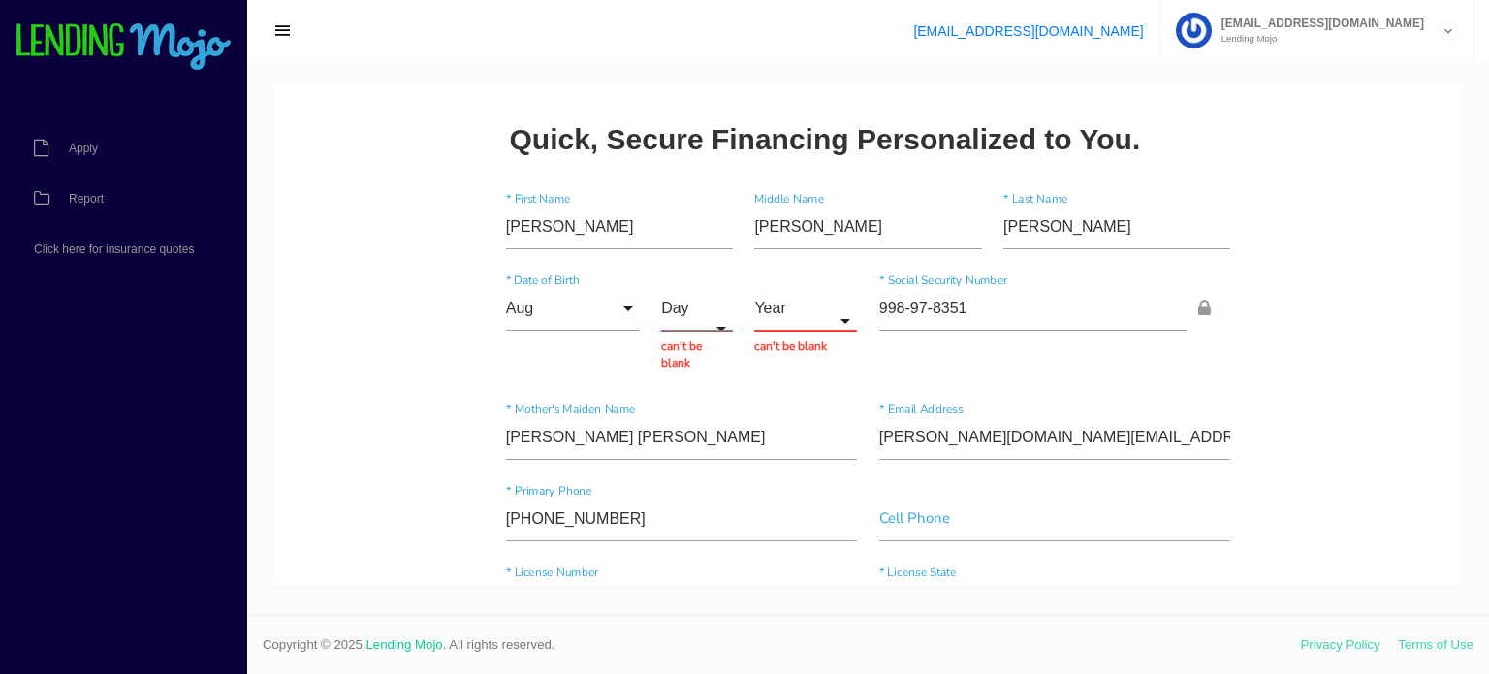
click at [663, 314] on input "Day" at bounding box center [697, 308] width 72 height 45
click at [682, 450] on span "13" at bounding box center [709, 455] width 97 height 48
type input "13"
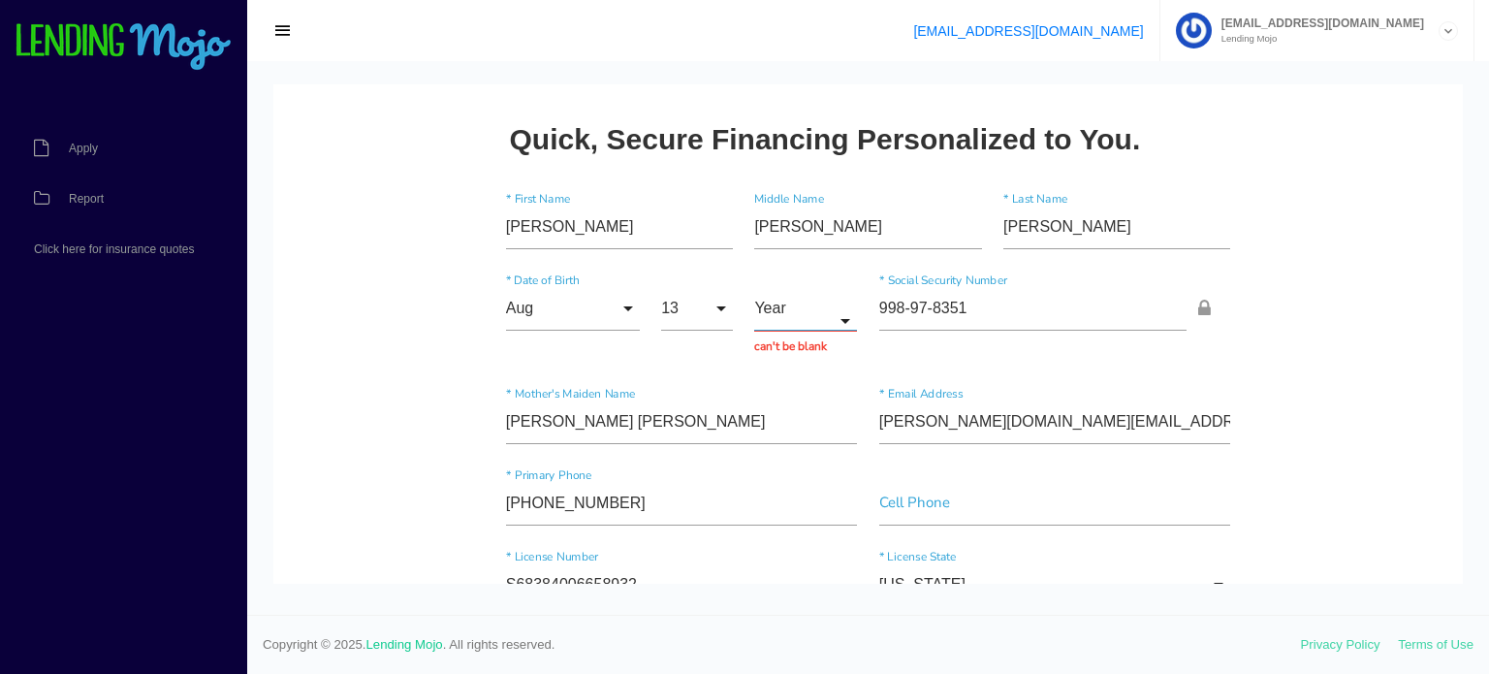
click at [806, 322] on input "Year" at bounding box center [805, 308] width 103 height 45
click at [788, 357] on span "1993" at bounding box center [805, 358] width 103 height 48
type input "1993"
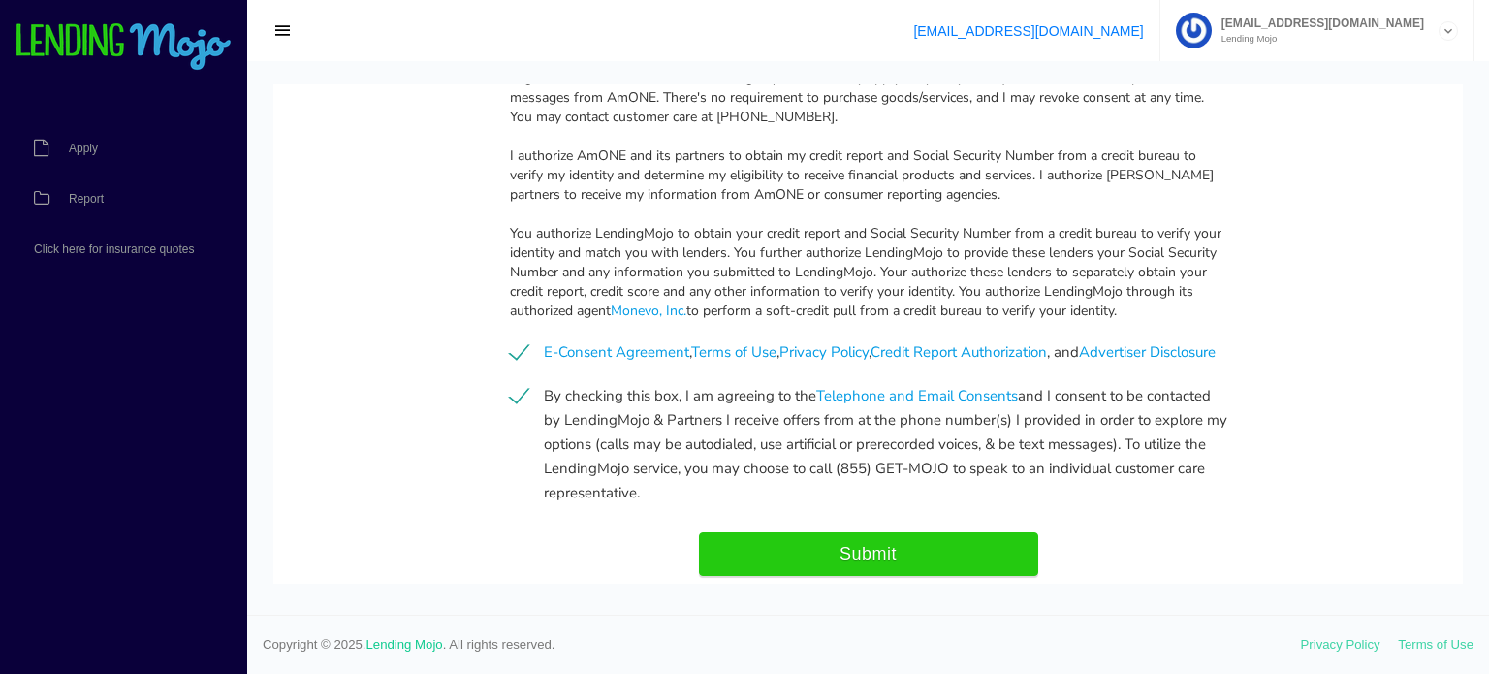
scroll to position [2065, 0]
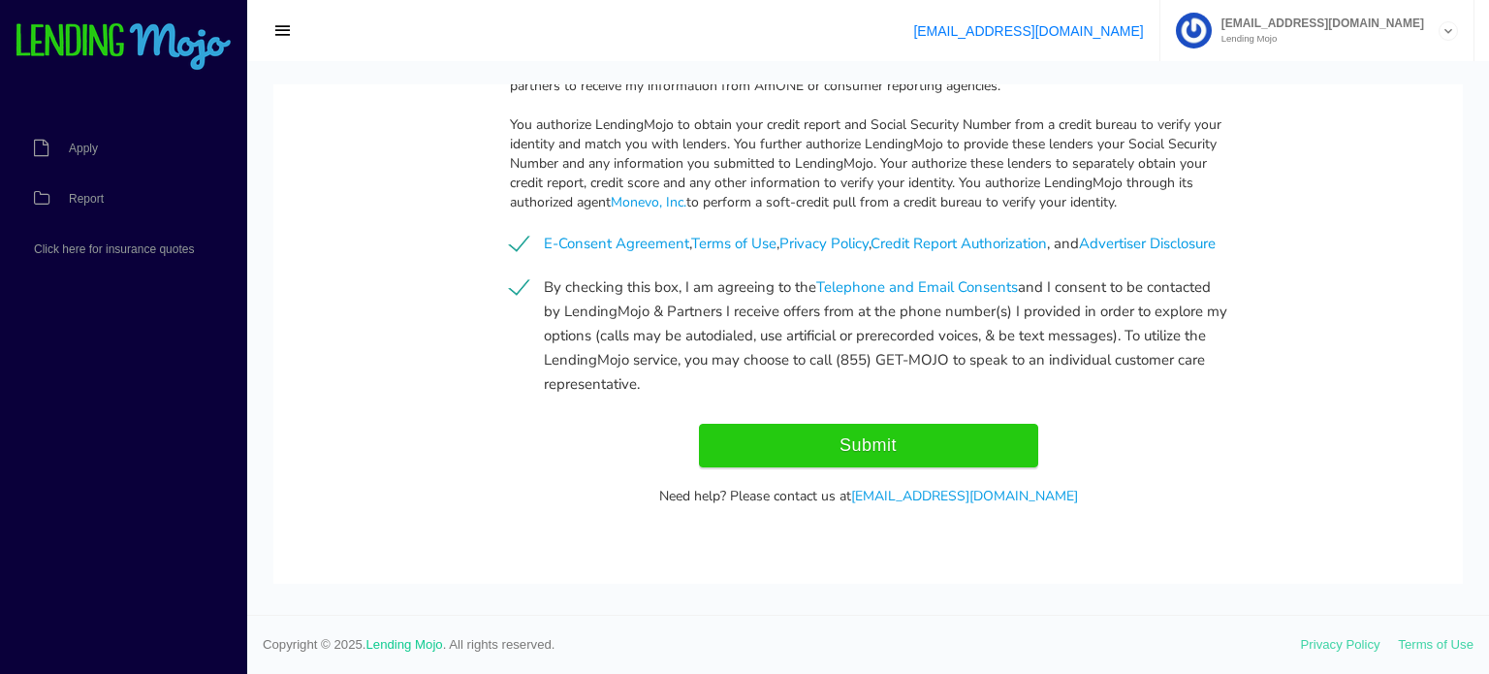
click at [872, 433] on input "Submit" at bounding box center [868, 446] width 339 height 44
type input "Submitting..."
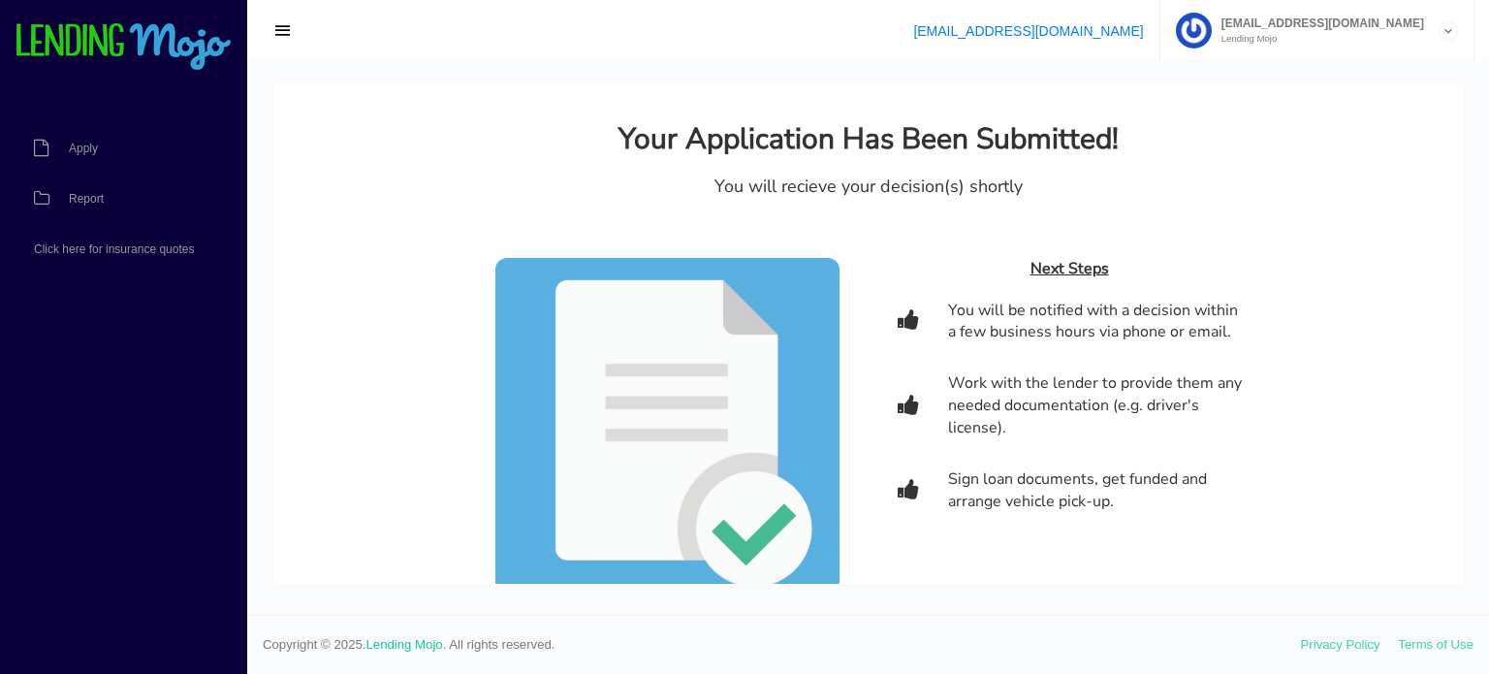
scroll to position [0, 0]
click at [111, 197] on link "Report" at bounding box center [114, 199] width 228 height 50
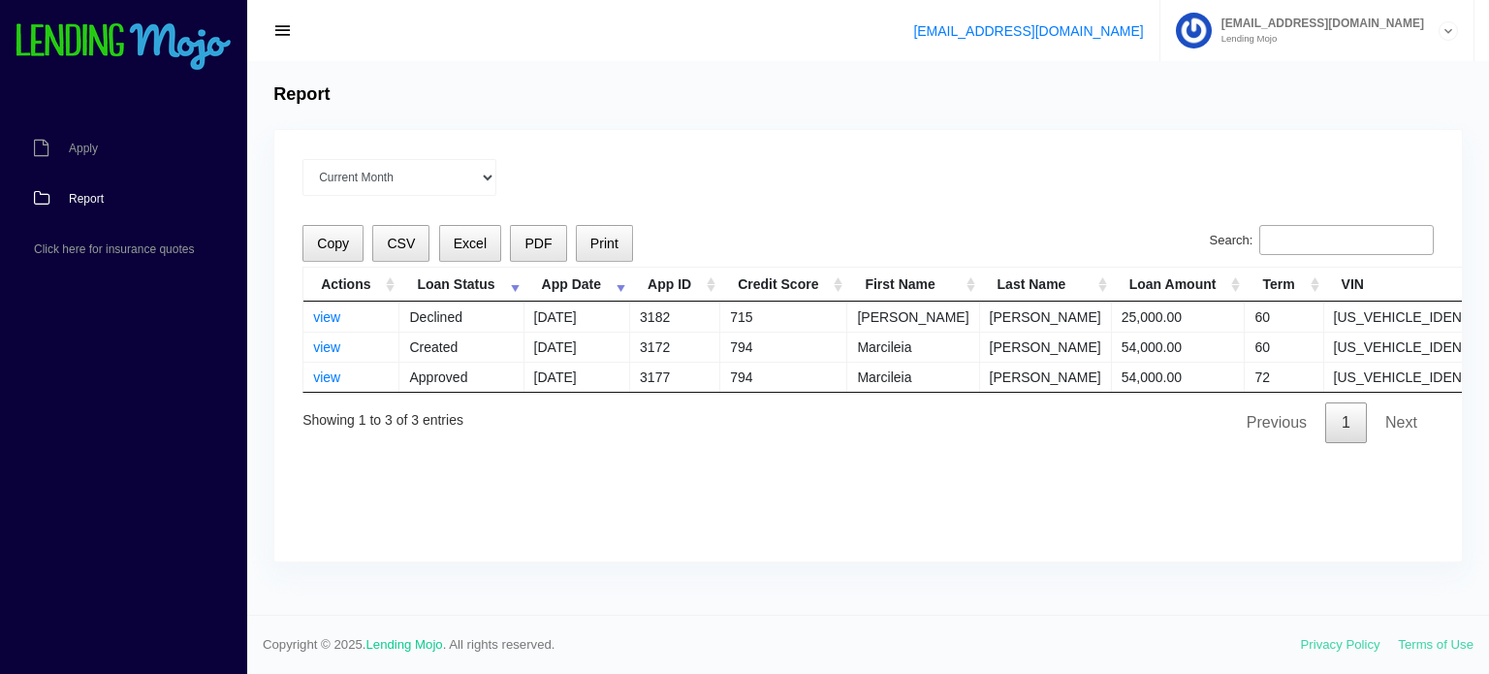
click at [82, 200] on span "Report" at bounding box center [86, 199] width 35 height 12
click at [320, 317] on link "view" at bounding box center [326, 317] width 27 height 16
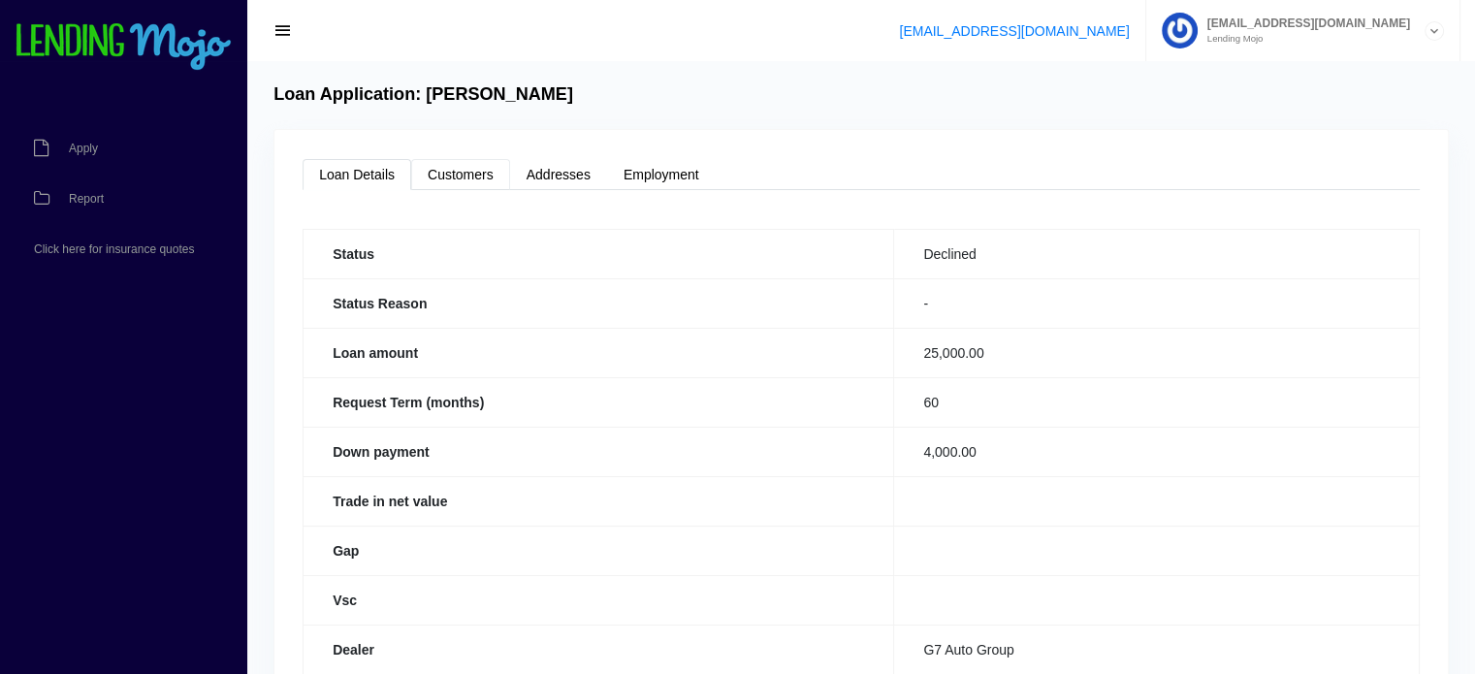
click at [430, 178] on link "Customers" at bounding box center [460, 174] width 99 height 31
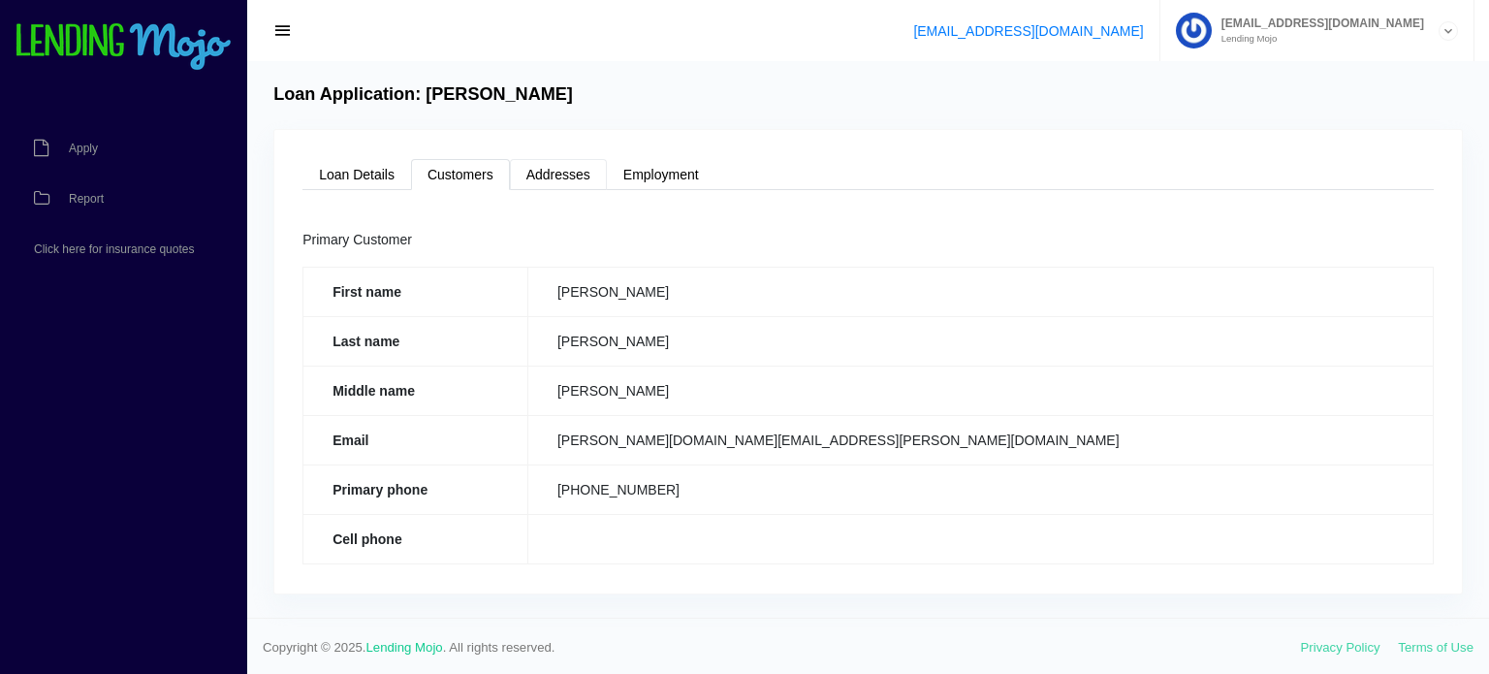
click at [535, 174] on link "Addresses" at bounding box center [558, 174] width 97 height 31
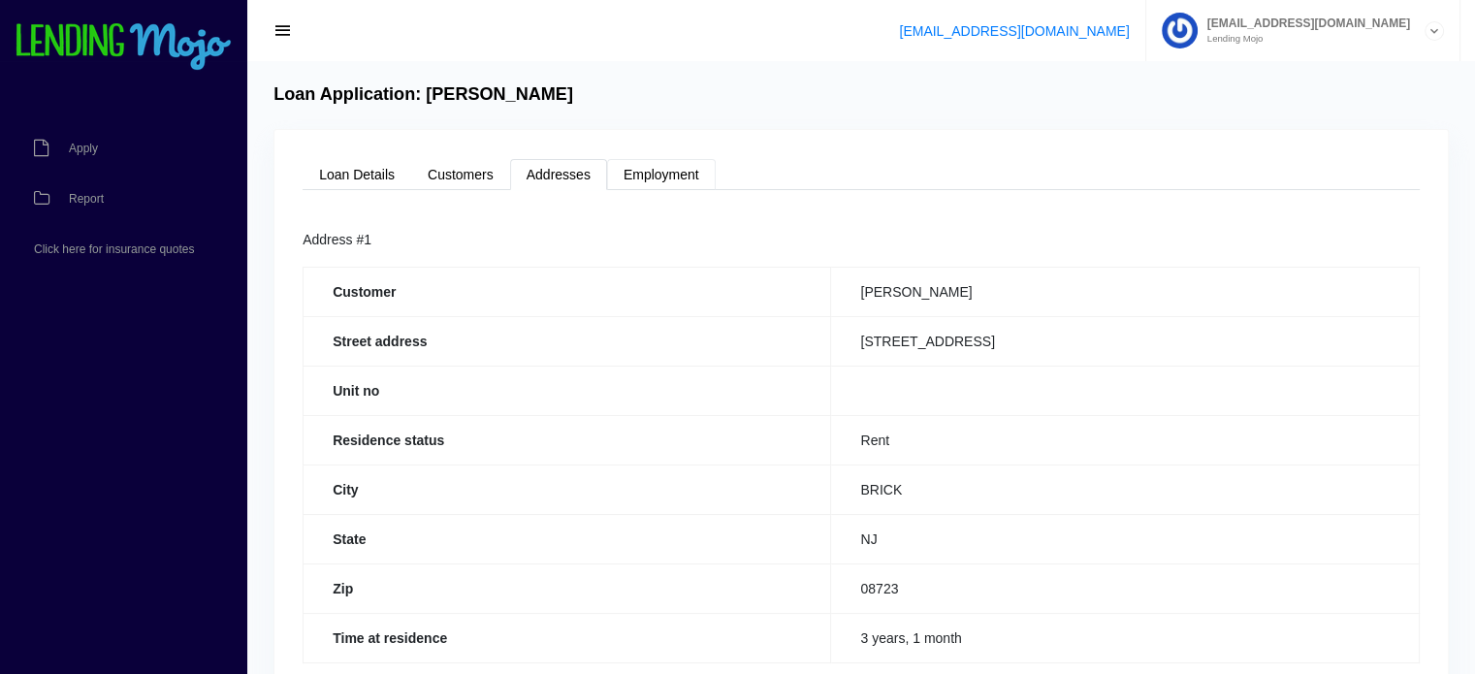
click at [691, 181] on link "Employment" at bounding box center [661, 174] width 109 height 31
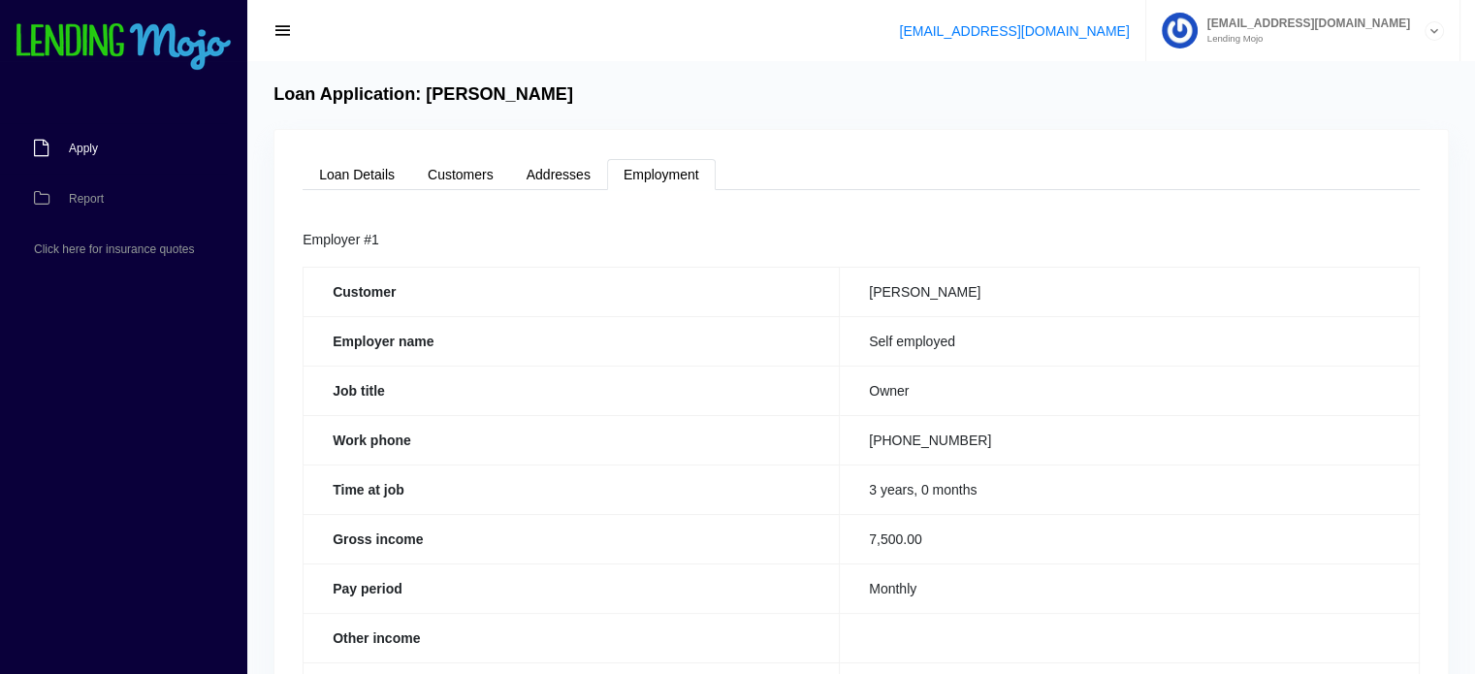
click at [92, 154] on link "Apply" at bounding box center [114, 148] width 228 height 50
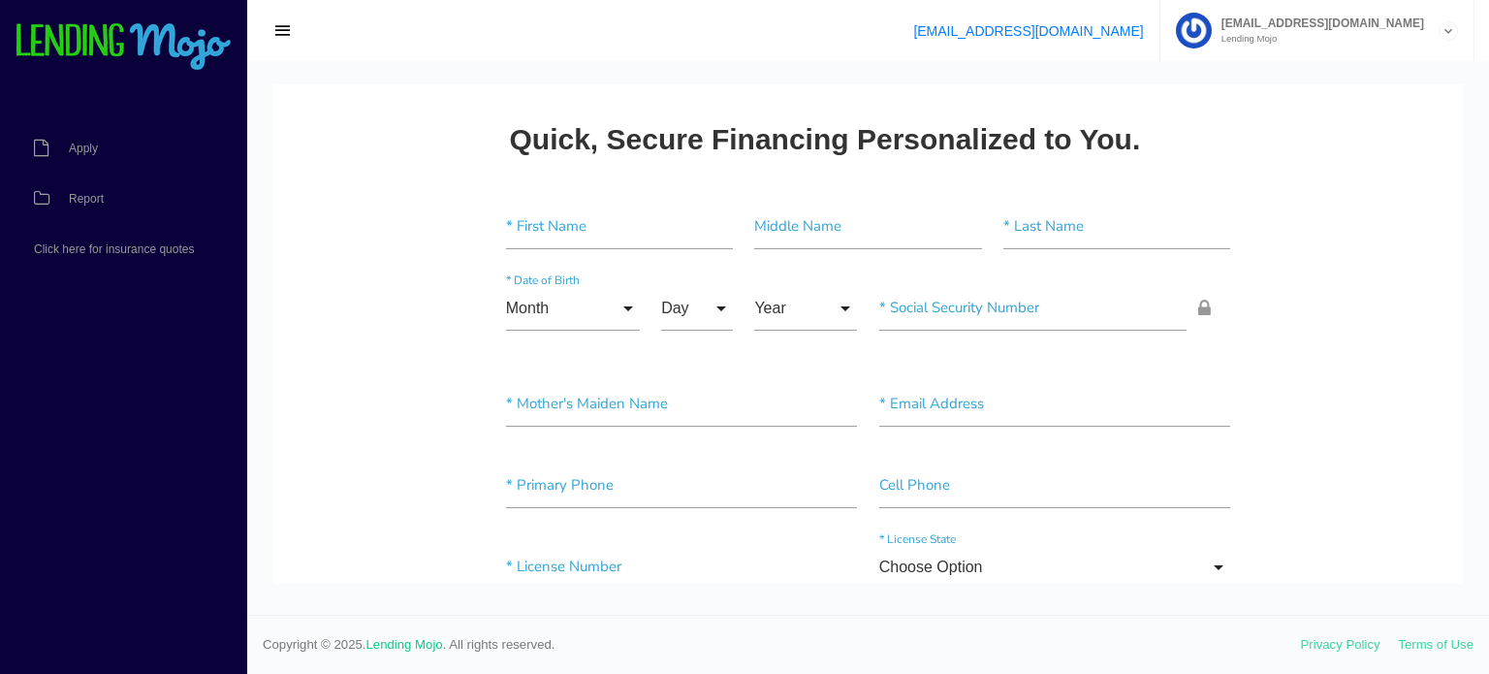
click at [81, 189] on link "Report" at bounding box center [114, 199] width 228 height 50
